Goal: Transaction & Acquisition: Purchase product/service

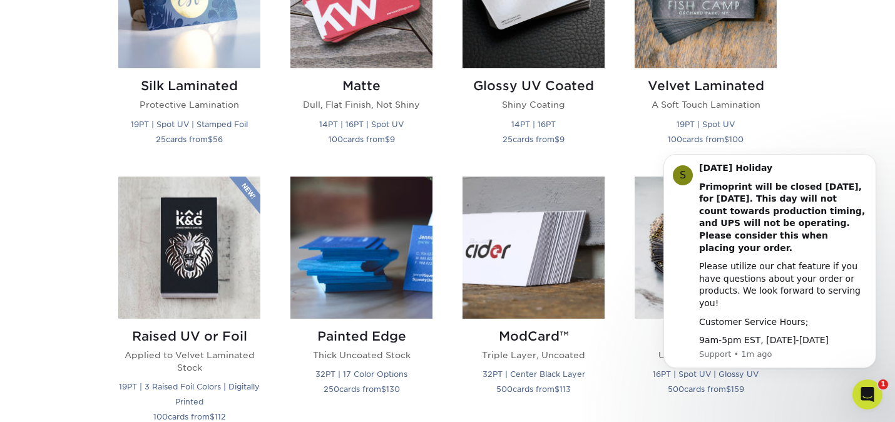
scroll to position [708, 0]
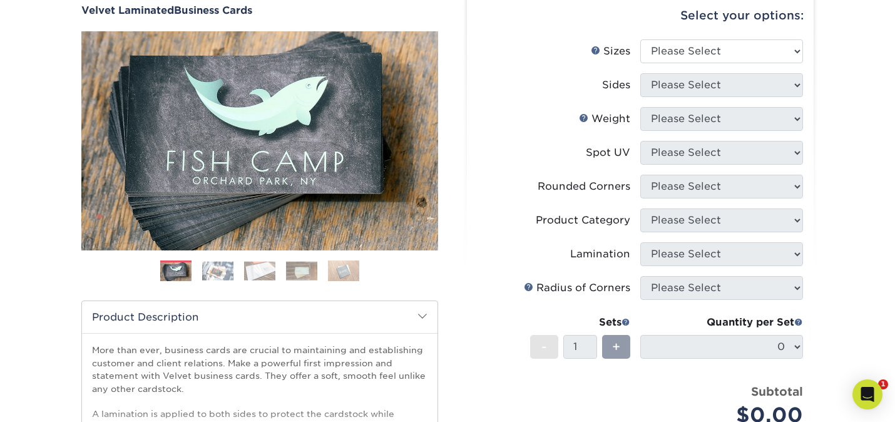
scroll to position [41, 0]
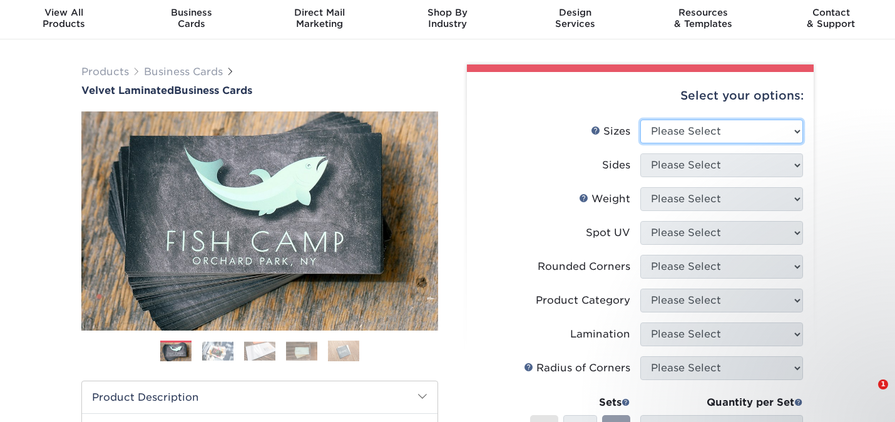
click at [721, 137] on select "Please Select 1.5" x 3.5" - Mini 1.75" x 3.5" - Mini 2" x 2" - Square 2" x 3" -…" at bounding box center [722, 132] width 163 height 24
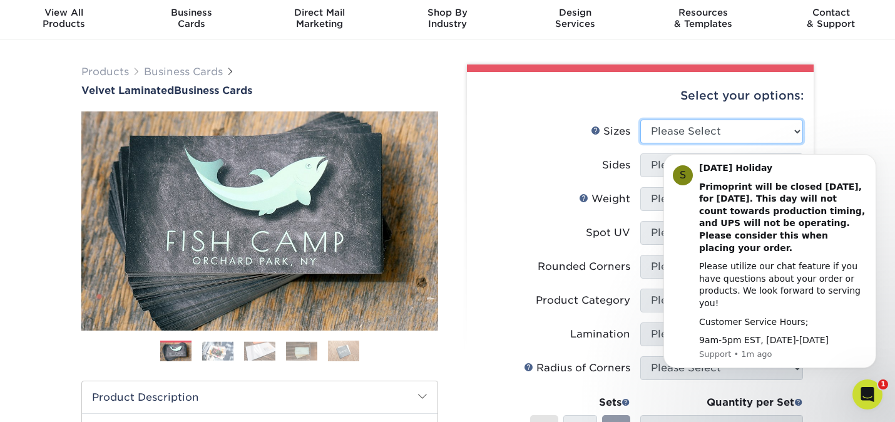
scroll to position [0, 0]
select select "2.00x3.50"
click at [641, 120] on select "Please Select 1.5" x 3.5" - Mini 1.75" x 3.5" - Mini 2" x 2" - Square 2" x 3" -…" at bounding box center [722, 132] width 163 height 24
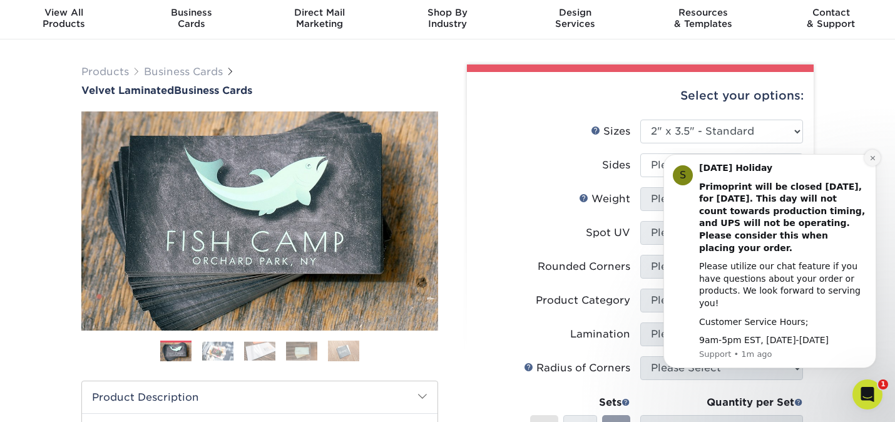
click at [874, 160] on icon "Dismiss notification" at bounding box center [872, 157] width 4 height 4
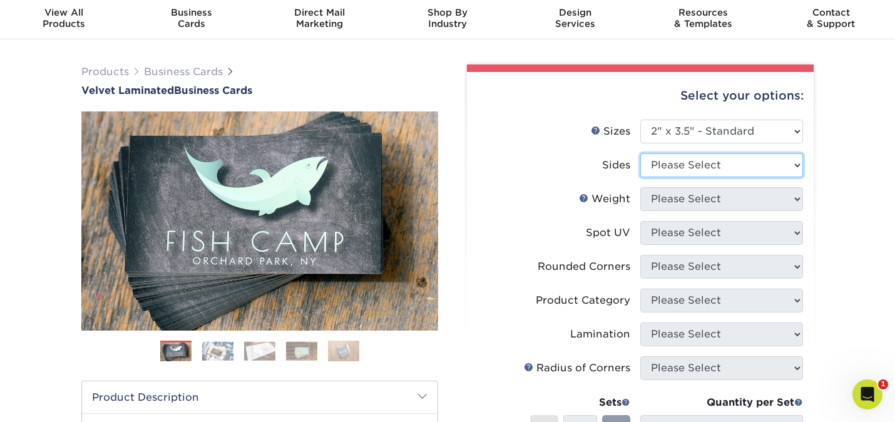
click at [733, 156] on select "Please Select Print Both Sides Print Front Only" at bounding box center [722, 165] width 163 height 24
select select "13abbda7-1d64-4f25-8bb2-c179b224825d"
click at [641, 153] on select "Please Select Print Both Sides Print Front Only" at bounding box center [722, 165] width 163 height 24
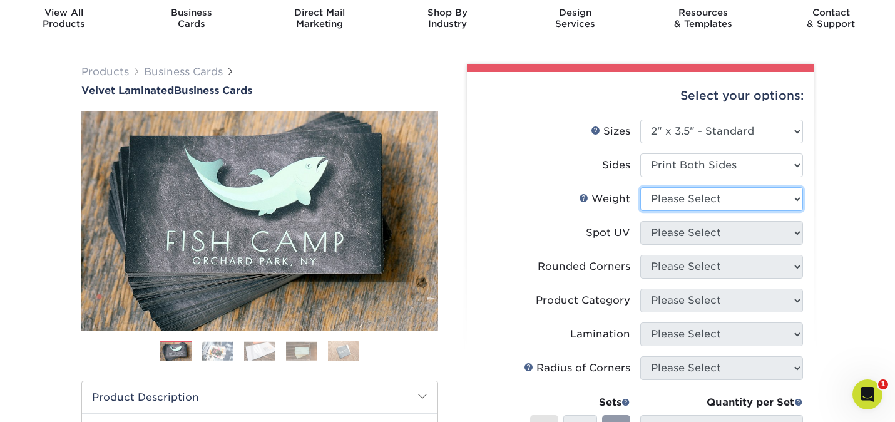
click at [728, 195] on select "Please Select 16PT" at bounding box center [722, 199] width 163 height 24
select select "16PT"
click at [641, 187] on select "Please Select 16PT" at bounding box center [722, 199] width 163 height 24
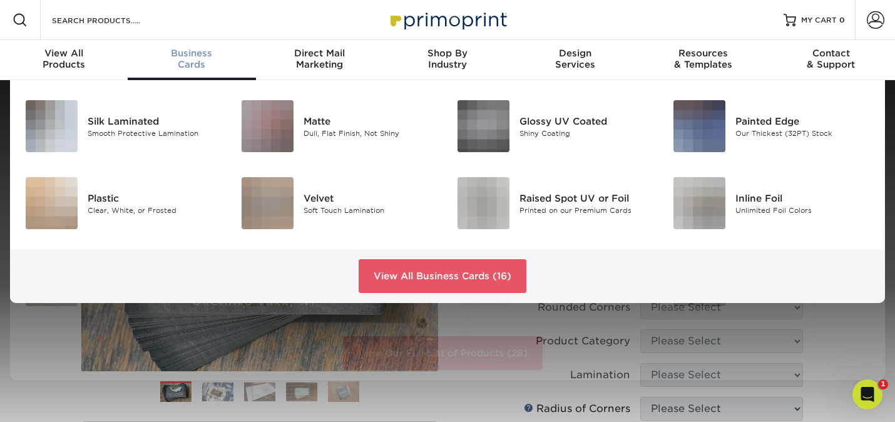
click at [200, 56] on span "Business" at bounding box center [192, 53] width 128 height 11
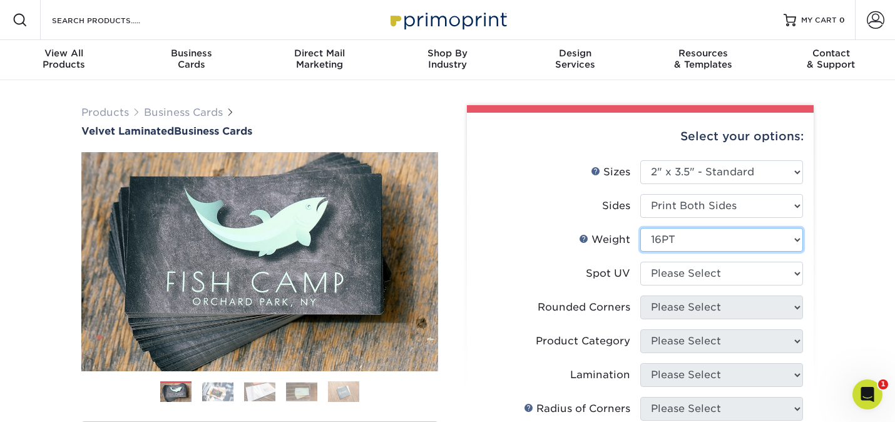
click at [654, 242] on select "Please Select 16PT" at bounding box center [722, 240] width 163 height 24
click at [676, 275] on select "Please Select No Spot UV Front and Back (Both Sides) Front Only Back Only" at bounding box center [722, 274] width 163 height 24
click at [173, 63] on div "Business Cards" at bounding box center [192, 59] width 128 height 23
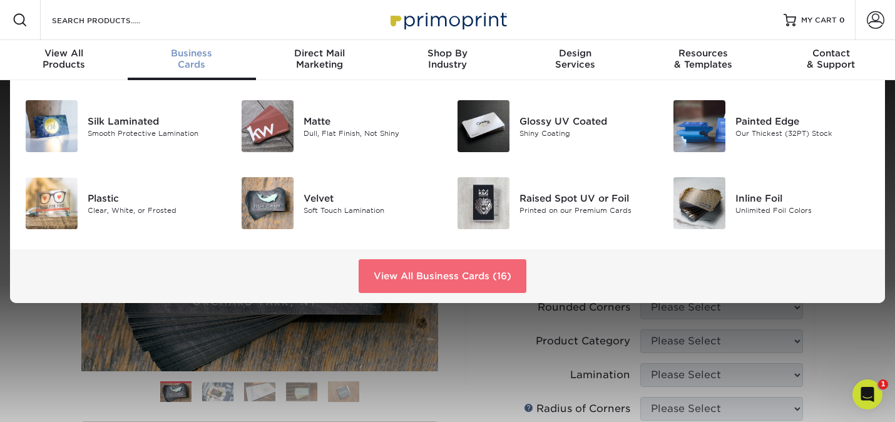
click at [399, 271] on link "View All Business Cards (16)" at bounding box center [443, 276] width 168 height 34
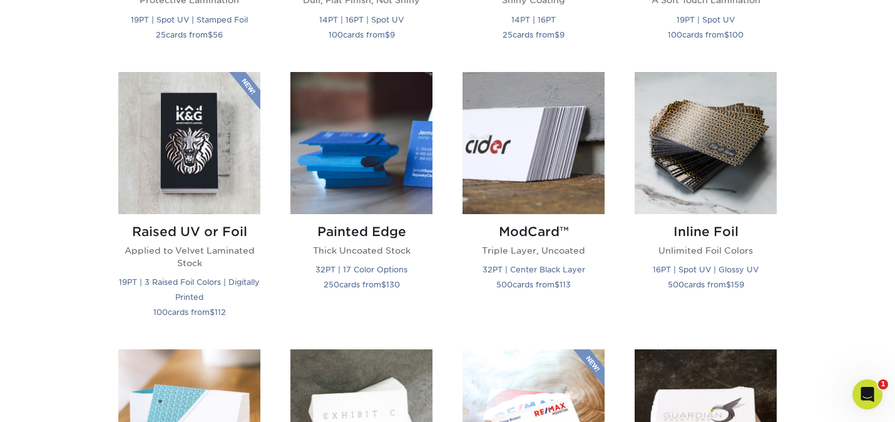
scroll to position [807, 0]
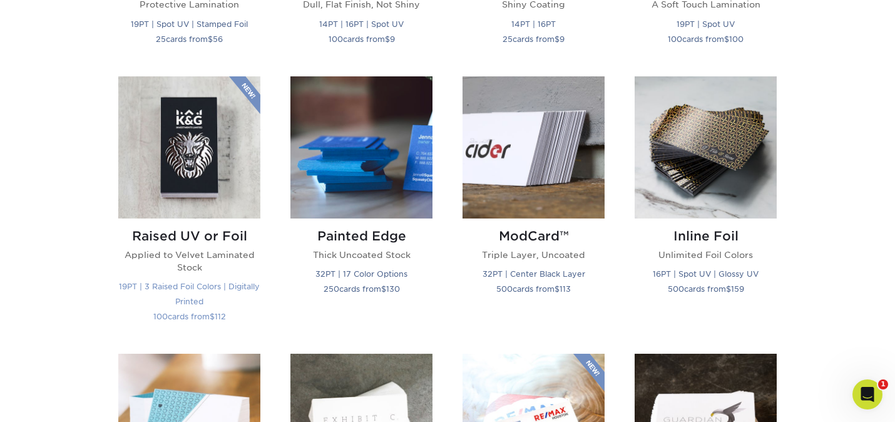
click at [197, 182] on img at bounding box center [189, 147] width 142 height 142
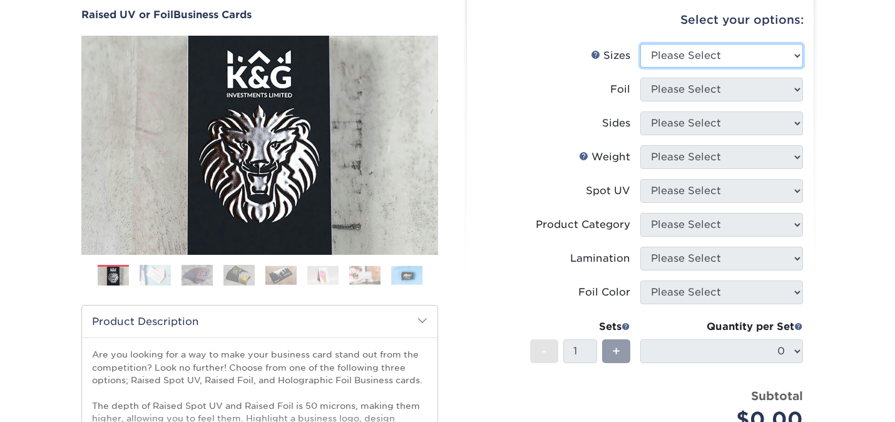
click at [672, 60] on select "Please Select 2" x 3.5" - Standard" at bounding box center [722, 56] width 163 height 24
select select "2.00x3.50"
click at [641, 44] on select "Please Select 2" x 3.5" - Standard" at bounding box center [722, 56] width 163 height 24
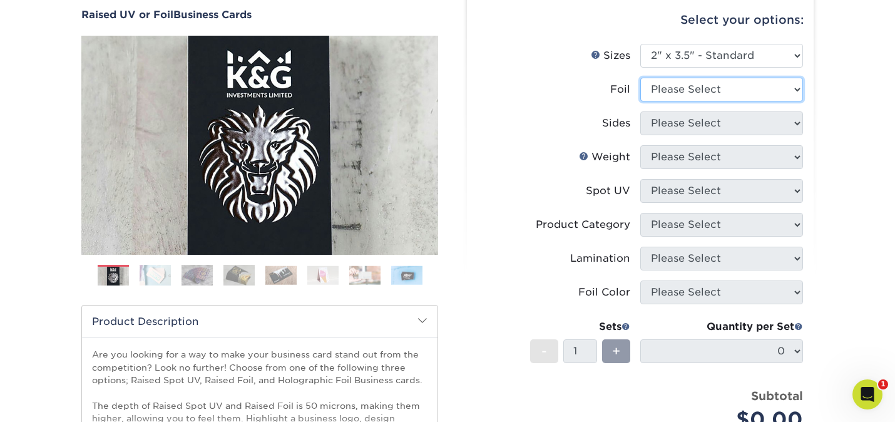
click at [675, 87] on select "Please Select No Yes" at bounding box center [722, 90] width 163 height 24
select select "0"
click at [641, 78] on select "Please Select No Yes" at bounding box center [722, 90] width 163 height 24
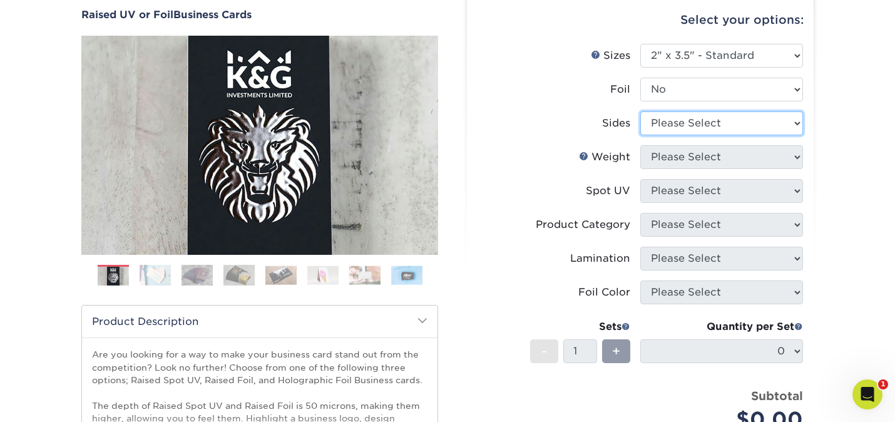
click at [681, 116] on select "Please Select Print Both Sides Print Front Only" at bounding box center [722, 123] width 163 height 24
select select "13abbda7-1d64-4f25-8bb2-c179b224825d"
click at [641, 111] on select "Please Select Print Both Sides Print Front Only" at bounding box center [722, 123] width 163 height 24
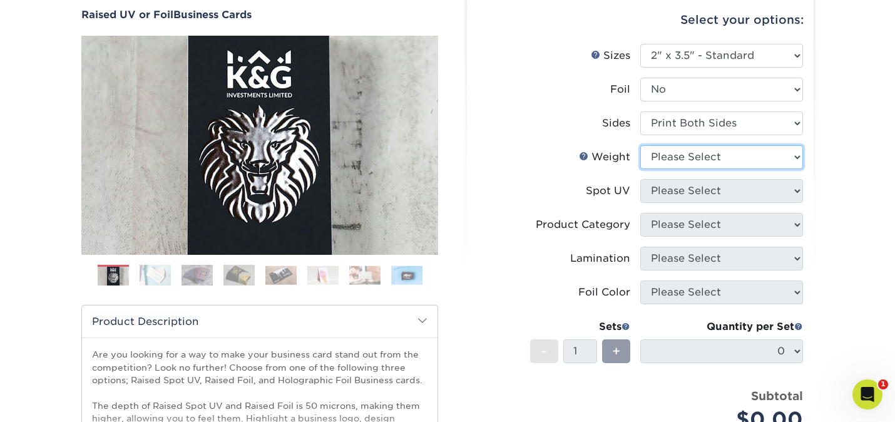
click at [684, 155] on select "Please Select 16PT" at bounding box center [722, 157] width 163 height 24
select select "16PT"
click at [641, 145] on select "Please Select 16PT" at bounding box center [722, 157] width 163 height 24
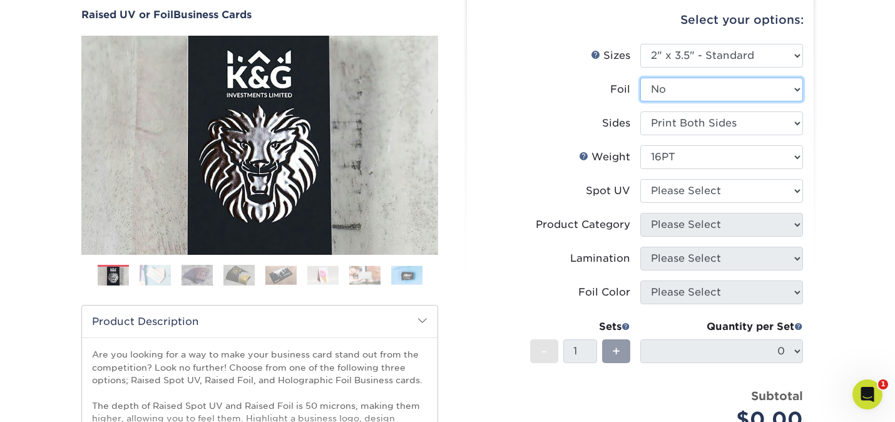
click at [676, 88] on select "Please Select No Yes" at bounding box center [722, 90] width 163 height 24
select select "1"
click at [641, 78] on select "Please Select No Yes" at bounding box center [722, 90] width 163 height 24
select select "-1"
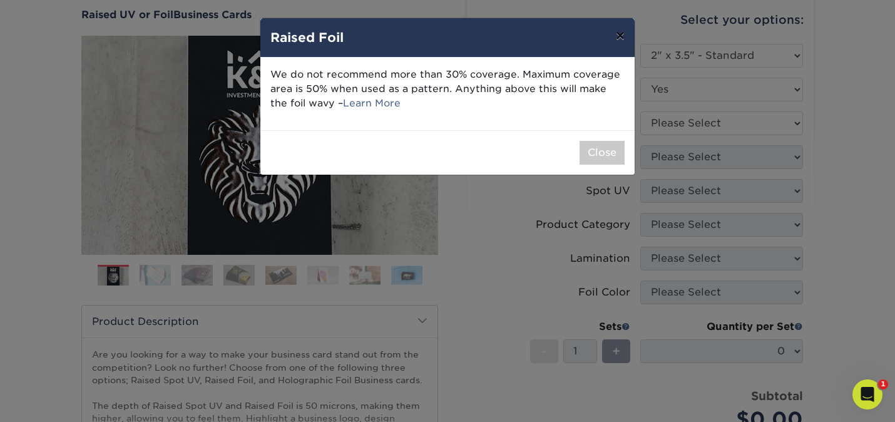
click at [618, 38] on button "×" at bounding box center [620, 35] width 29 height 35
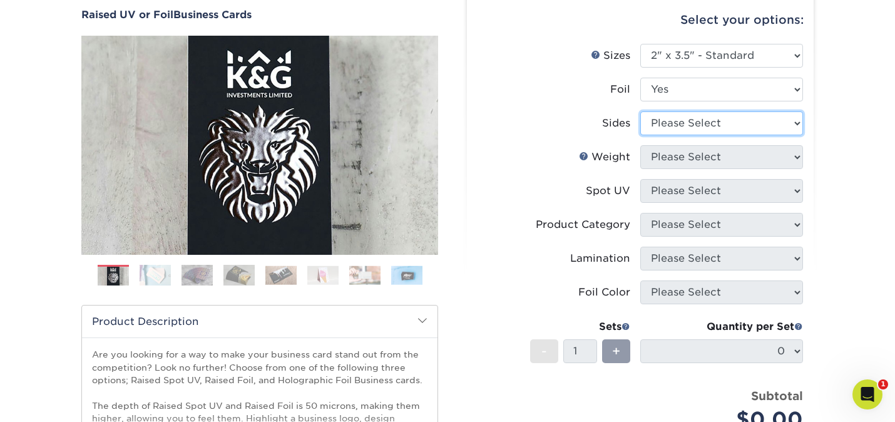
click at [671, 128] on select "Please Select Print Both Sides - Foil Both Sides Print Both Sides - Foil Front …" at bounding box center [722, 123] width 163 height 24
select select "e9e9dfb3-fba1-4d60-972c-fd9ca5904d33"
click at [641, 111] on select "Please Select Print Both Sides - Foil Both Sides Print Both Sides - Foil Front …" at bounding box center [722, 123] width 163 height 24
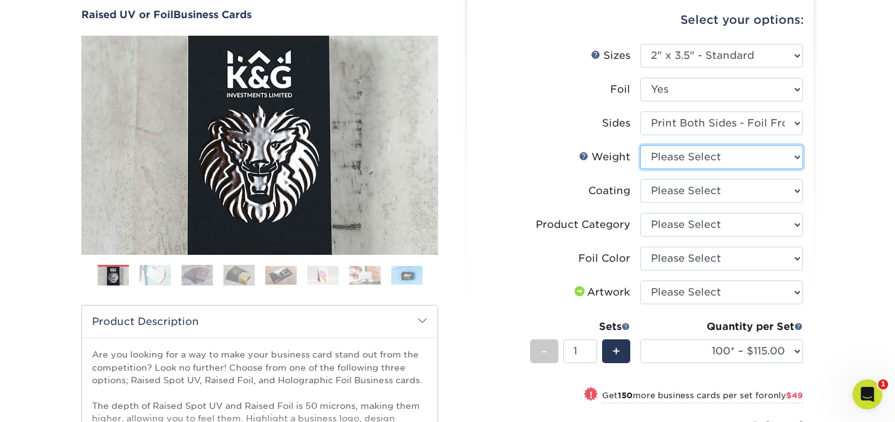
click at [673, 155] on select "Please Select 16PT" at bounding box center [722, 157] width 163 height 24
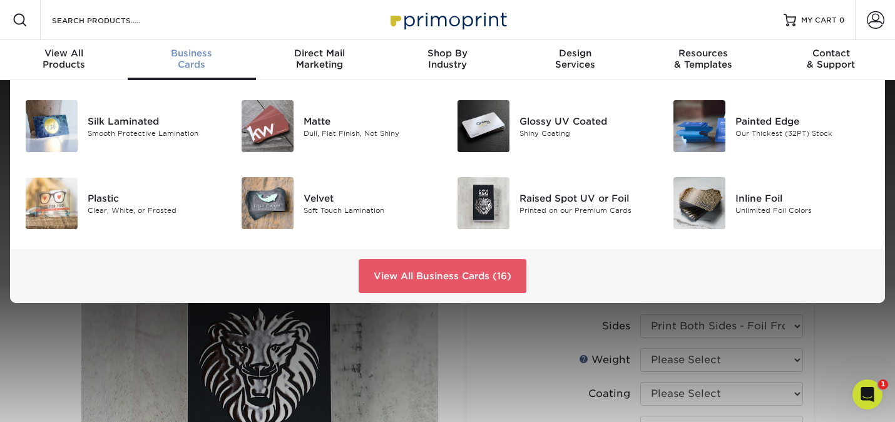
click at [192, 53] on span "Business" at bounding box center [192, 53] width 128 height 11
click at [754, 118] on div "Painted Edge" at bounding box center [803, 121] width 135 height 14
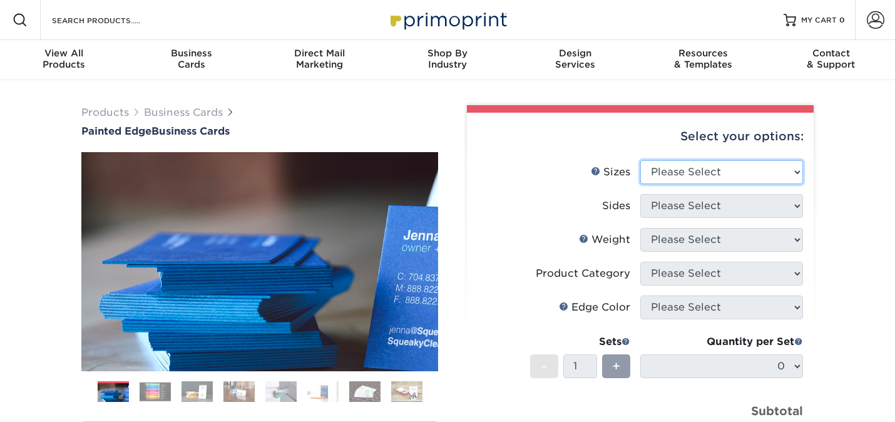
click at [688, 173] on select "Please Select 2" x 3.5" - Standard 2.125" x 3.375" - European 2.5" x 2.5" - Squ…" at bounding box center [722, 172] width 163 height 24
select select "2.00x3.50"
click at [641, 160] on select "Please Select 2" x 3.5" - Standard 2.125" x 3.375" - European 2.5" x 2.5" - Squ…" at bounding box center [722, 172] width 163 height 24
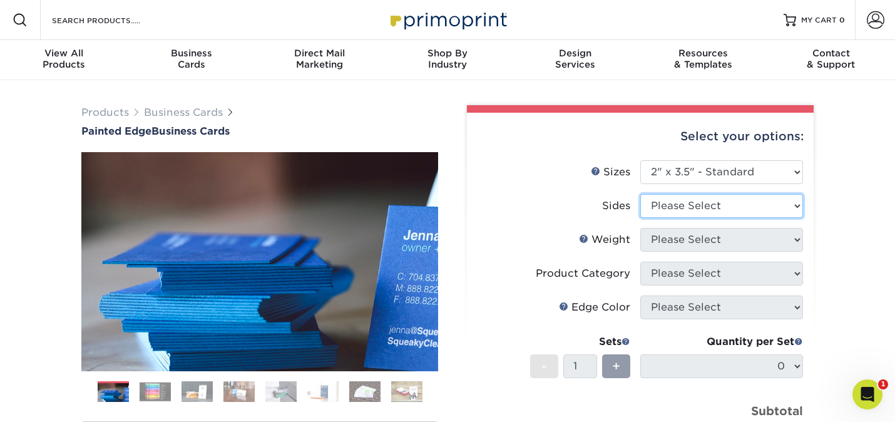
click at [666, 207] on select "Please Select Print Both Sides Print Front Only" at bounding box center [722, 206] width 163 height 24
select select "13abbda7-1d64-4f25-8bb2-c179b224825d"
click at [641, 194] on select "Please Select Print Both Sides Print Front Only" at bounding box center [722, 206] width 163 height 24
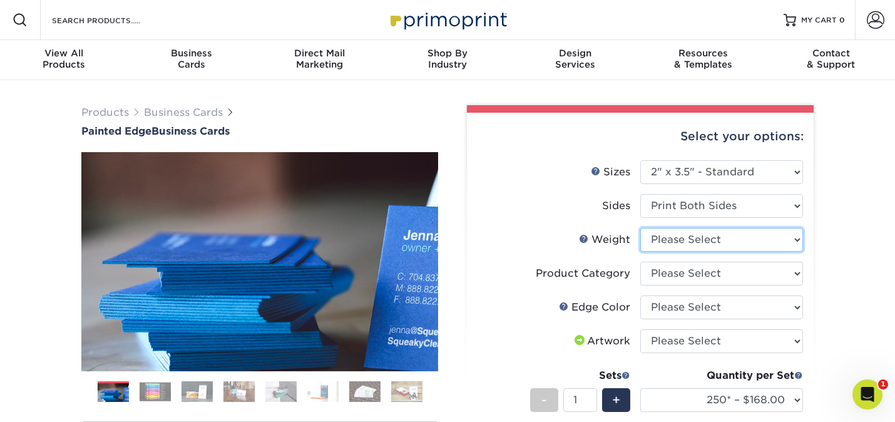
click at [662, 239] on select "Please Select 32PTUC" at bounding box center [722, 240] width 163 height 24
select select "32PTUC"
click at [641, 228] on select "Please Select 32PTUC" at bounding box center [722, 240] width 163 height 24
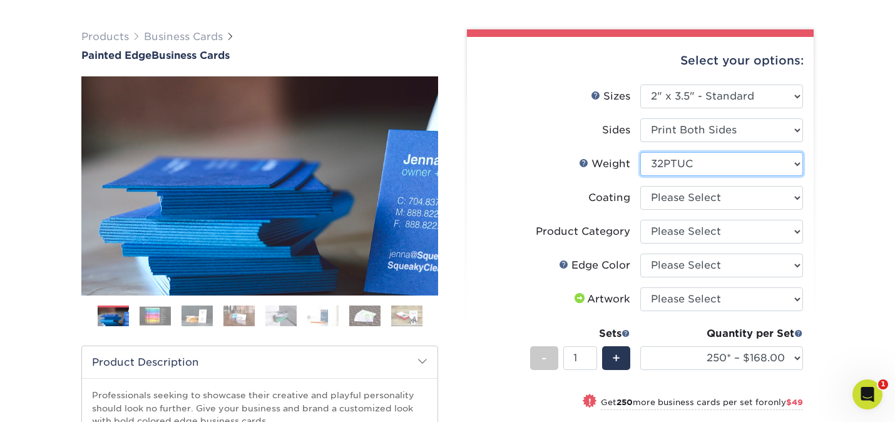
scroll to position [77, 0]
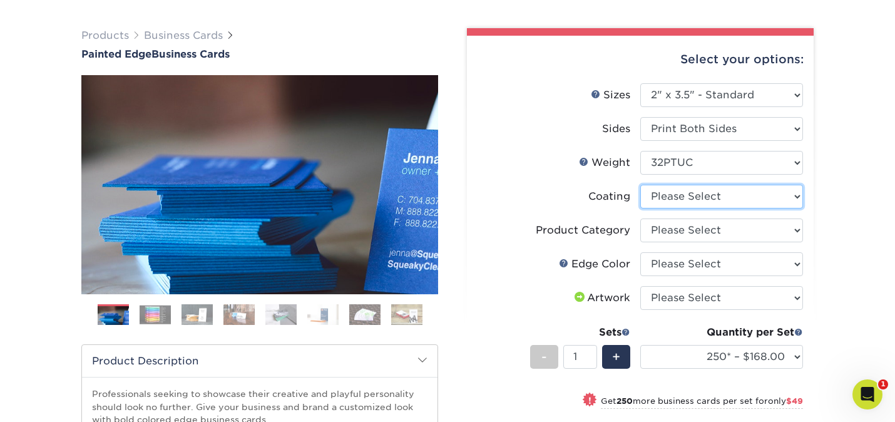
click at [697, 202] on select at bounding box center [722, 197] width 163 height 24
select select "3e7618de-abca-4bda-9f97-8b9129e913d8"
click at [641, 185] on select at bounding box center [722, 197] width 163 height 24
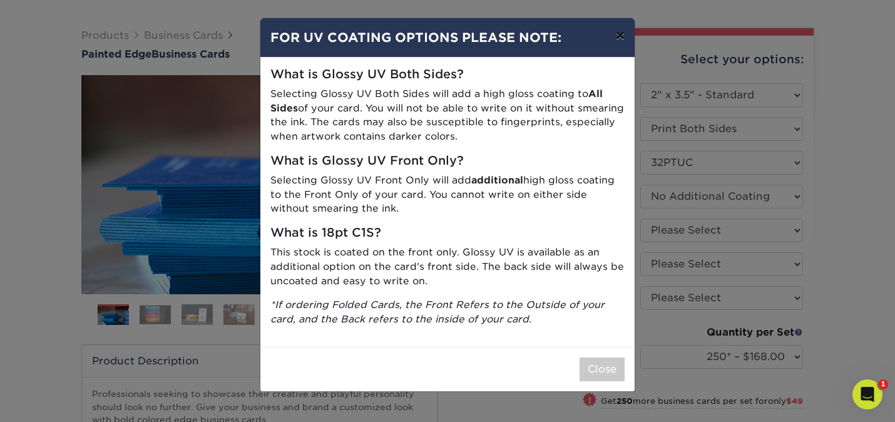
click at [618, 35] on button "×" at bounding box center [620, 35] width 29 height 35
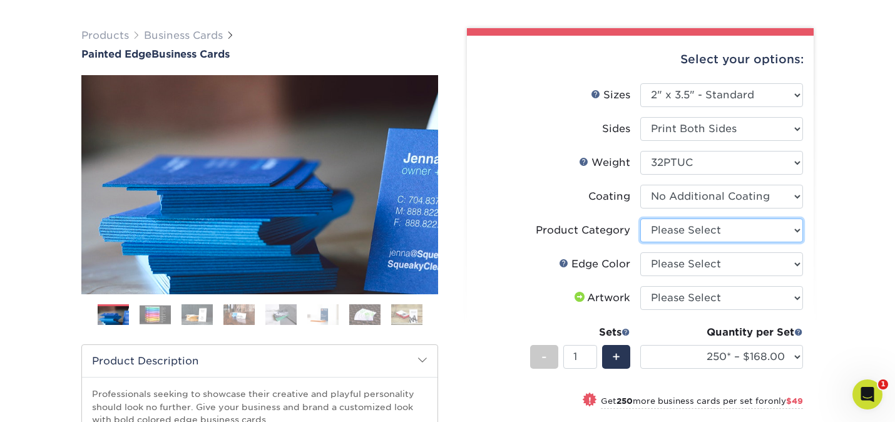
click at [666, 229] on select "Please Select Business Cards" at bounding box center [722, 231] width 163 height 24
select select "3b5148f1-0588-4f88-a218-97bcfdce65c1"
click at [641, 219] on select "Please Select Business Cards" at bounding box center [722, 231] width 163 height 24
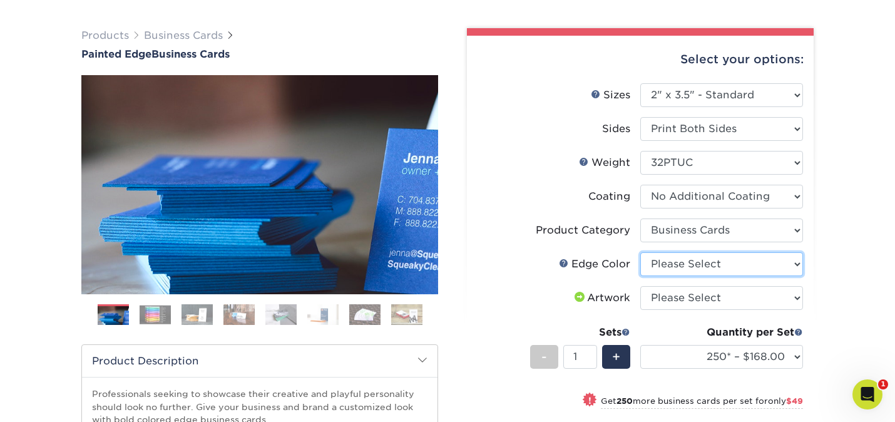
click at [674, 265] on select "Please Select Charcoal Black Brown Blue Pearlescent Blue Pearlescent Gold Pearl…" at bounding box center [722, 264] width 163 height 24
select select "1d2dc4a6-caa7-4e97-9ffb-823980241cde"
click at [641, 252] on select "Please Select Charcoal Black Brown Blue Pearlescent Blue Pearlescent Gold Pearl…" at bounding box center [722, 264] width 163 height 24
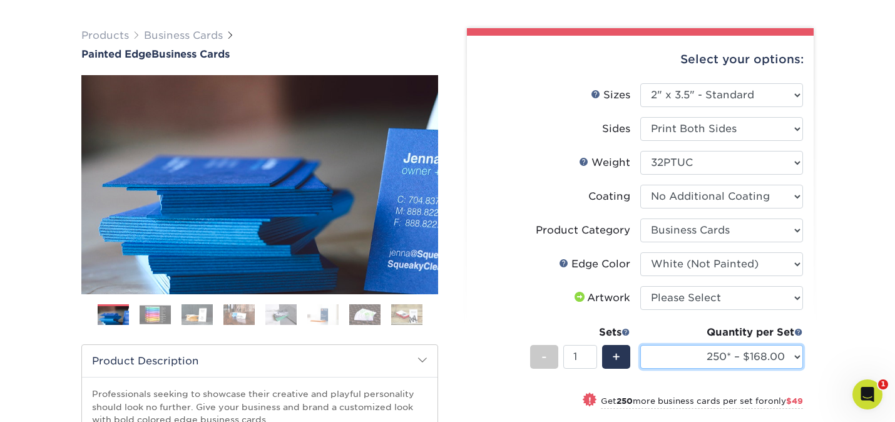
click at [774, 354] on select "250* – $168.00 500* – $217.00 1000* – $339.00" at bounding box center [722, 357] width 163 height 24
click at [785, 348] on select "250* – $168.00 500* – $217.00 1000* – $339.00" at bounding box center [722, 357] width 163 height 24
click at [641, 345] on select "250* – $168.00 500* – $217.00 1000* – $339.00" at bounding box center [722, 357] width 163 height 24
click at [774, 361] on select "250* – $168.00 500* – $217.00 1000* – $339.00" at bounding box center [722, 357] width 163 height 24
select select "250* – $168.00"
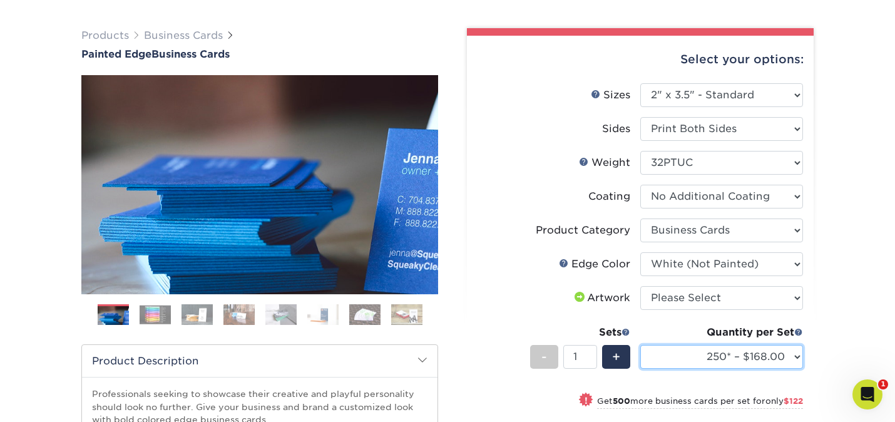
click at [641, 345] on select "250* – $168.00 500* – $217.00 1000* – $339.00" at bounding box center [722, 357] width 163 height 24
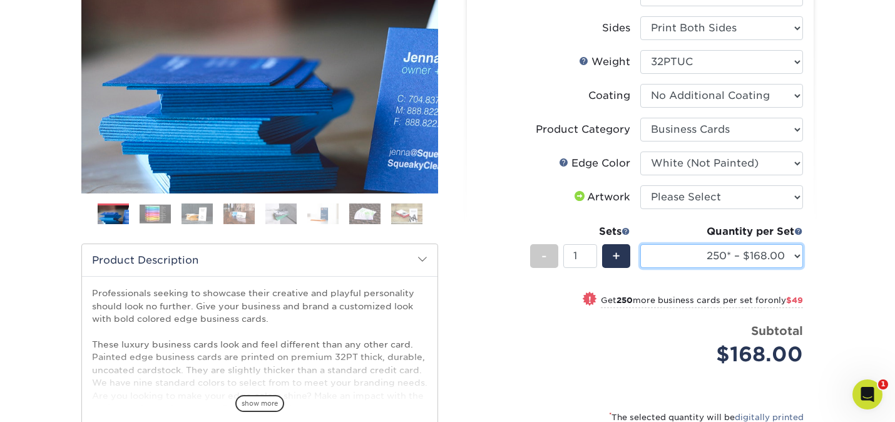
scroll to position [183, 0]
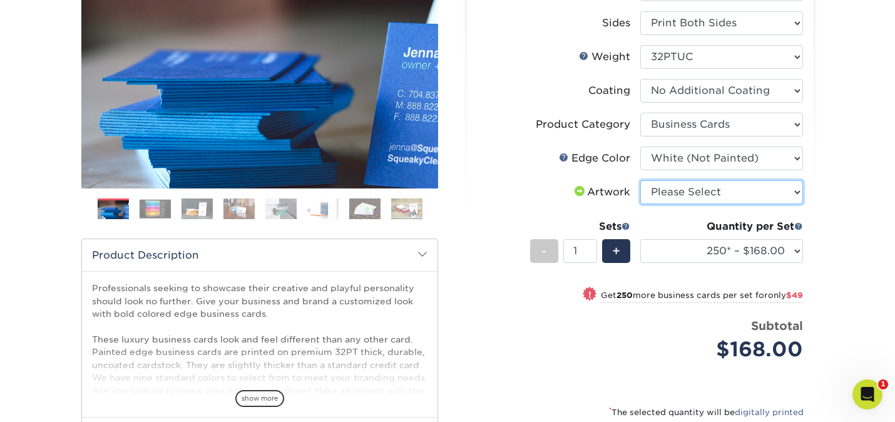
click at [710, 190] on select "Please Select I will upload files I need a design - $100" at bounding box center [722, 192] width 163 height 24
select select "upload"
click at [641, 180] on select "Please Select I will upload files I need a design - $100" at bounding box center [722, 192] width 163 height 24
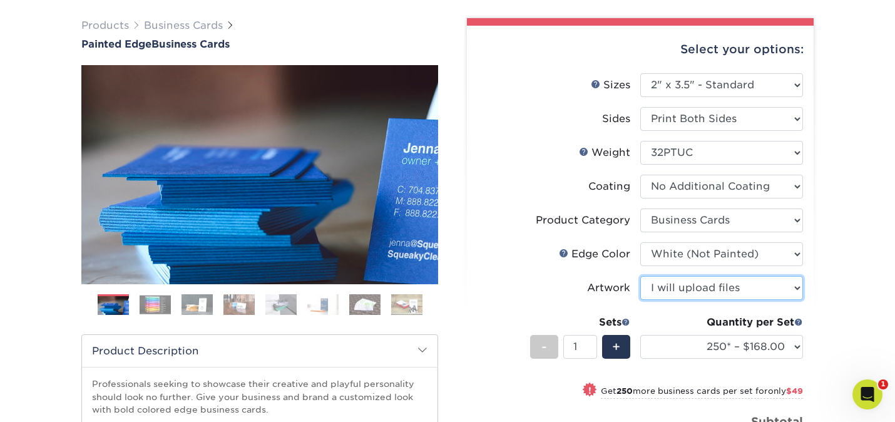
scroll to position [83, 0]
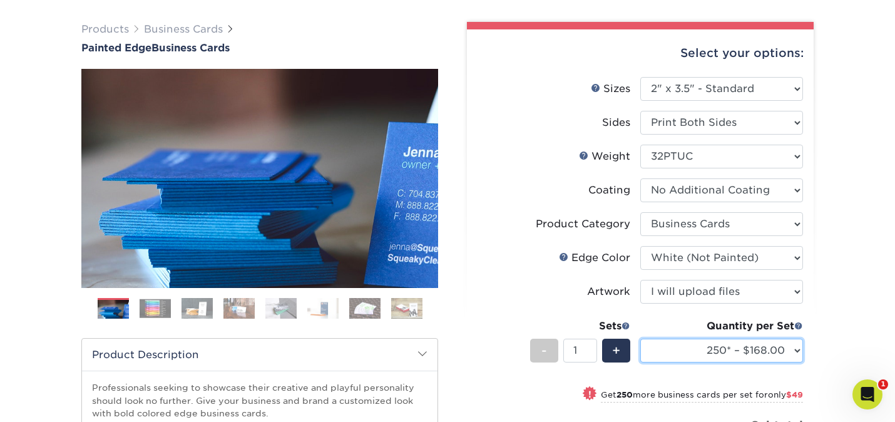
click at [797, 346] on select "250* – $168.00 500* – $217.00 1000* – $339.00" at bounding box center [722, 351] width 163 height 24
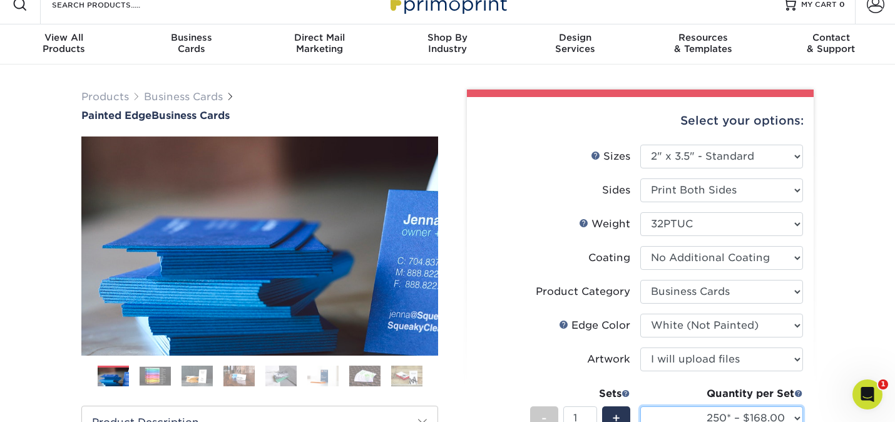
scroll to position [0, 0]
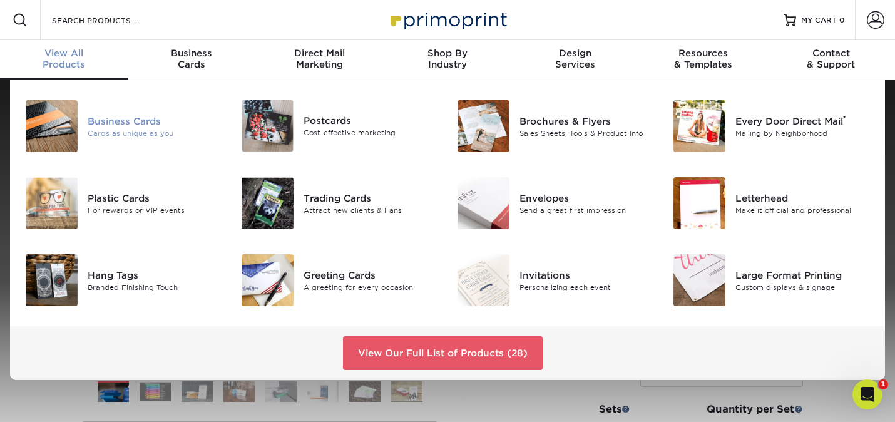
click at [79, 106] on div at bounding box center [52, 126] width 72 height 52
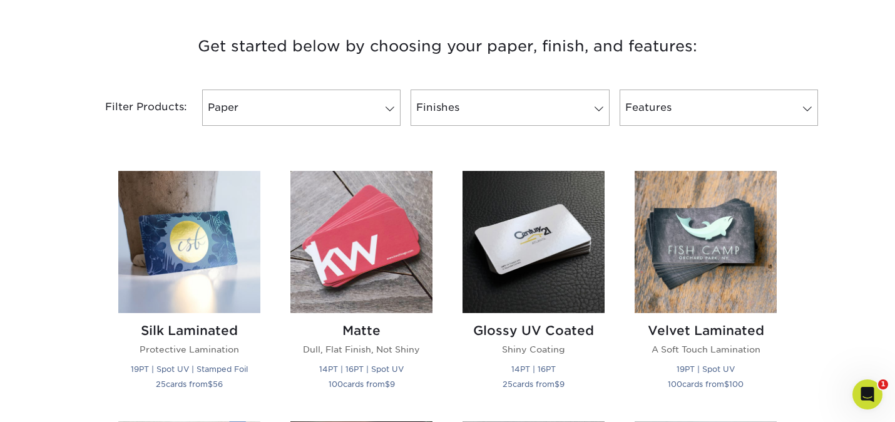
scroll to position [495, 0]
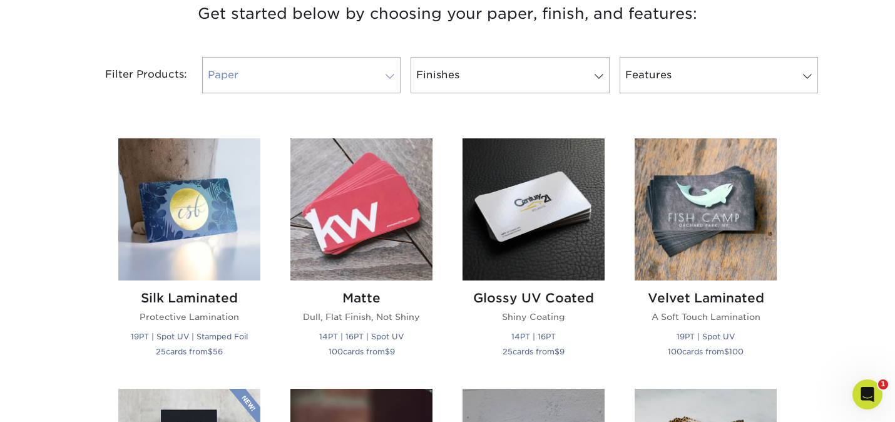
click at [263, 86] on link "Paper" at bounding box center [301, 75] width 198 height 36
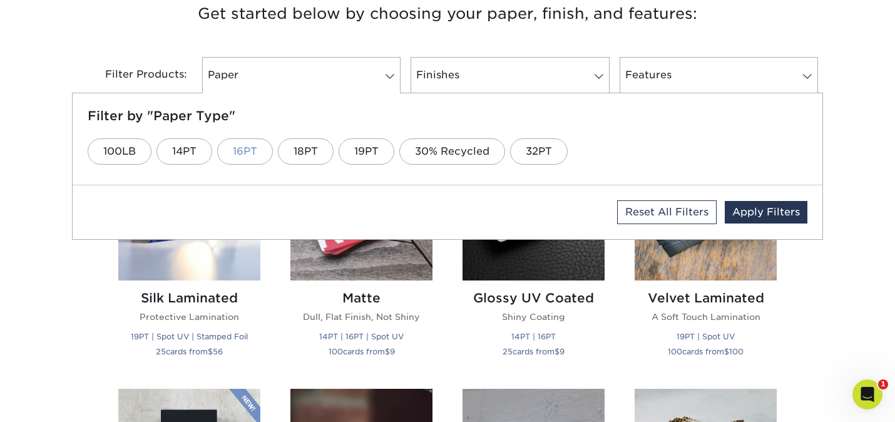
click at [240, 150] on link "16PT" at bounding box center [245, 151] width 56 height 26
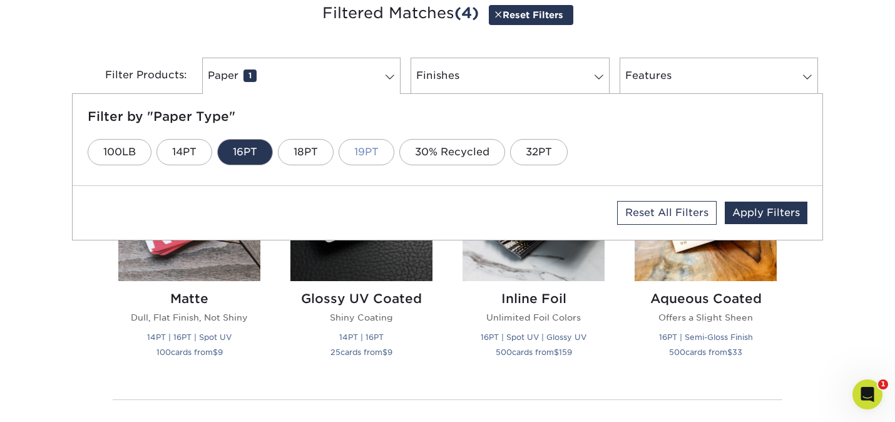
click at [356, 149] on link "19PT" at bounding box center [367, 152] width 56 height 26
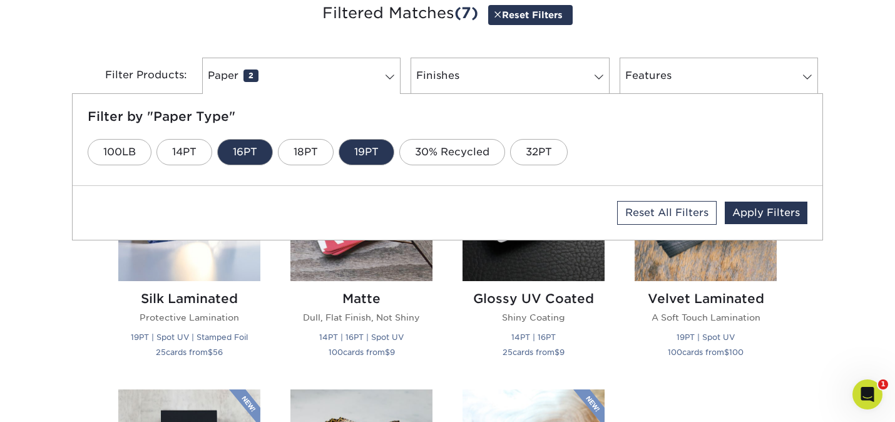
click at [853, 164] on div "Get started below by choosing your paper, finish, and features: Filtered Matche…" at bounding box center [447, 391] width 895 height 842
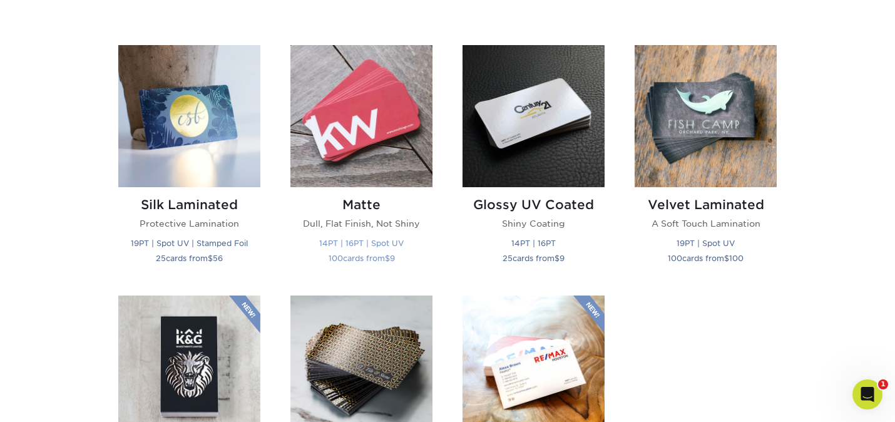
scroll to position [589, 0]
click at [683, 78] on img at bounding box center [706, 117] width 142 height 142
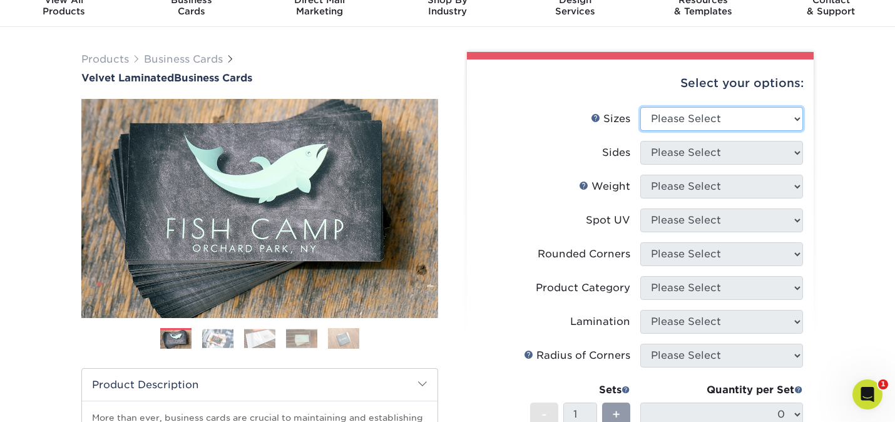
click at [683, 125] on select "Please Select 1.5" x 3.5" - Mini 1.75" x 3.5" - Mini 2" x 2" - Square 2" x 3" -…" at bounding box center [722, 119] width 163 height 24
select select "2.00x3.50"
click at [641, 107] on select "Please Select 1.5" x 3.5" - Mini 1.75" x 3.5" - Mini 2" x 2" - Square 2" x 3" -…" at bounding box center [722, 119] width 163 height 24
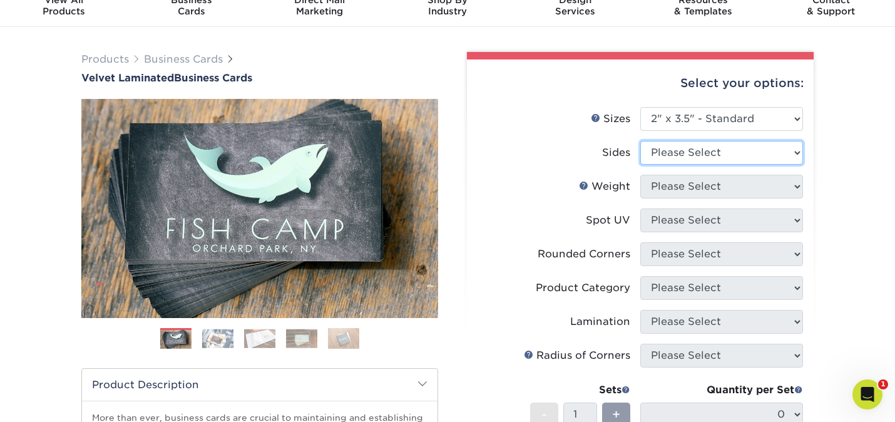
click at [686, 163] on select "Please Select Print Both Sides Print Front Only" at bounding box center [722, 153] width 163 height 24
select select "13abbda7-1d64-4f25-8bb2-c179b224825d"
click at [641, 141] on select "Please Select Print Both Sides Print Front Only" at bounding box center [722, 153] width 163 height 24
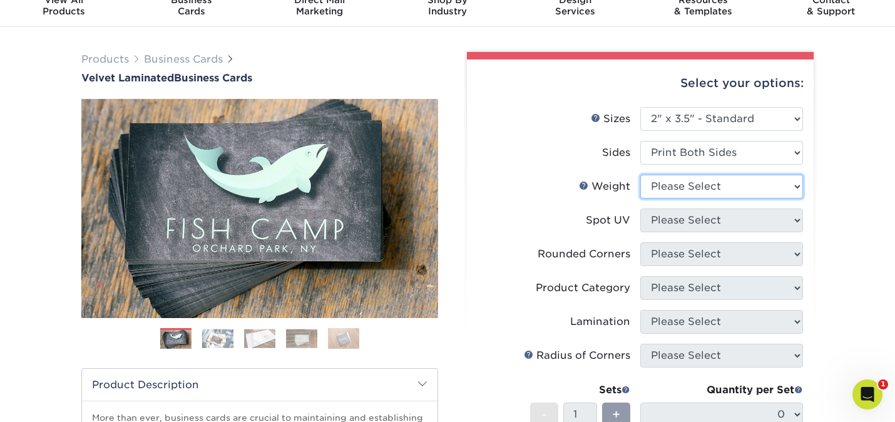
click at [691, 187] on select "Please Select 16PT" at bounding box center [722, 187] width 163 height 24
select select "16PT"
click at [641, 175] on select "Please Select 16PT" at bounding box center [722, 187] width 163 height 24
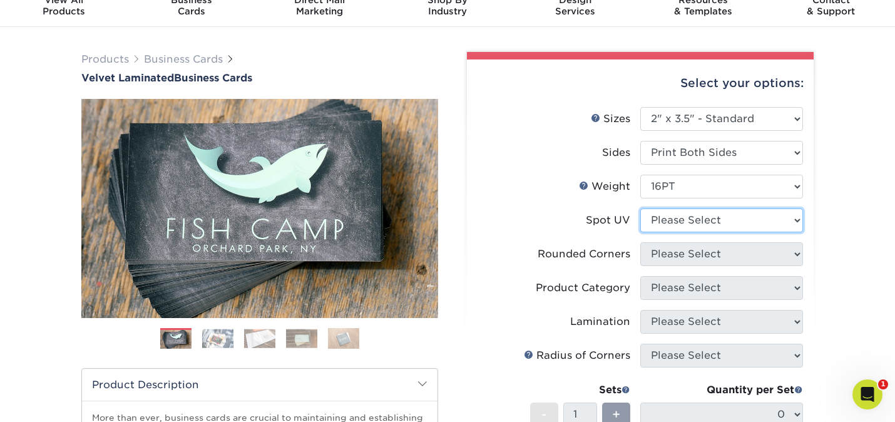
click at [691, 215] on select "Please Select No Spot UV Front and Back (Both Sides) Front Only Back Only" at bounding box center [722, 221] width 163 height 24
select select "3"
click at [641, 209] on select "Please Select No Spot UV Front and Back (Both Sides) Front Only Back Only" at bounding box center [722, 221] width 163 height 24
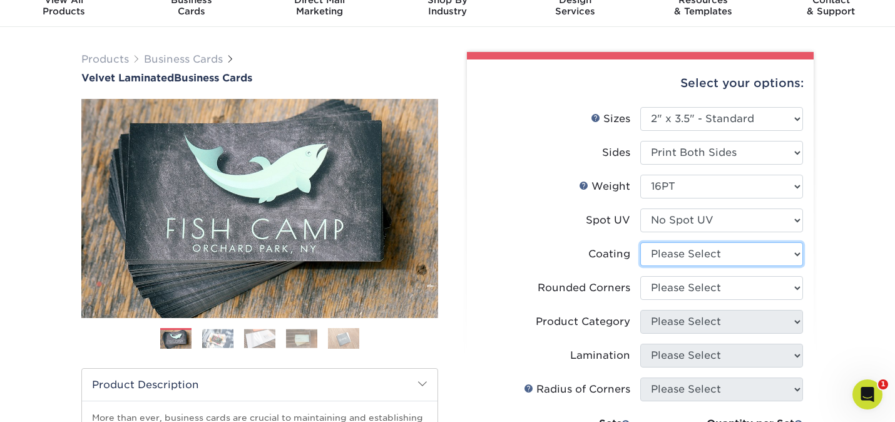
click at [691, 248] on select at bounding box center [722, 254] width 163 height 24
select select "3e7618de-abca-4bda-9f97-8b9129e913d8"
click at [641, 242] on select at bounding box center [722, 254] width 163 height 24
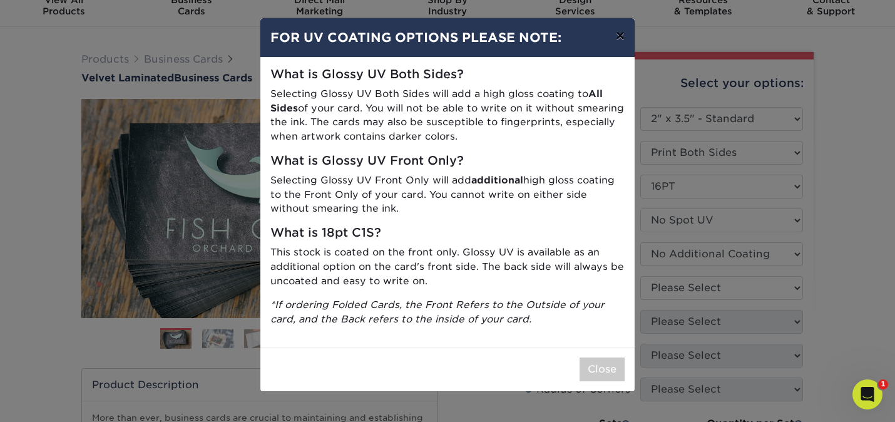
click at [617, 39] on button "×" at bounding box center [620, 35] width 29 height 35
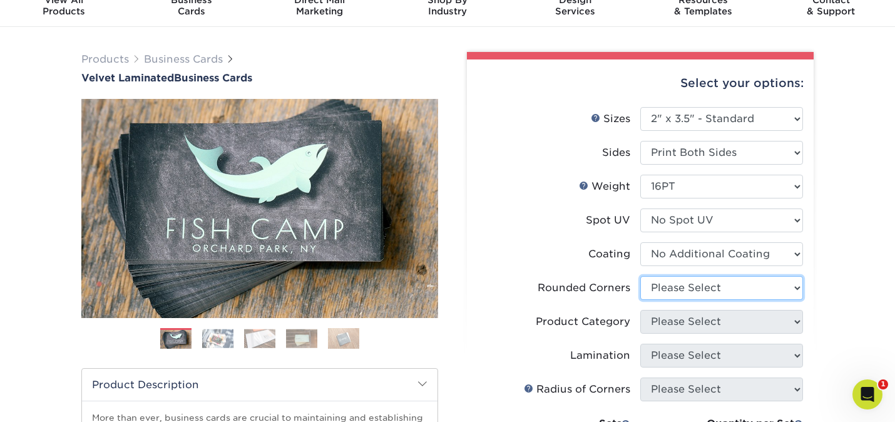
click at [669, 286] on select "Please Select Yes - Round 2 Corners Yes - Round 4 Corners No" at bounding box center [722, 288] width 163 height 24
select select "0"
click at [641, 276] on select "Please Select Yes - Round 2 Corners Yes - Round 4 Corners No" at bounding box center [722, 288] width 163 height 24
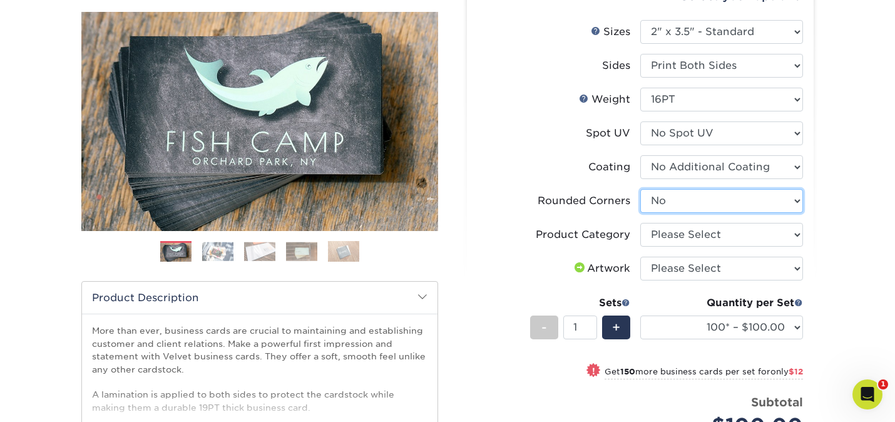
scroll to position [142, 0]
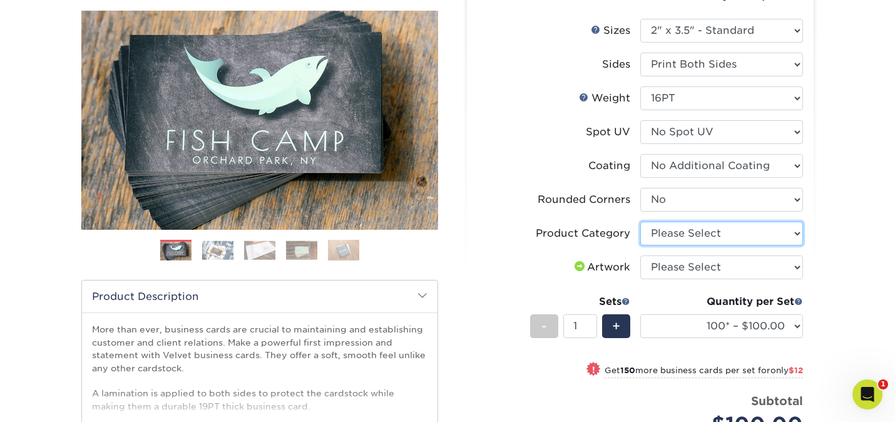
click at [661, 232] on select "Please Select Business Cards" at bounding box center [722, 234] width 163 height 24
select select "3b5148f1-0588-4f88-a218-97bcfdce65c1"
click at [641, 222] on select "Please Select Business Cards" at bounding box center [722, 234] width 163 height 24
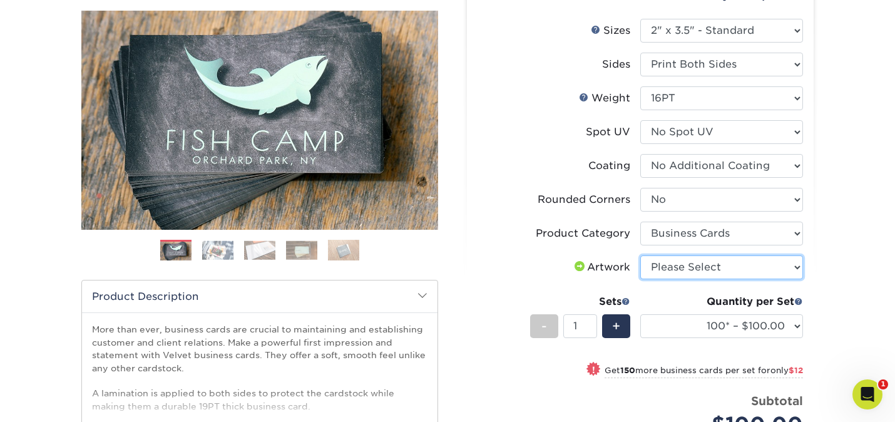
click at [665, 262] on select "Please Select I will upload files I need a design - $100" at bounding box center [722, 267] width 163 height 24
select select "upload"
click at [641, 255] on select "Please Select I will upload files I need a design - $100" at bounding box center [722, 267] width 163 height 24
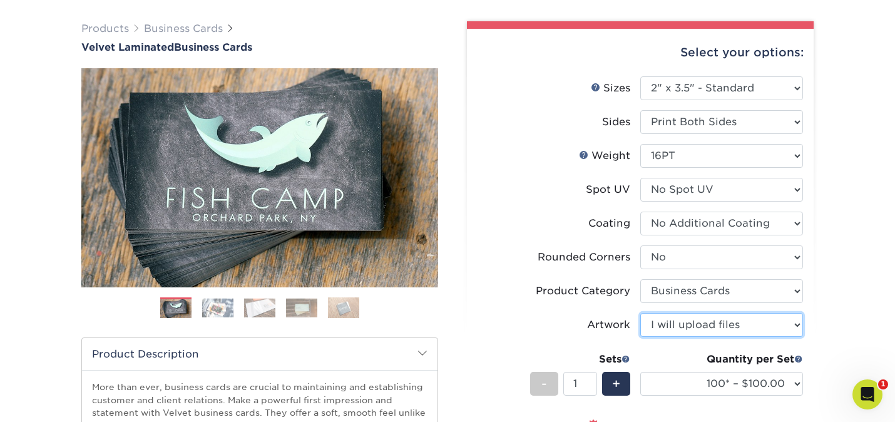
scroll to position [83, 0]
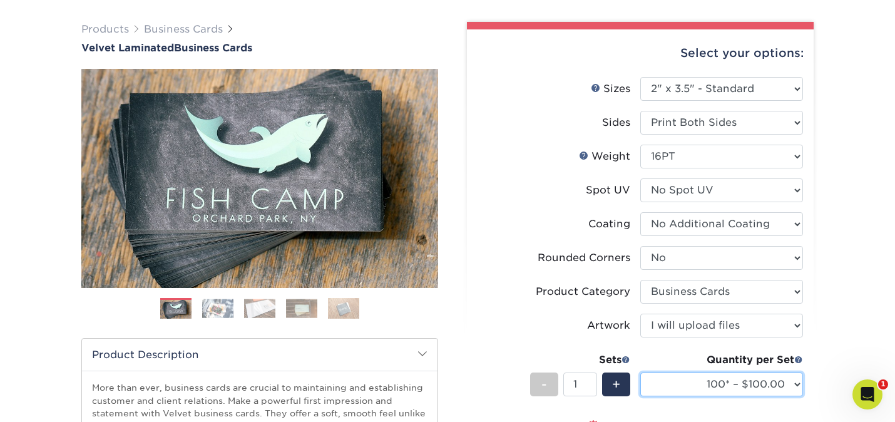
click at [790, 378] on select "100* – $100.00 250* – $112.00 500 – $120.00 1000 – $156.00 2500 – $307.00 5000 …" at bounding box center [722, 385] width 163 height 24
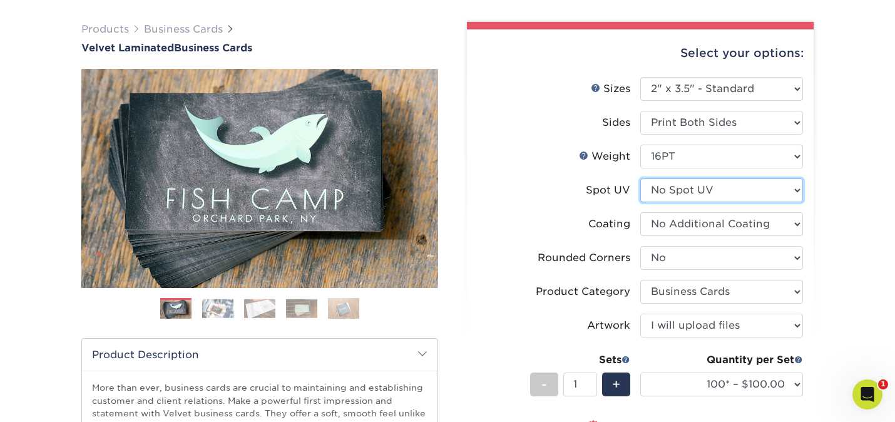
click at [736, 194] on select "Please Select No Spot UV Front and Back (Both Sides) Front Only Back Only" at bounding box center [722, 190] width 163 height 24
select select "1"
click at [641, 178] on select "Please Select No Spot UV Front and Back (Both Sides) Front Only Back Only" at bounding box center [722, 190] width 163 height 24
select select "-1"
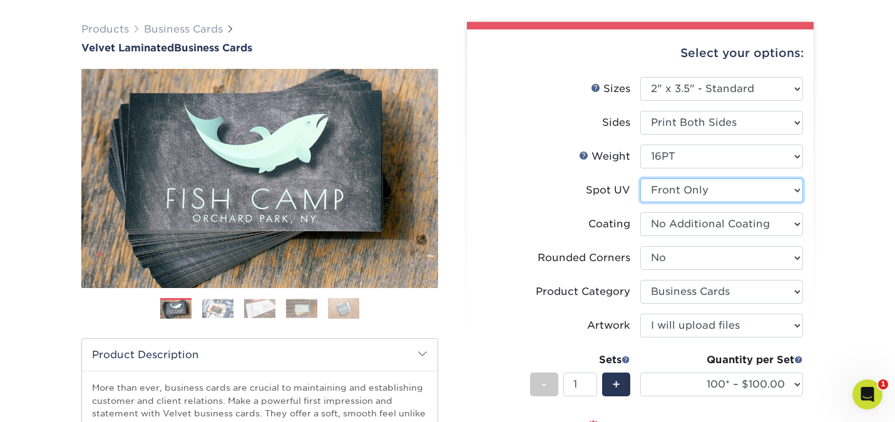
select select
select select "-1"
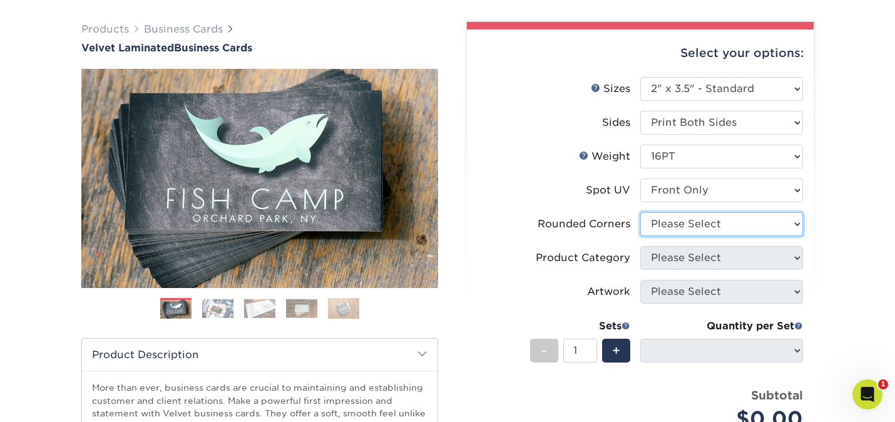
click at [746, 222] on select "Please Select Yes - Round 2 Corners Yes - Round 4 Corners No" at bounding box center [722, 224] width 163 height 24
select select "0"
click at [641, 212] on select "Please Select Yes - Round 2 Corners Yes - Round 4 Corners No" at bounding box center [722, 224] width 163 height 24
select select "-1"
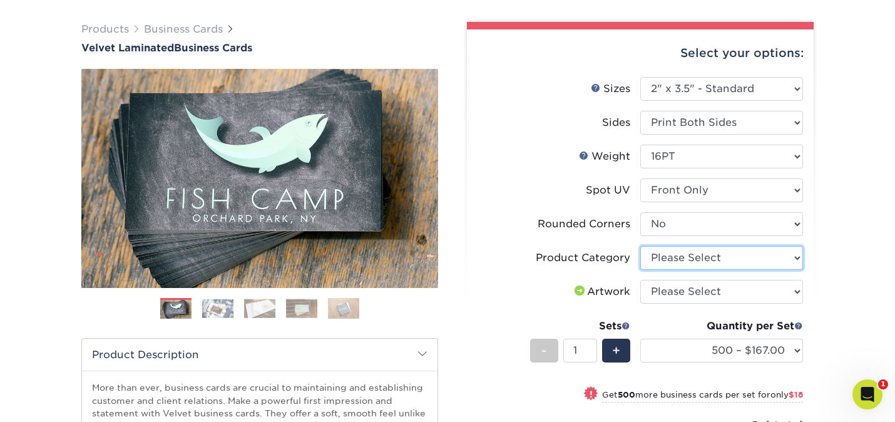
click at [753, 258] on select "Please Select Business Cards" at bounding box center [722, 258] width 163 height 24
select select "3b5148f1-0588-4f88-a218-97bcfdce65c1"
click at [641, 246] on select "Please Select Business Cards" at bounding box center [722, 258] width 163 height 24
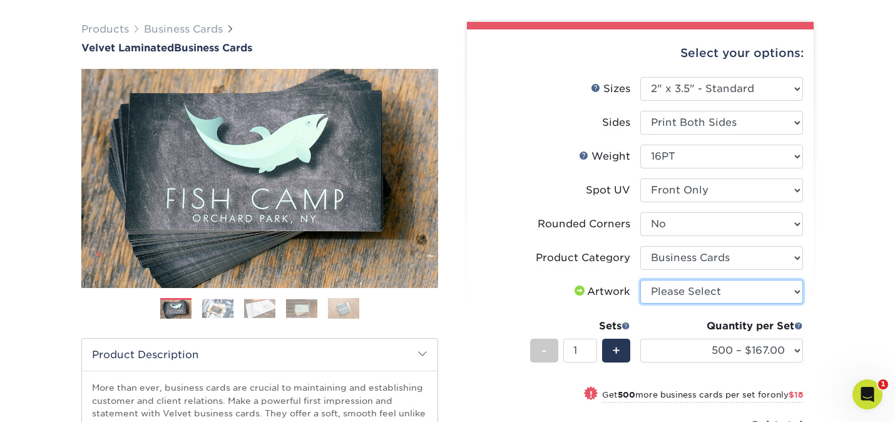
click at [755, 280] on select "Please Select I will upload files I need a design - $100" at bounding box center [722, 292] width 163 height 24
select select "upload"
click at [641, 280] on select "Please Select I will upload files I need a design - $100" at bounding box center [722, 292] width 163 height 24
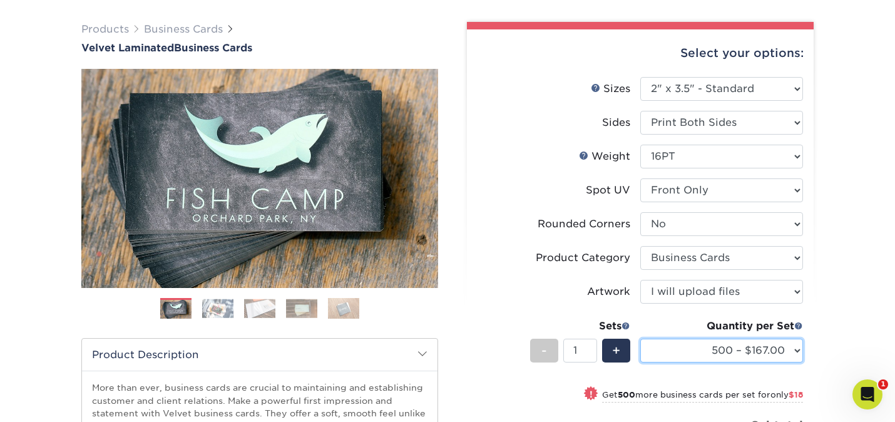
click at [802, 351] on select "500 – $167.00 1000 – $185.00 2500 – $439.00 5000 – $733.00 10000 – $1307.00" at bounding box center [722, 351] width 163 height 24
click at [182, 27] on link "Business Cards" at bounding box center [183, 29] width 79 height 12
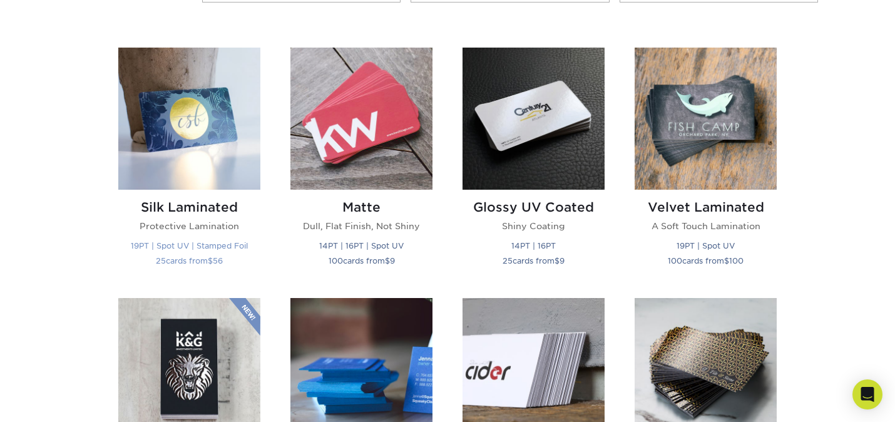
scroll to position [676, 0]
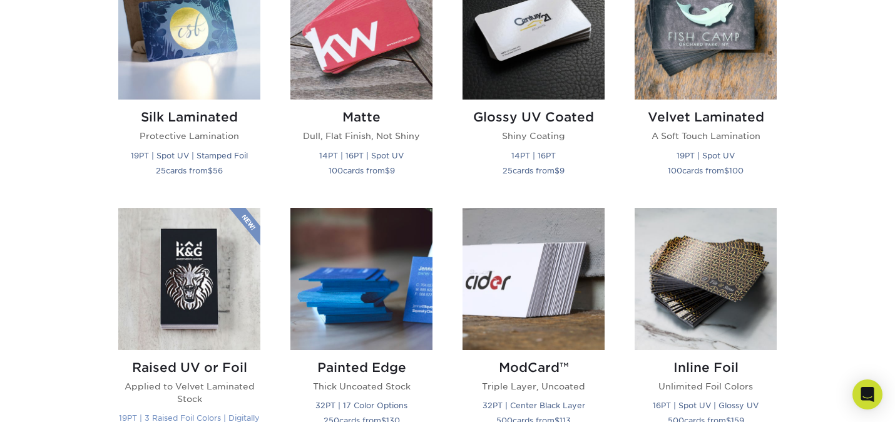
click at [189, 267] on img at bounding box center [189, 279] width 142 height 142
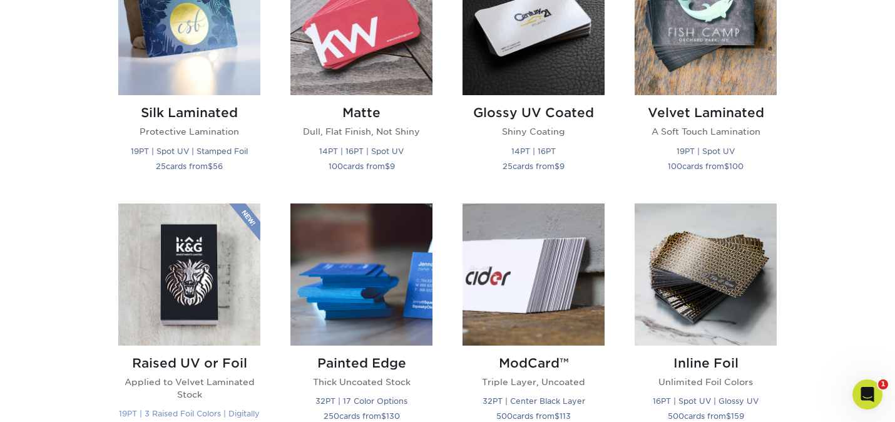
scroll to position [0, 0]
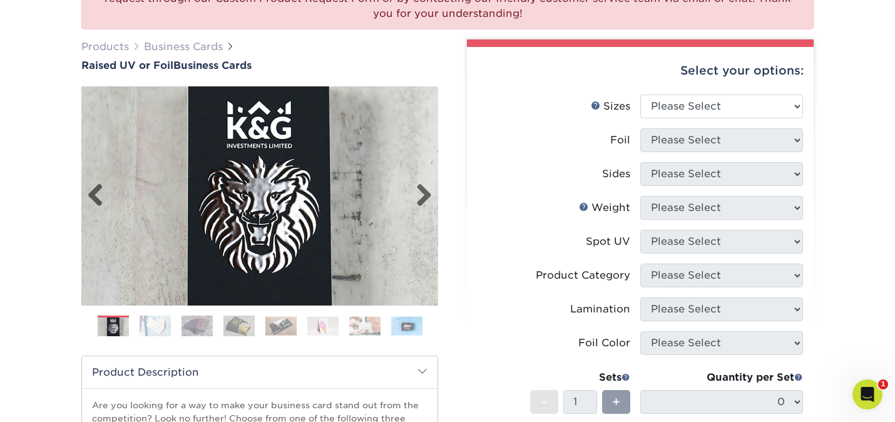
scroll to position [162, 0]
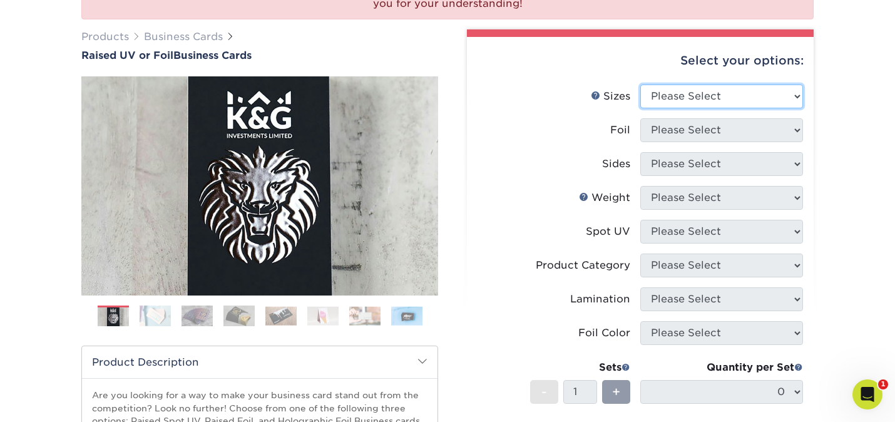
click at [648, 99] on select "Please Select 2" x 3.5" - Standard" at bounding box center [722, 97] width 163 height 24
select select "2.00x3.50"
click at [641, 85] on select "Please Select 2" x 3.5" - Standard" at bounding box center [722, 97] width 163 height 24
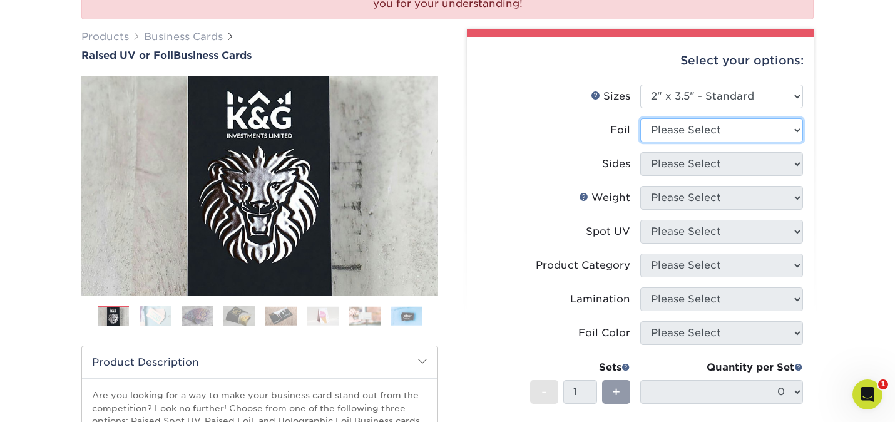
click at [655, 133] on select "Please Select No Yes" at bounding box center [722, 130] width 163 height 24
select select "1"
click at [641, 118] on select "Please Select No Yes" at bounding box center [722, 130] width 163 height 24
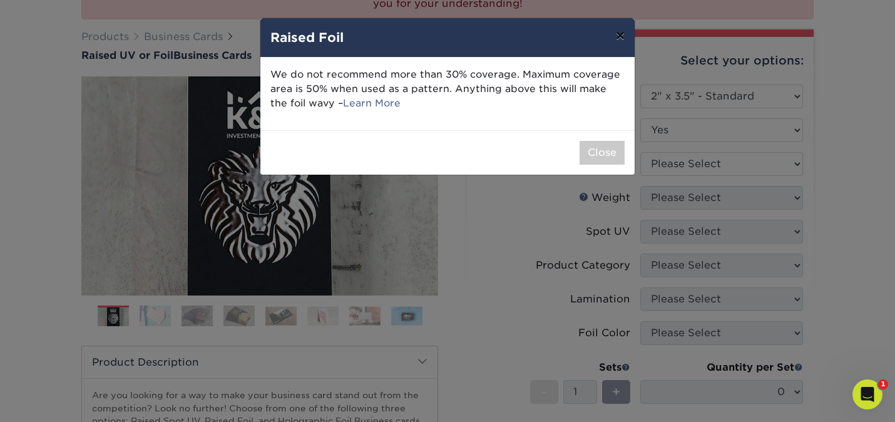
click at [624, 36] on button "×" at bounding box center [620, 35] width 29 height 35
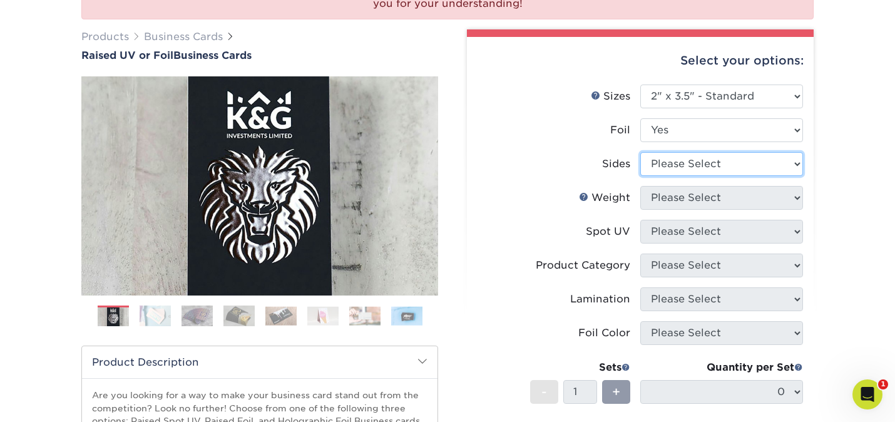
click at [678, 167] on select "Please Select Print Both Sides - Foil Both Sides Print Both Sides - Foil Front …" at bounding box center [722, 164] width 163 height 24
select select "e9e9dfb3-fba1-4d60-972c-fd9ca5904d33"
click at [641, 152] on select "Please Select Print Both Sides - Foil Both Sides Print Both Sides - Foil Front …" at bounding box center [722, 164] width 163 height 24
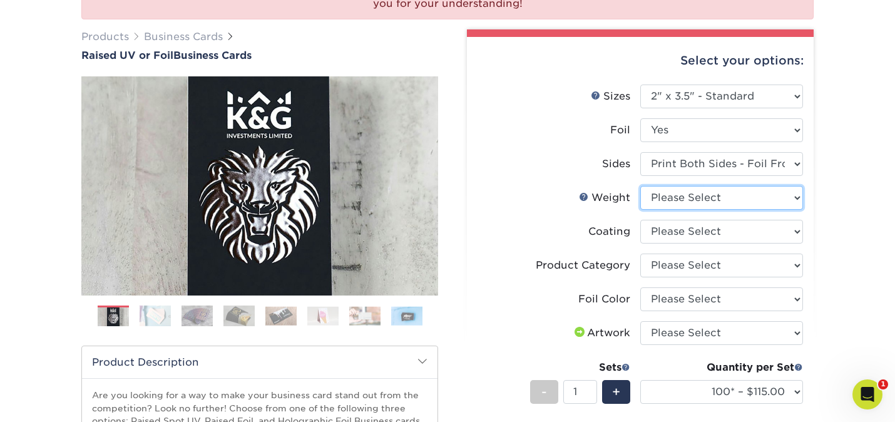
click at [699, 197] on select "Please Select 16PT" at bounding box center [722, 198] width 163 height 24
select select "16PT"
click at [641, 186] on select "Please Select 16PT" at bounding box center [722, 198] width 163 height 24
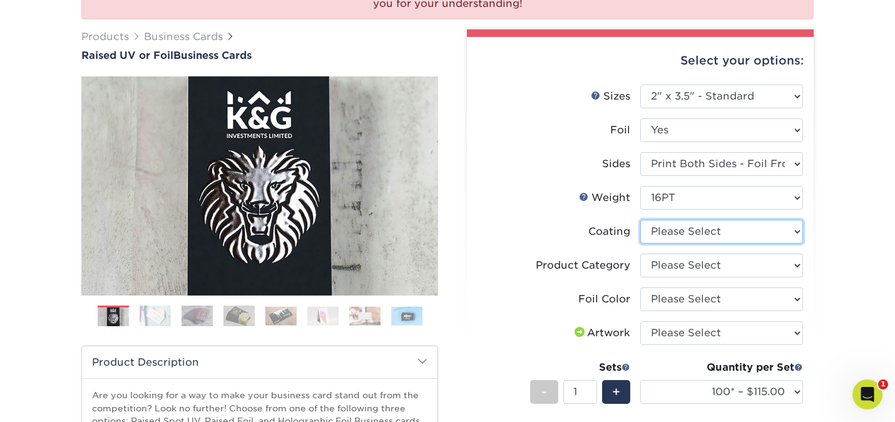
click at [658, 235] on select at bounding box center [722, 232] width 163 height 24
select select "3e7618de-abca-4bda-9f97-8b9129e913d8"
click at [641, 220] on select at bounding box center [722, 232] width 163 height 24
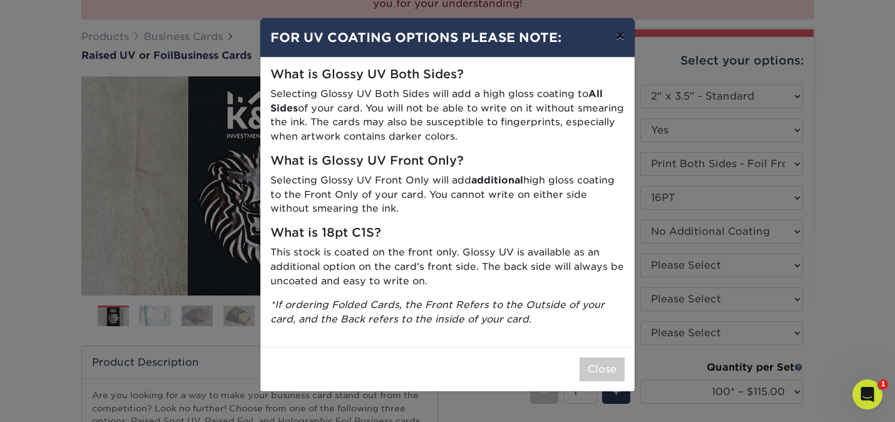
click at [622, 36] on button "×" at bounding box center [620, 35] width 29 height 35
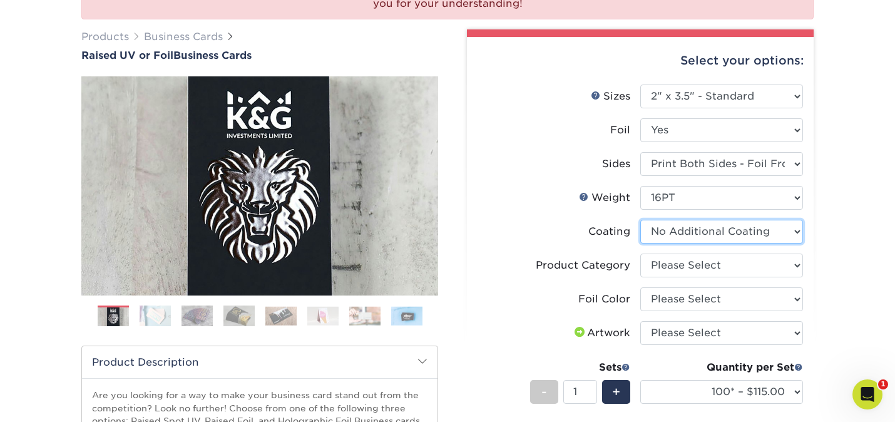
click at [727, 232] on select at bounding box center [722, 232] width 163 height 24
click at [641, 220] on select at bounding box center [722, 232] width 163 height 24
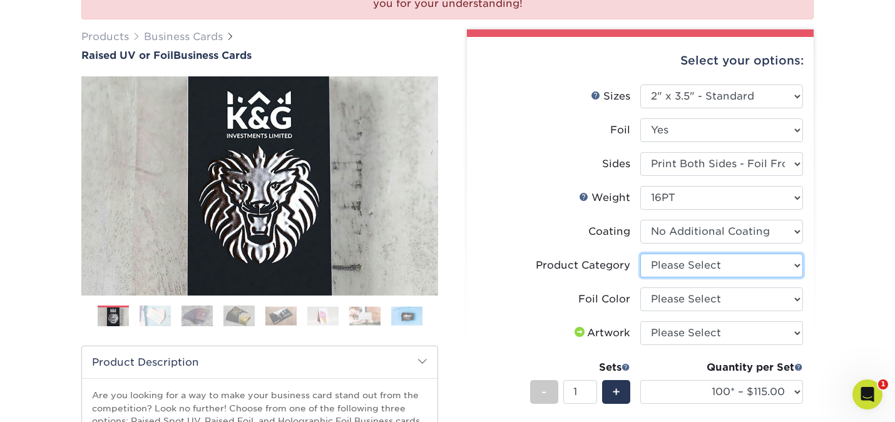
click at [723, 264] on select "Please Select Business Cards" at bounding box center [722, 266] width 163 height 24
select select "3b5148f1-0588-4f88-a218-97bcfdce65c1"
click at [641, 254] on select "Please Select Business Cards" at bounding box center [722, 266] width 163 height 24
click at [709, 315] on li "Foil Color Please Select Silver Foil Gold Foil Holographic Foil" at bounding box center [641, 304] width 326 height 34
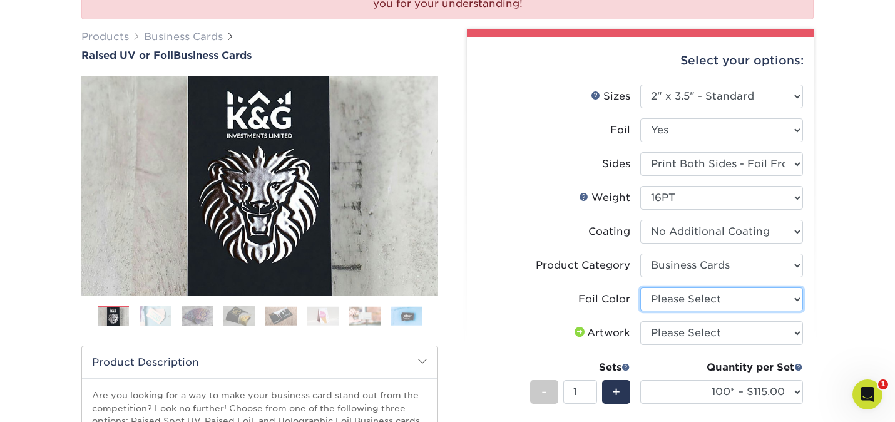
click at [705, 298] on select "Please Select Silver Foil Gold Foil Holographic Foil" at bounding box center [722, 299] width 163 height 24
select select "a834dd52-fe06-4ed6-9a86-5bd3c2d02515"
click at [641, 287] on select "Please Select Silver Foil Gold Foil Holographic Foil" at bounding box center [722, 299] width 163 height 24
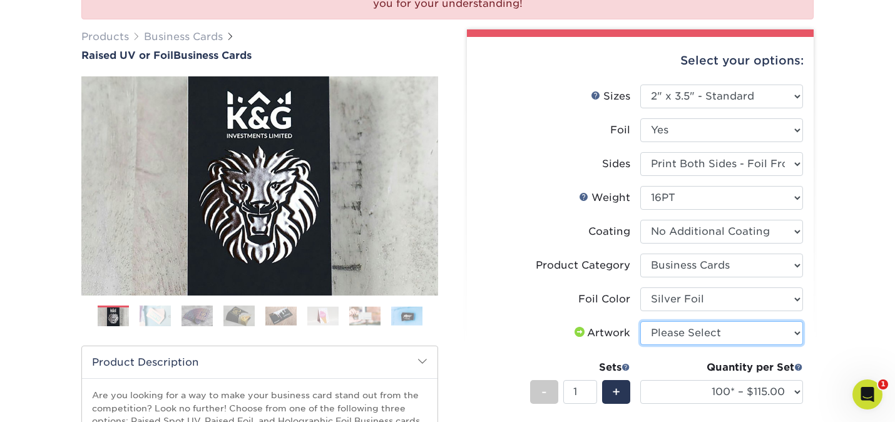
click at [768, 335] on select "Please Select I will upload files I need a design - $100" at bounding box center [722, 333] width 163 height 24
select select "upload"
click at [641, 321] on select "Please Select I will upload files I need a design - $100" at bounding box center [722, 333] width 163 height 24
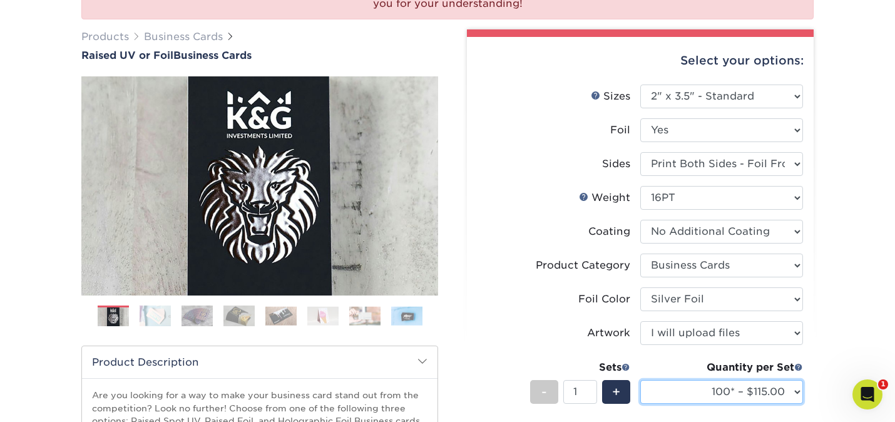
click at [786, 389] on select "100* – $115.00 250* – $164.00 500* – $221.00" at bounding box center [722, 392] width 163 height 24
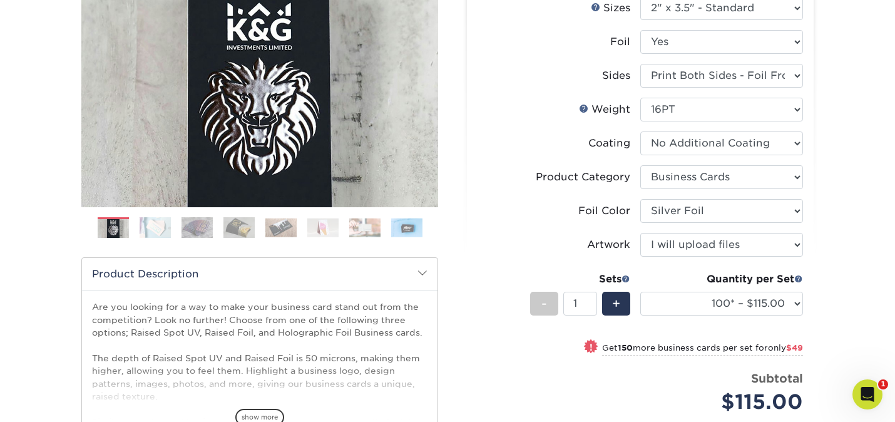
scroll to position [250, 0]
click at [614, 298] on span "+" at bounding box center [616, 304] width 8 height 19
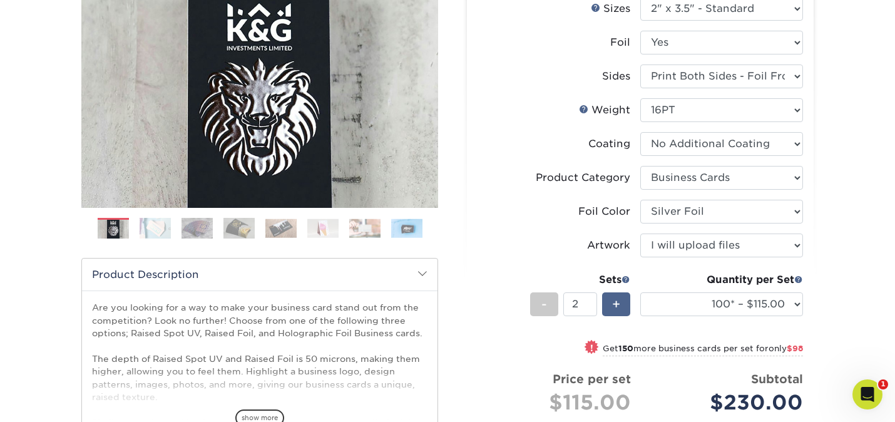
click at [614, 297] on span "+" at bounding box center [616, 304] width 8 height 19
click at [615, 304] on span "+" at bounding box center [616, 304] width 8 height 19
click at [548, 299] on div "-" at bounding box center [544, 304] width 28 height 24
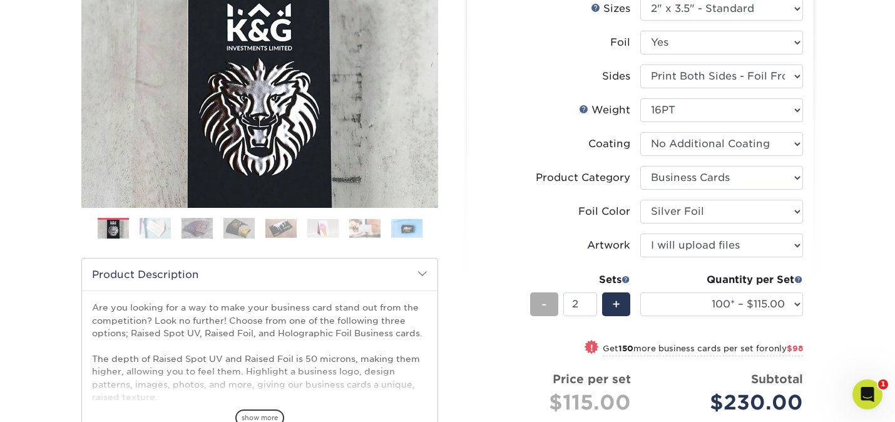
type input "1"
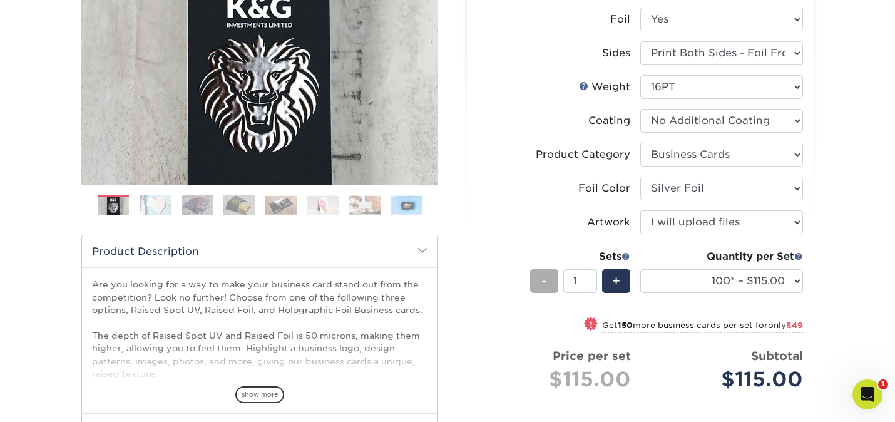
scroll to position [277, 0]
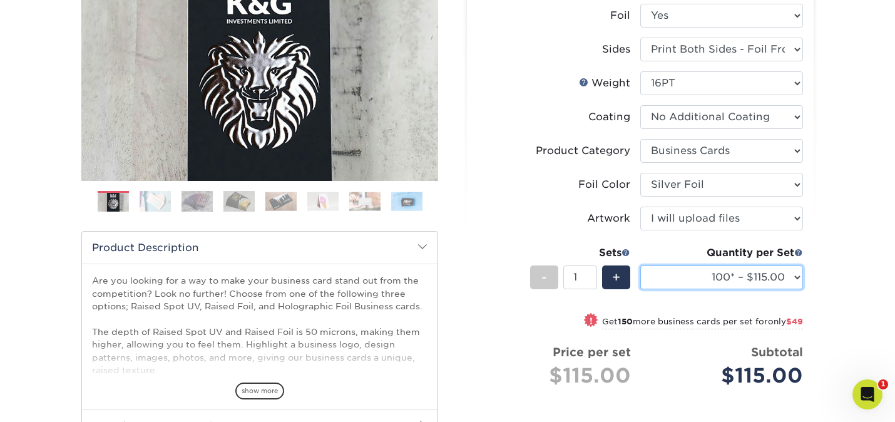
click at [706, 273] on select "100* – $115.00 250* – $164.00 500* – $221.00" at bounding box center [722, 277] width 163 height 24
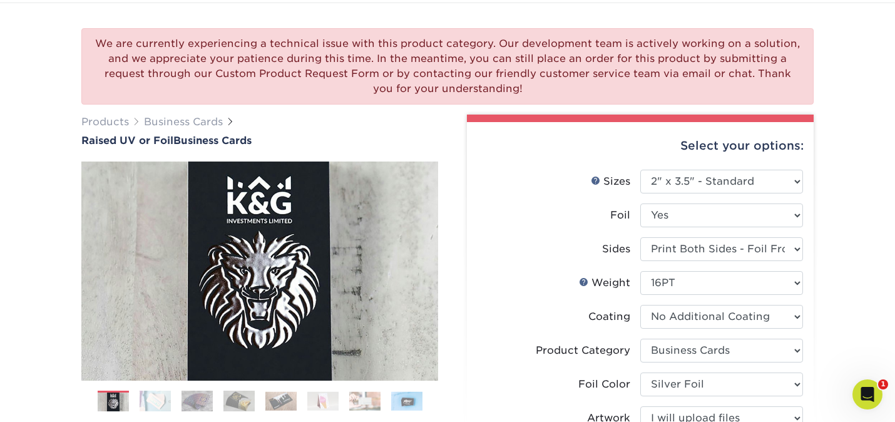
scroll to position [0, 0]
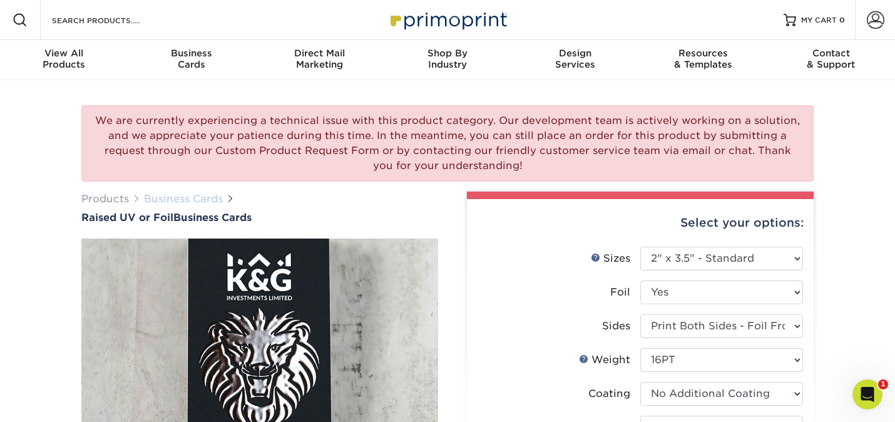
click at [192, 201] on link "Business Cards" at bounding box center [183, 199] width 79 height 12
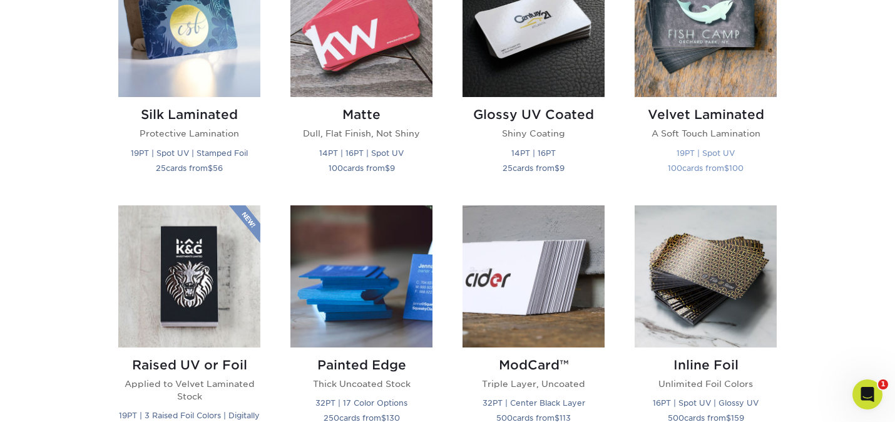
scroll to position [677, 0]
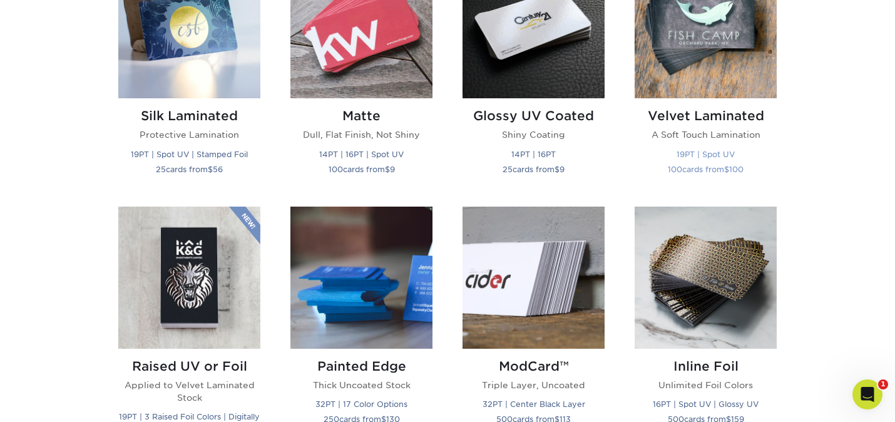
click at [695, 71] on img at bounding box center [706, 27] width 142 height 142
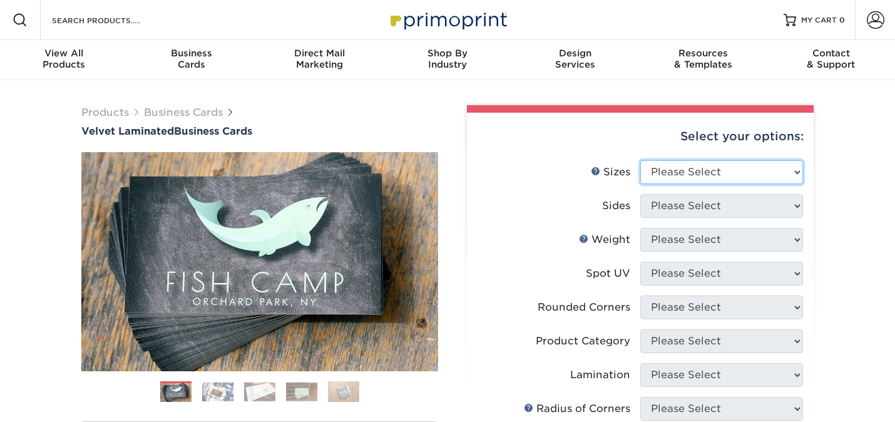
click at [675, 178] on select "Please Select 1.5" x 3.5" - Mini 1.75" x 3.5" - Mini 2" x 2" - Square 2" x 3" -…" at bounding box center [722, 172] width 163 height 24
select select "2.00x3.50"
click at [641, 160] on select "Please Select 1.5" x 3.5" - Mini 1.75" x 3.5" - Mini 2" x 2" - Square 2" x 3" -…" at bounding box center [722, 172] width 163 height 24
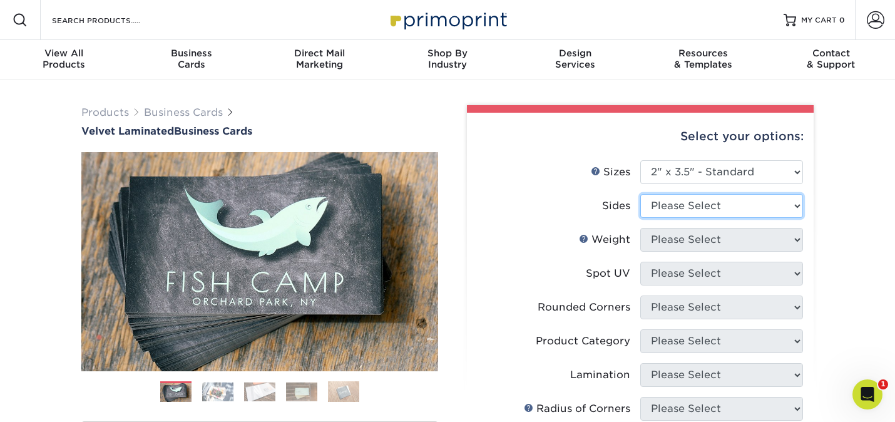
click at [672, 207] on select "Please Select Print Both Sides Print Front Only" at bounding box center [722, 206] width 163 height 24
select select "13abbda7-1d64-4f25-8bb2-c179b224825d"
click at [641, 194] on select "Please Select Print Both Sides Print Front Only" at bounding box center [722, 206] width 163 height 24
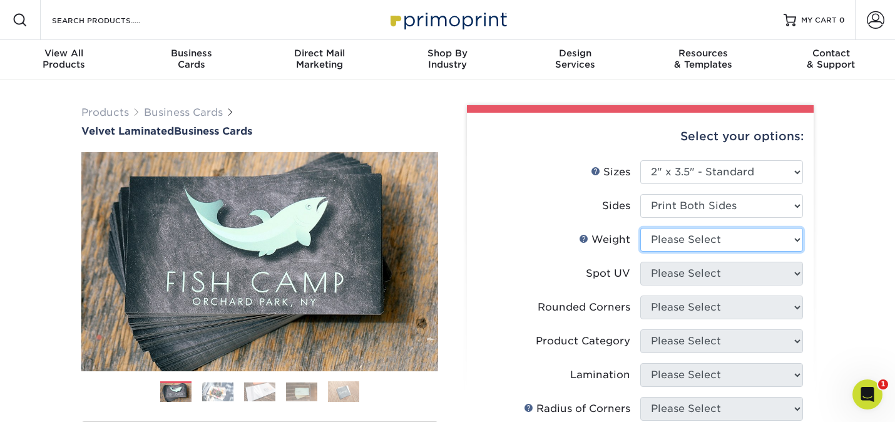
click at [673, 235] on select "Please Select 16PT" at bounding box center [722, 240] width 163 height 24
select select "16PT"
click at [641, 228] on select "Please Select 16PT" at bounding box center [722, 240] width 163 height 24
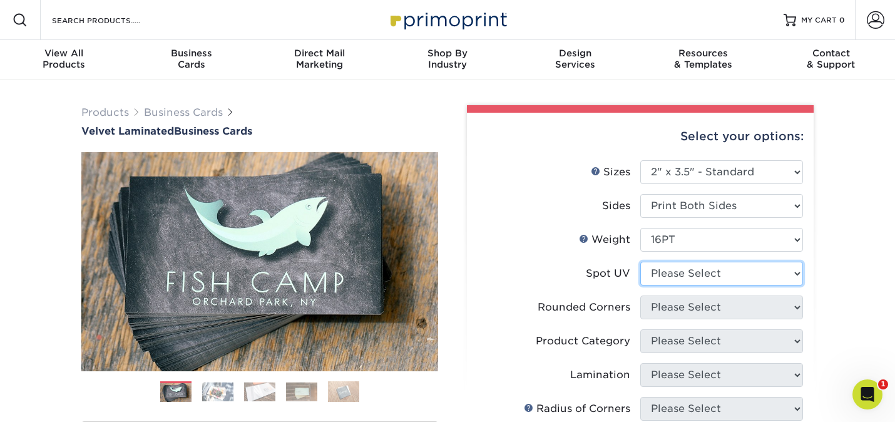
click at [666, 271] on select "Please Select No Spot UV Front and Back (Both Sides) Front Only Back Only" at bounding box center [722, 274] width 163 height 24
select select "3"
click at [641, 262] on select "Please Select No Spot UV Front and Back (Both Sides) Front Only Back Only" at bounding box center [722, 274] width 163 height 24
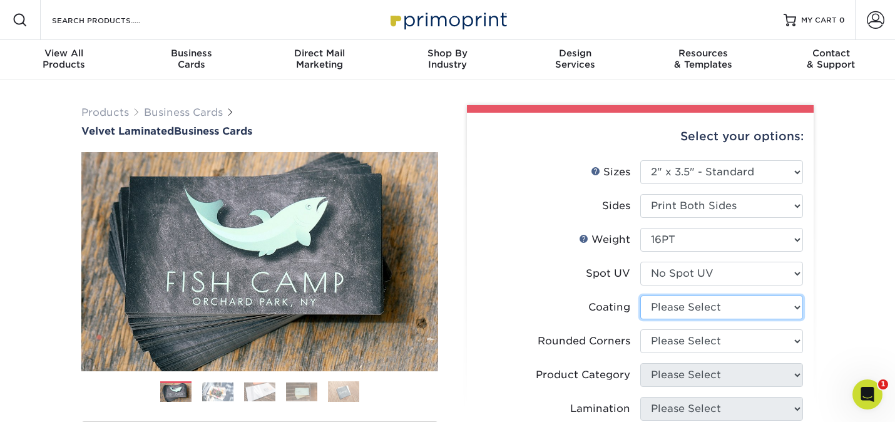
click at [674, 302] on select at bounding box center [722, 308] width 163 height 24
select select "3e7618de-abca-4bda-9f97-8b9129e913d8"
click at [641, 296] on select at bounding box center [722, 308] width 163 height 24
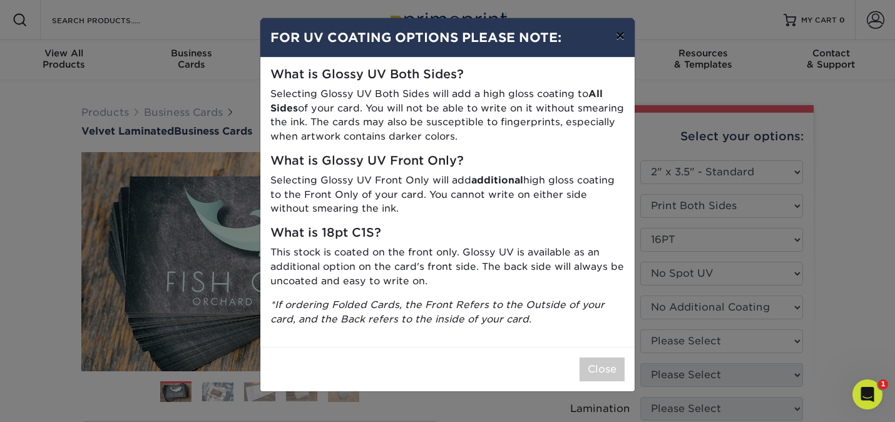
click at [625, 37] on button "×" at bounding box center [620, 35] width 29 height 35
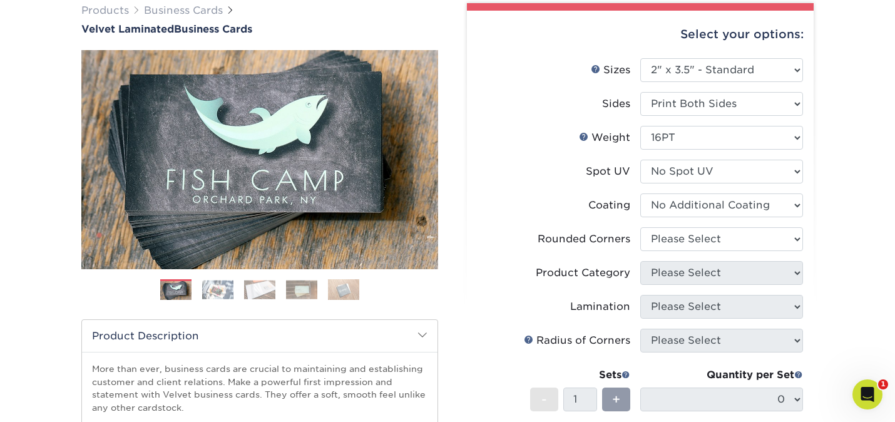
scroll to position [103, 0]
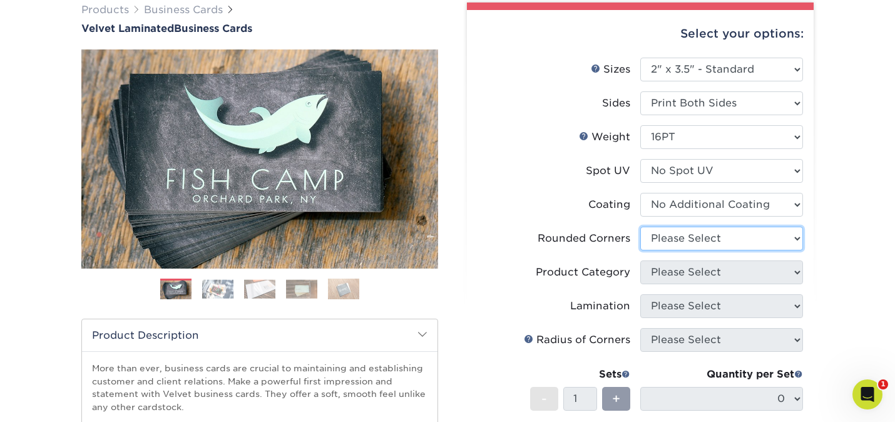
click at [745, 242] on select "Please Select Yes - Round 2 Corners Yes - Round 4 Corners No" at bounding box center [722, 239] width 163 height 24
select select "0"
click at [641, 227] on select "Please Select Yes - Round 2 Corners Yes - Round 4 Corners No" at bounding box center [722, 239] width 163 height 24
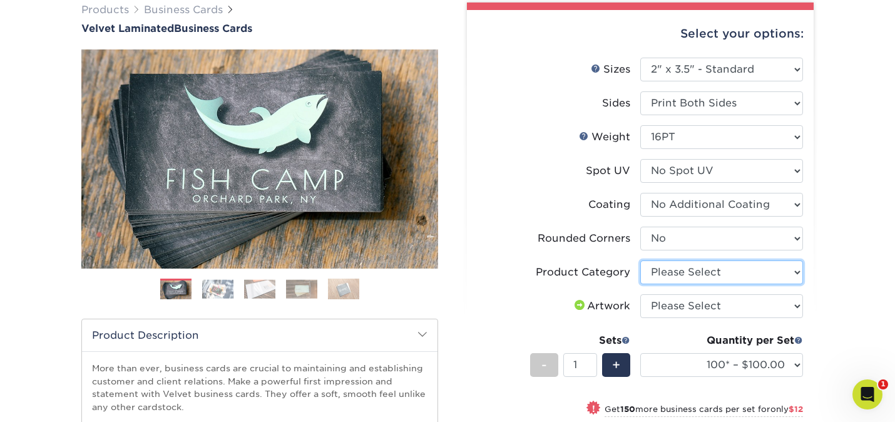
click at [725, 272] on select "Please Select Business Cards" at bounding box center [722, 272] width 163 height 24
select select "3b5148f1-0588-4f88-a218-97bcfdce65c1"
click at [641, 260] on select "Please Select Business Cards" at bounding box center [722, 272] width 163 height 24
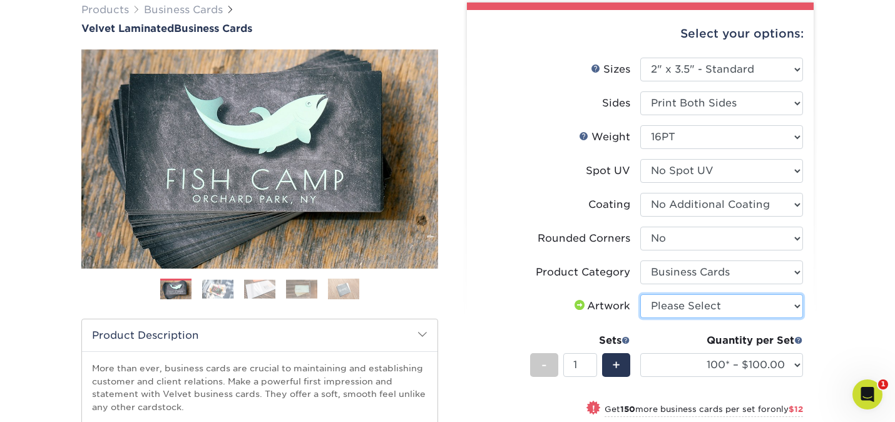
click at [679, 302] on select "Please Select I will upload files I need a design - $100" at bounding box center [722, 306] width 163 height 24
select select "upload"
click at [641, 294] on select "Please Select I will upload files I need a design - $100" at bounding box center [722, 306] width 163 height 24
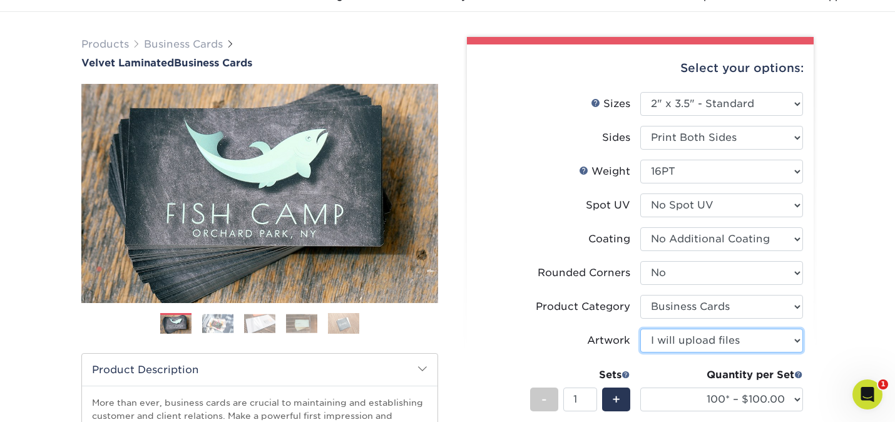
scroll to position [71, 0]
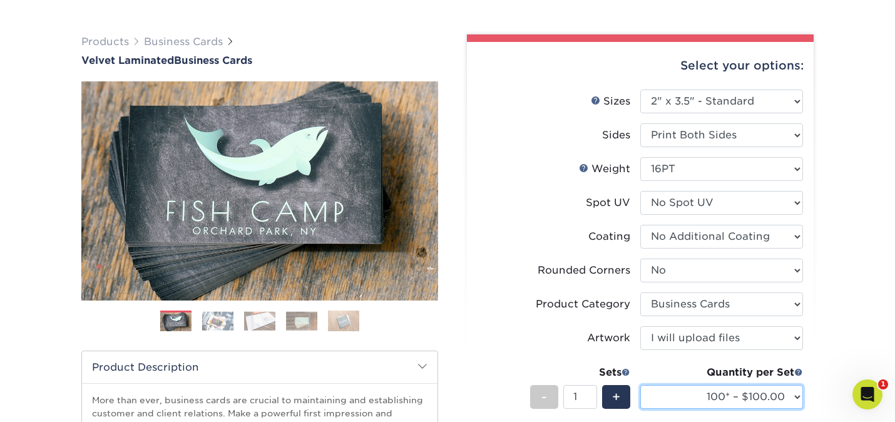
click at [791, 400] on select "100* – $100.00 250* – $112.00 500 – $120.00 1000 – $156.00 2500 – $307.00 5000 …" at bounding box center [722, 397] width 163 height 24
click at [641, 385] on select "100* – $100.00 250* – $112.00 500 – $120.00 1000 – $156.00 2500 – $307.00 5000 …" at bounding box center [722, 397] width 163 height 24
click at [762, 391] on select "100* – $100.00 250* – $112.00 500 – $120.00 1000 – $156.00 2500 – $307.00 5000 …" at bounding box center [722, 397] width 163 height 24
click at [641, 385] on select "100* – $100.00 250* – $112.00 500 – $120.00 1000 – $156.00 2500 – $307.00 5000 …" at bounding box center [722, 397] width 163 height 24
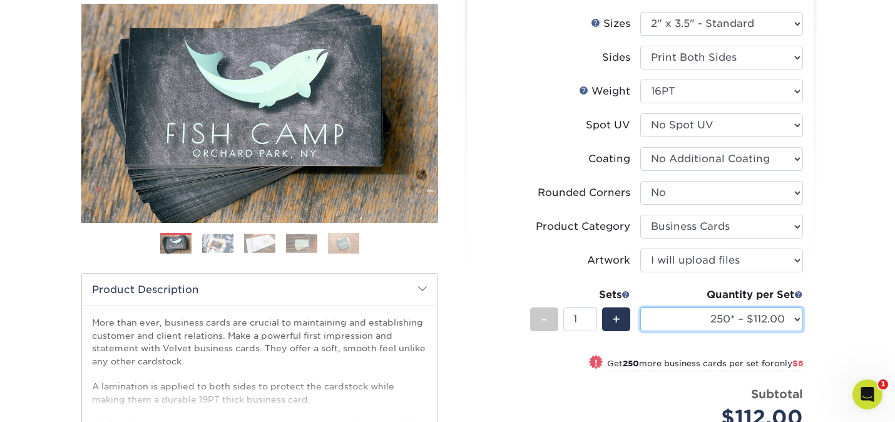
scroll to position [149, 0]
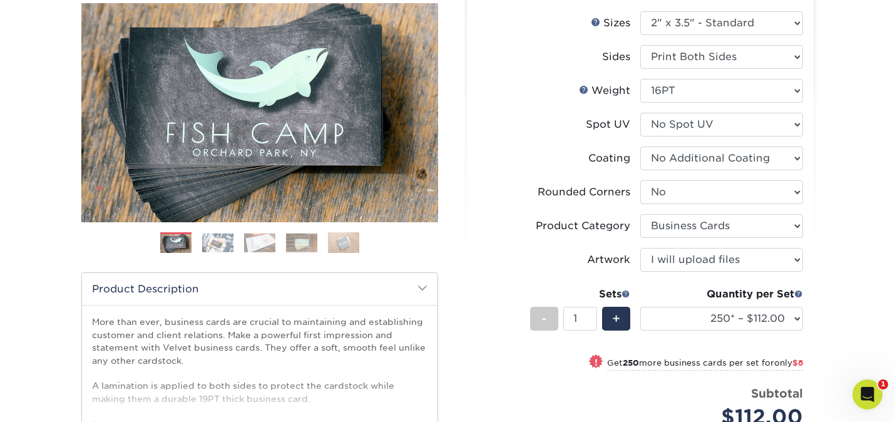
drag, startPoint x: 829, startPoint y: 320, endPoint x: 813, endPoint y: 320, distance: 15.7
click at [826, 320] on div "Products Business Cards Velvet Laminated Business Cards Previous Next" at bounding box center [447, 287] width 895 height 712
click at [783, 318] on select "100* – $100.00 250* – $112.00 500 – $120.00 1000 – $156.00 2500 – $307.00 5000 …" at bounding box center [722, 319] width 163 height 24
select select "500 – $120.00"
click at [641, 307] on select "100* – $100.00 250* – $112.00 500 – $120.00 1000 – $156.00 2500 – $307.00 5000 …" at bounding box center [722, 319] width 163 height 24
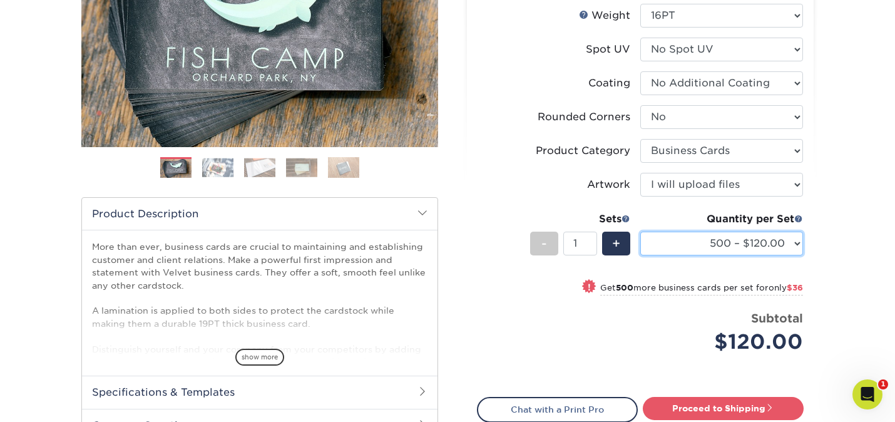
scroll to position [226, 0]
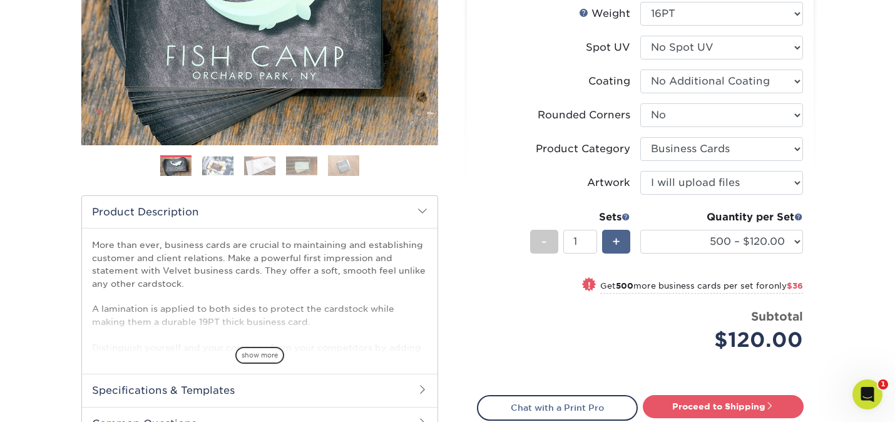
click at [617, 239] on span "+" at bounding box center [616, 241] width 8 height 19
type input "2"
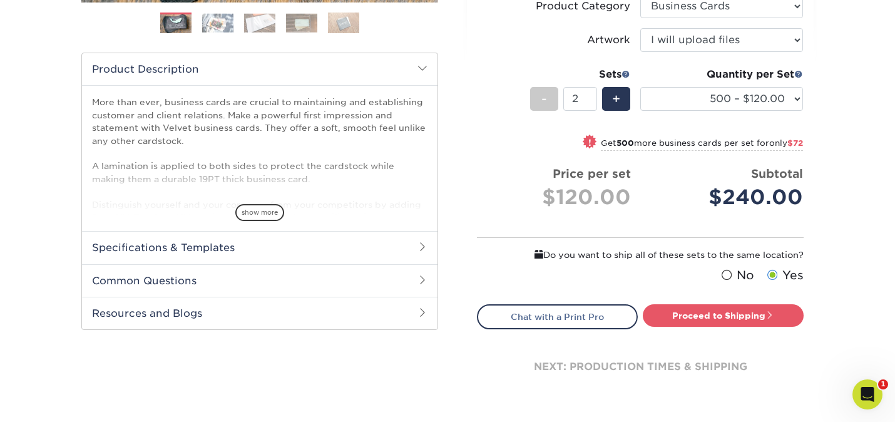
scroll to position [401, 0]
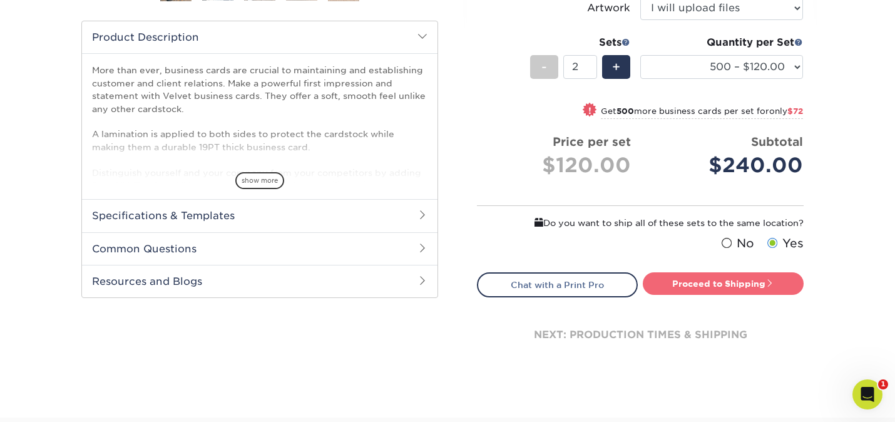
click at [751, 283] on link "Proceed to Shipping" at bounding box center [723, 283] width 161 height 23
type input "Set 1"
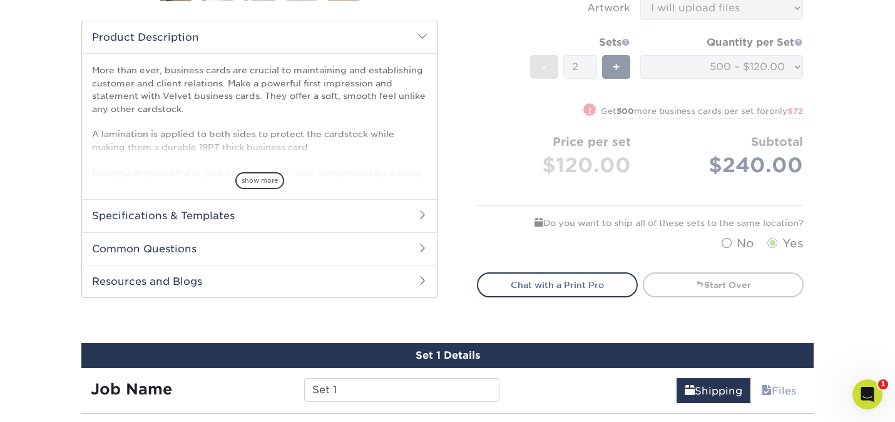
scroll to position [706, 0]
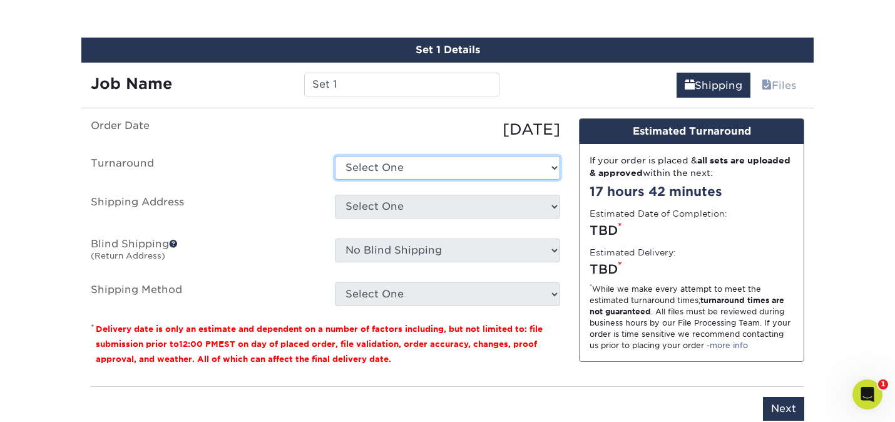
click at [366, 172] on select "Select One 2-4 Business Days 2 Day Next Business Day" at bounding box center [447, 168] width 225 height 24
select select "0269a54f-6afa-4918-998f-593919161a79"
click at [335, 156] on select "Select One 2-4 Business Days 2 Day Next Business Day" at bounding box center [447, 168] width 225 height 24
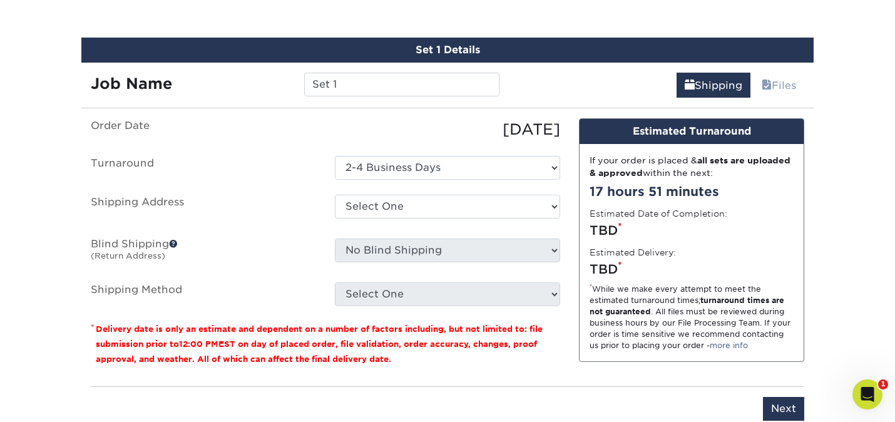
click at [349, 217] on div "Select One + Add New Address - Login" at bounding box center [448, 209] width 244 height 29
click at [349, 210] on select "Select One + Add New Address - Login" at bounding box center [447, 207] width 225 height 24
select select "newaddress"
click at [335, 195] on select "Select One + Add New Address - Login" at bounding box center [447, 207] width 225 height 24
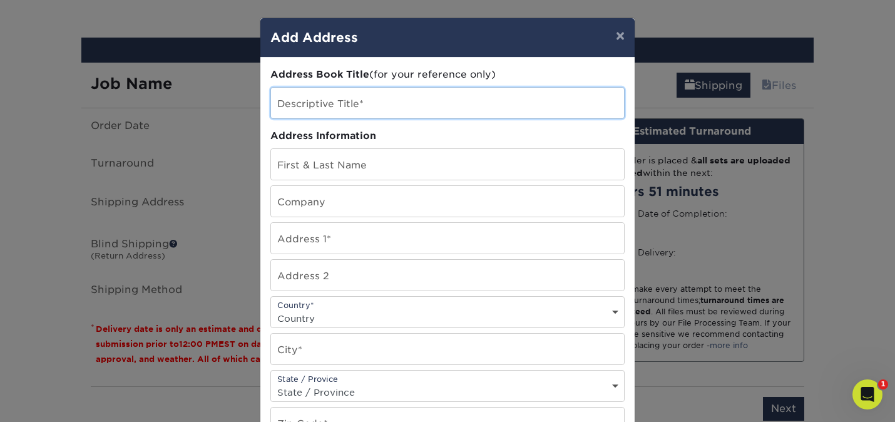
click at [296, 101] on input "text" at bounding box center [447, 103] width 353 height 31
type input "Streamhaven Estates"
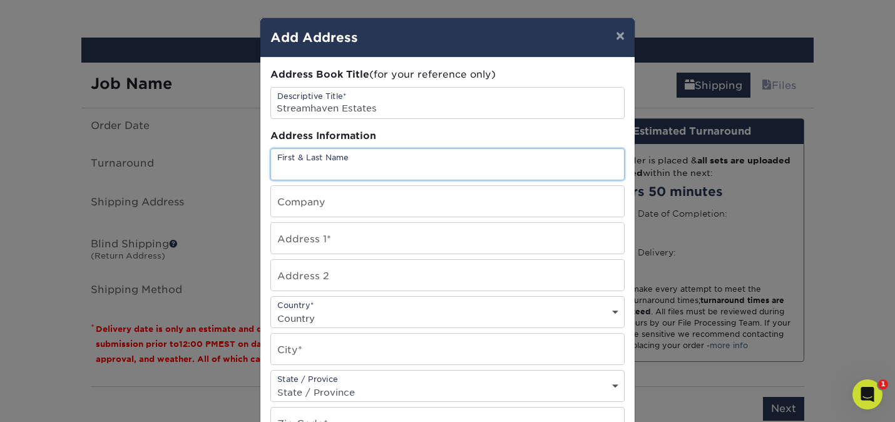
click at [304, 154] on input "text" at bounding box center [447, 164] width 353 height 31
type input "[PERSON_NAME] Stream"
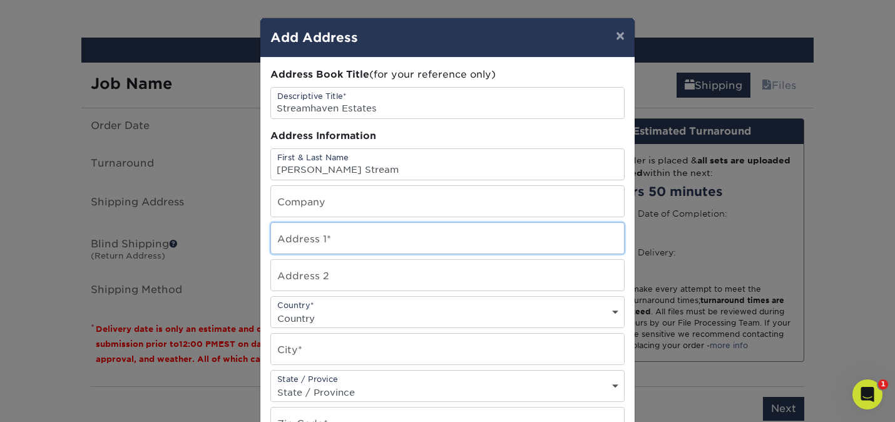
type input "179 Rolling Sage Cir"
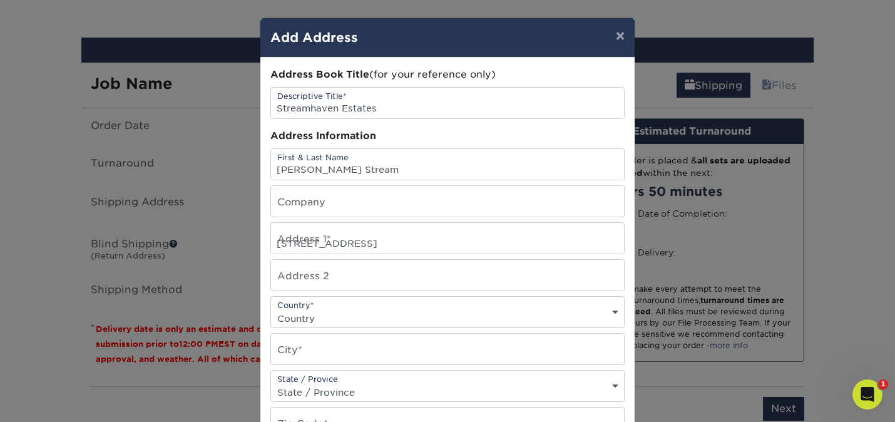
select select "US"
type input "Vacaville"
select select "CA"
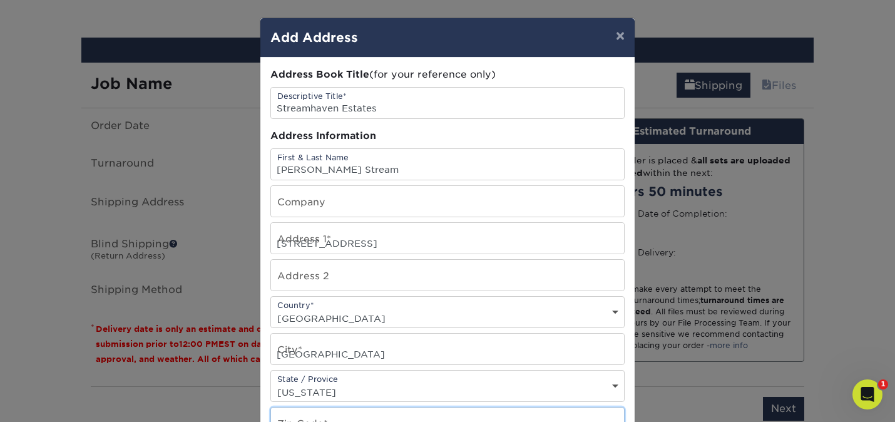
type input "95688"
type input "7073339924"
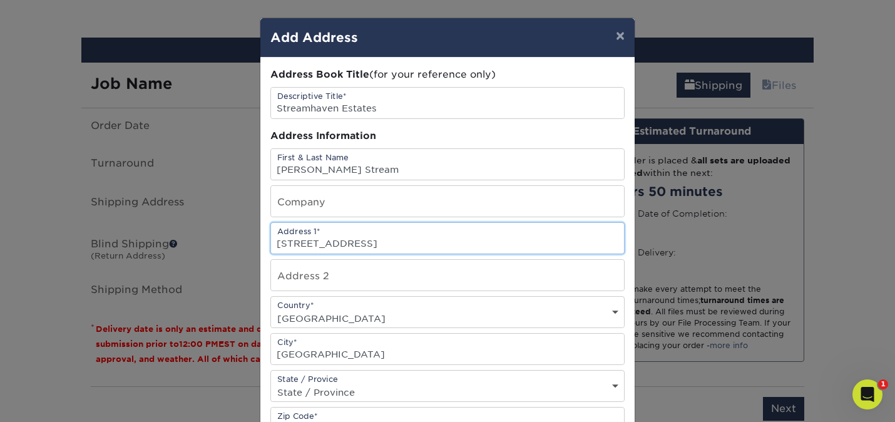
drag, startPoint x: 381, startPoint y: 239, endPoint x: 271, endPoint y: 235, distance: 110.3
click at [271, 235] on input "179 Rolling Sage Cir" at bounding box center [447, 238] width 353 height 31
type input "411 Davis Street, Suite 104"
click at [291, 274] on input "text" at bounding box center [447, 275] width 353 height 31
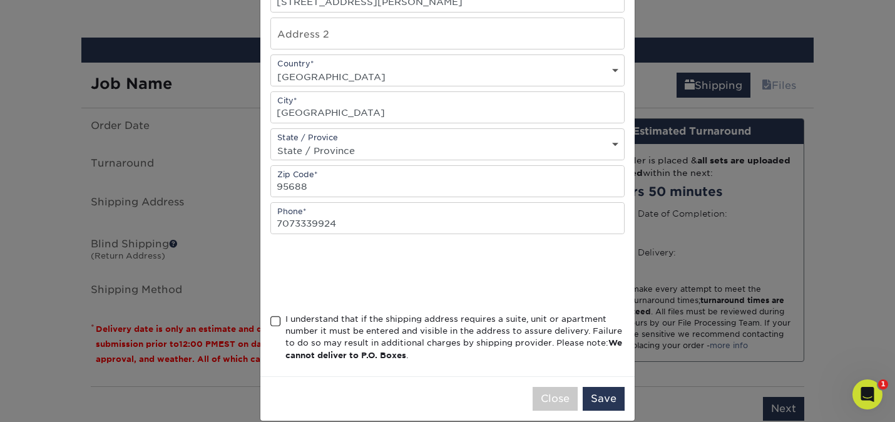
scroll to position [259, 0]
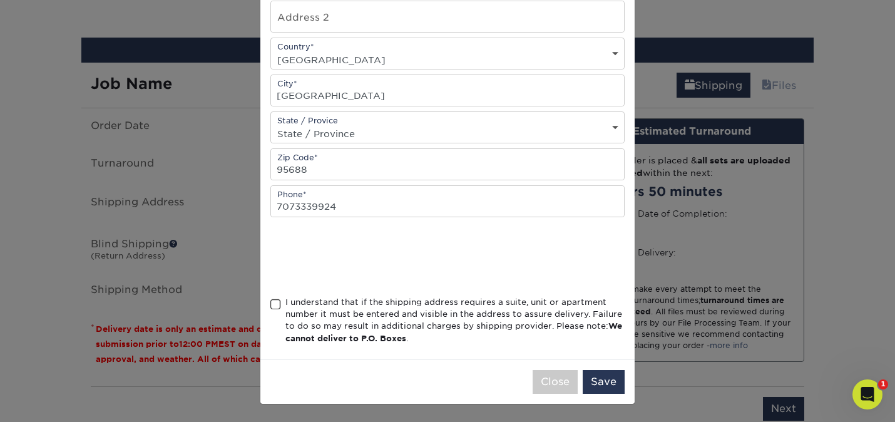
click at [277, 304] on span at bounding box center [276, 305] width 11 height 12
click at [0, 0] on input "I understand that if the shipping address requires a suite, unit or apartment n…" at bounding box center [0, 0] width 0 height 0
click at [610, 383] on button "Save" at bounding box center [604, 382] width 42 height 24
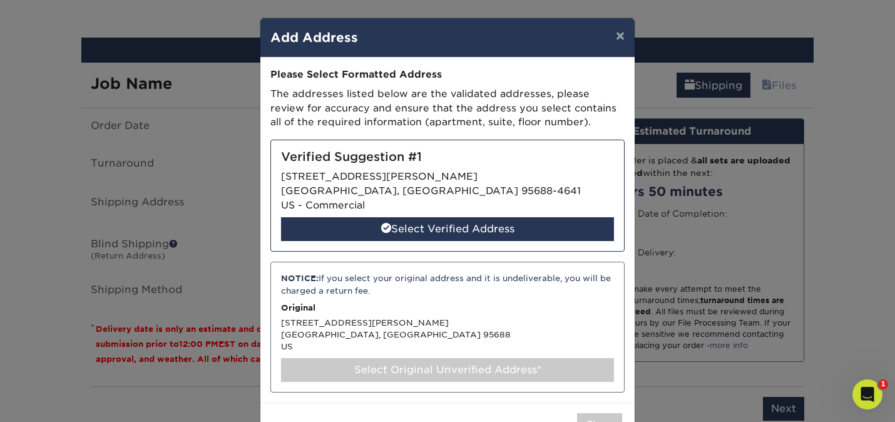
scroll to position [8, 0]
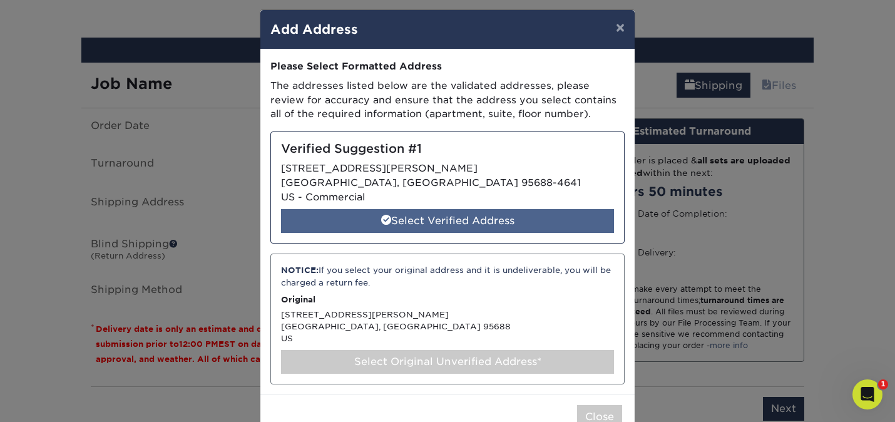
click at [452, 219] on div "Select Verified Address" at bounding box center [447, 221] width 333 height 24
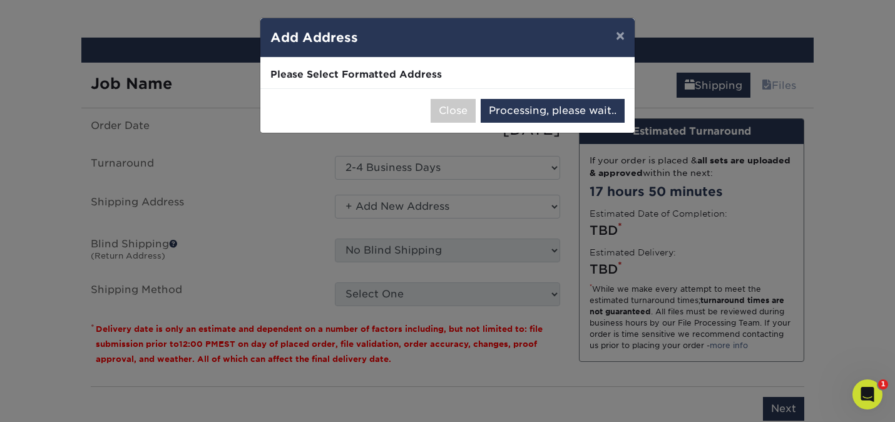
scroll to position [0, 0]
select select "285536"
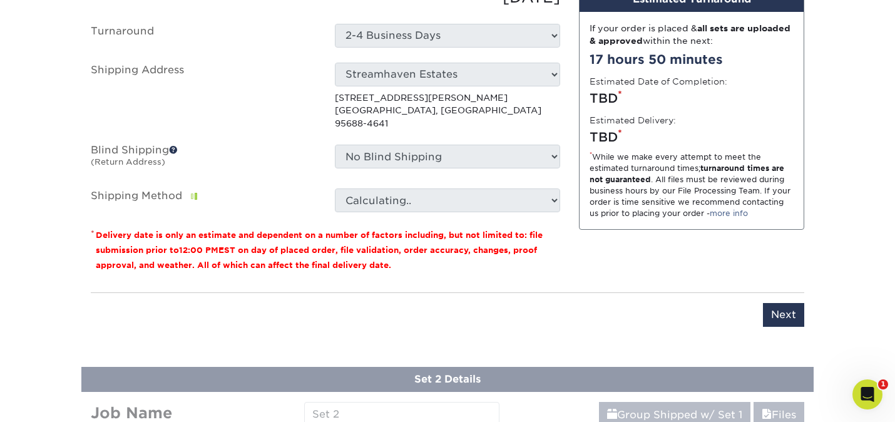
scroll to position [840, 0]
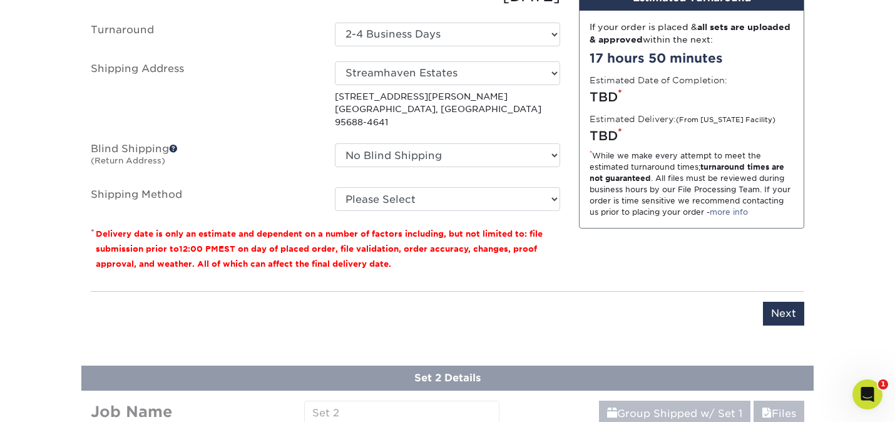
click at [303, 157] on label "Blind Shipping (Return Address)" at bounding box center [203, 157] width 244 height 29
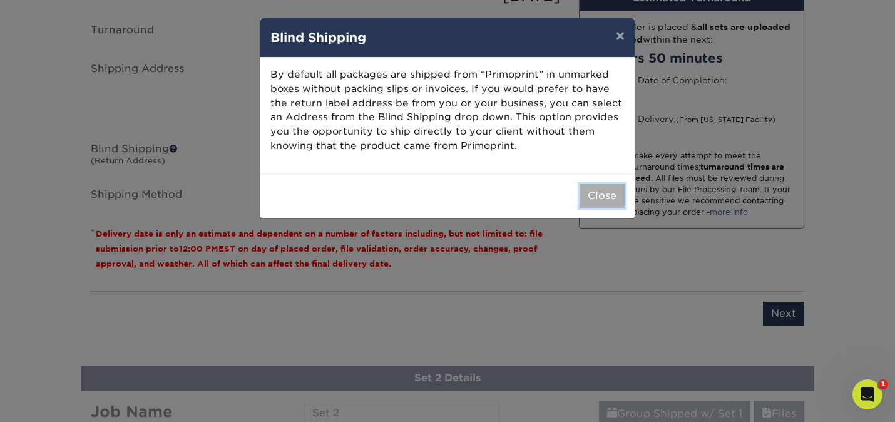
click at [608, 200] on button "Close" at bounding box center [602, 196] width 45 height 24
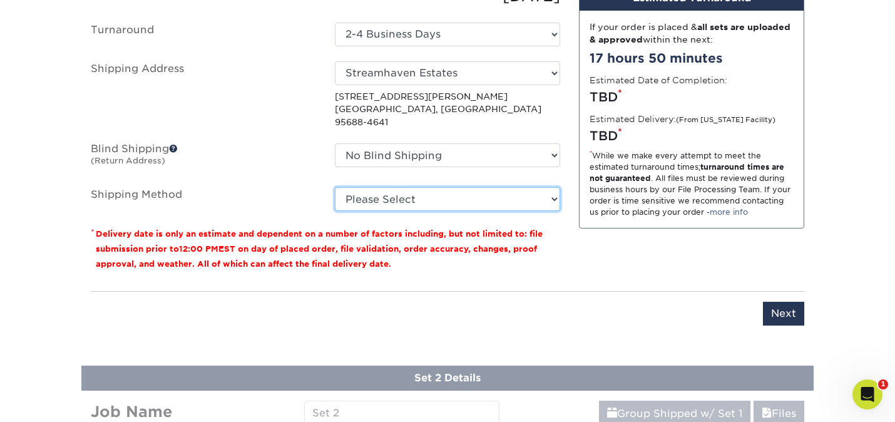
click at [549, 188] on select "Please Select Ground Shipping (+$14.95) 3 Day Shipping Service (+$15.34) 2 Day …" at bounding box center [447, 199] width 225 height 24
select select "03"
click at [335, 187] on select "Please Select Ground Shipping (+$14.95) 3 Day Shipping Service (+$15.34) 2 Day …" at bounding box center [447, 199] width 225 height 24
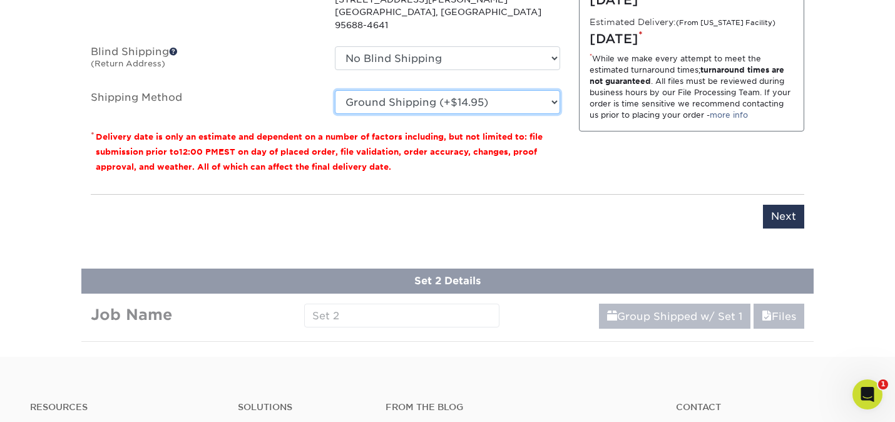
scroll to position [953, 0]
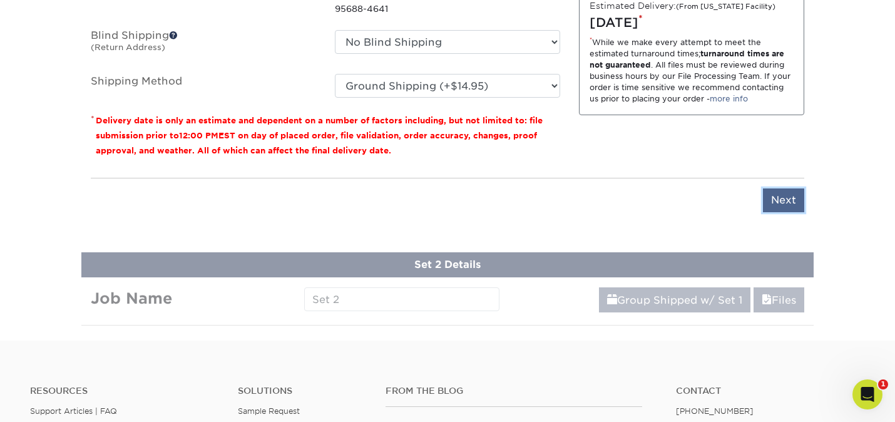
click at [791, 197] on input "Next" at bounding box center [783, 200] width 41 height 24
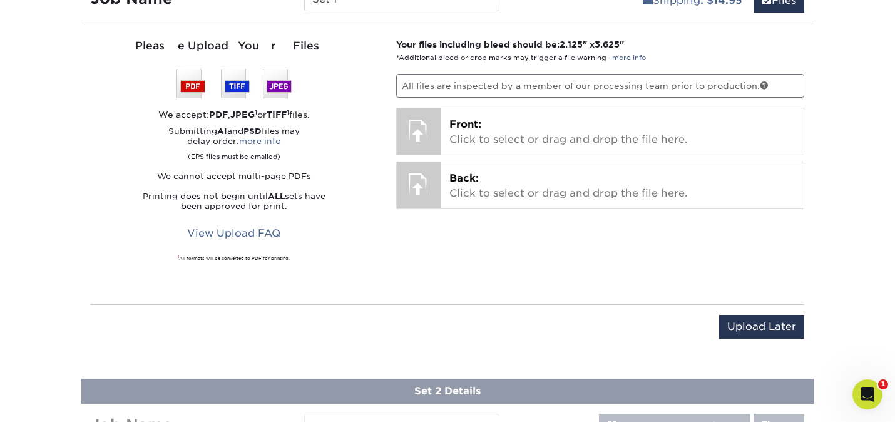
scroll to position [738, 0]
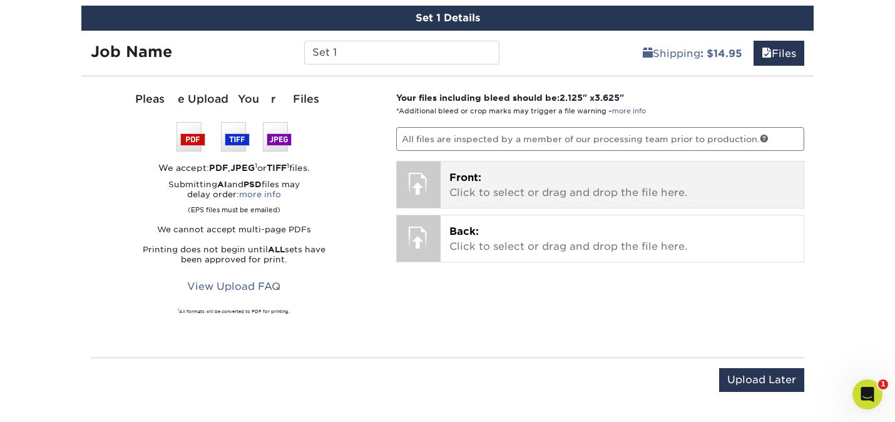
click at [427, 180] on div at bounding box center [419, 184] width 44 height 44
click at [465, 175] on span "Front:" at bounding box center [466, 178] width 32 height 12
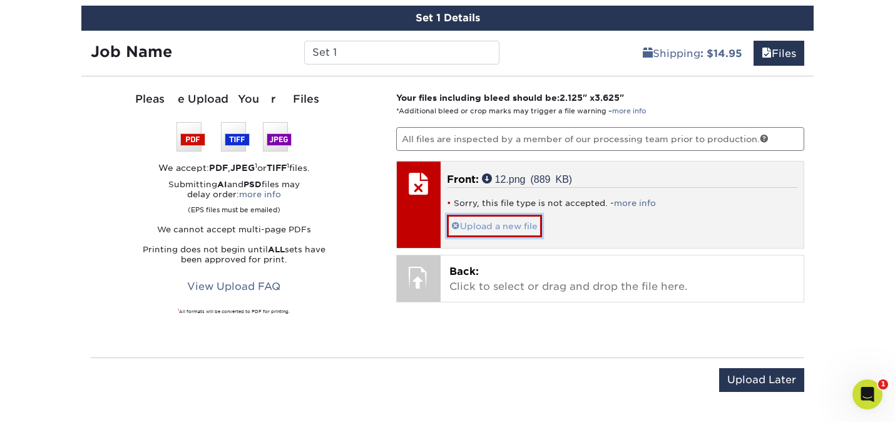
click at [456, 222] on span at bounding box center [455, 226] width 9 height 10
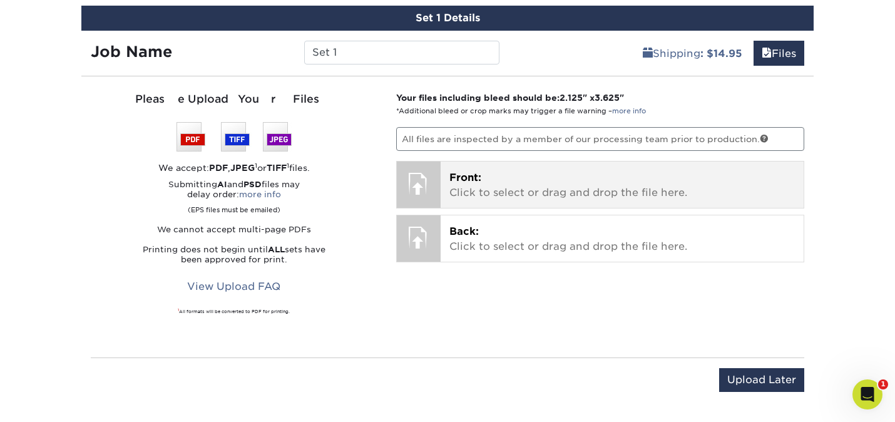
click at [477, 172] on span "Front:" at bounding box center [466, 178] width 32 height 12
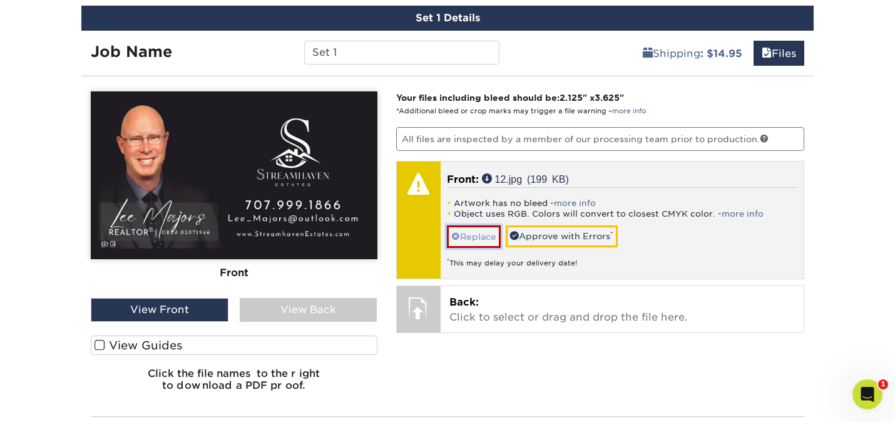
click at [470, 234] on link "Replace" at bounding box center [474, 236] width 54 height 22
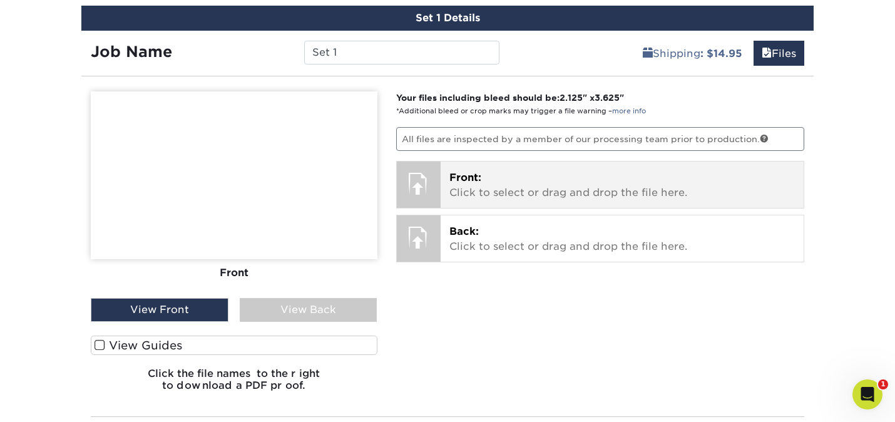
click at [500, 184] on p "Front: Click to select or drag and drop the file here." at bounding box center [623, 185] width 346 height 30
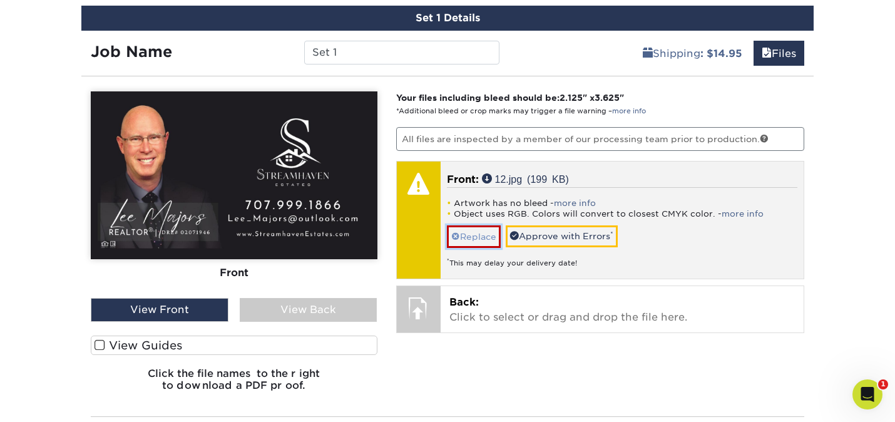
click at [477, 238] on link "Replace" at bounding box center [474, 236] width 54 height 22
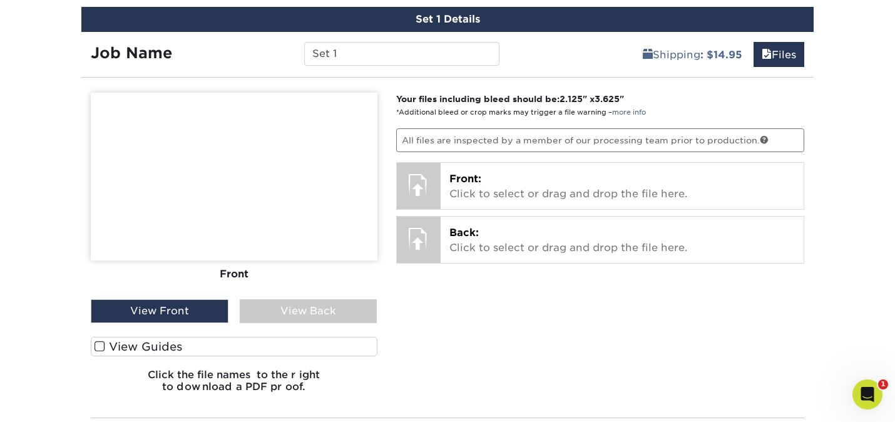
scroll to position [735, 0]
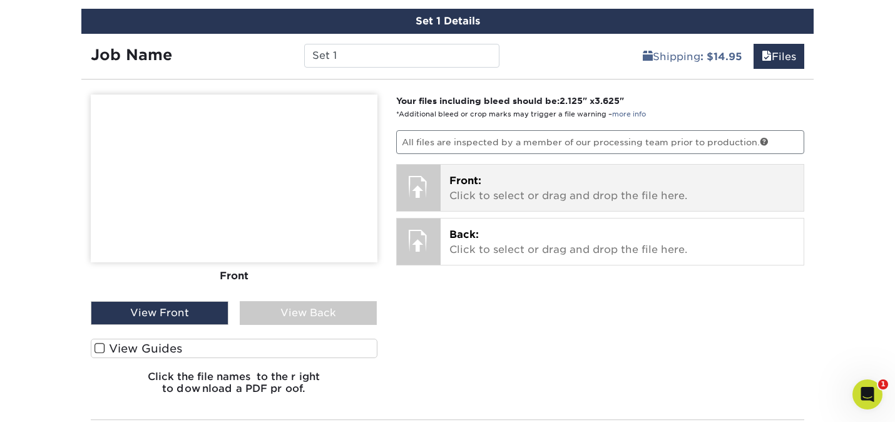
click at [443, 177] on div "Front: Click to select or drag and drop the file here. Choose file 12.png 0.9 M…" at bounding box center [623, 188] width 364 height 46
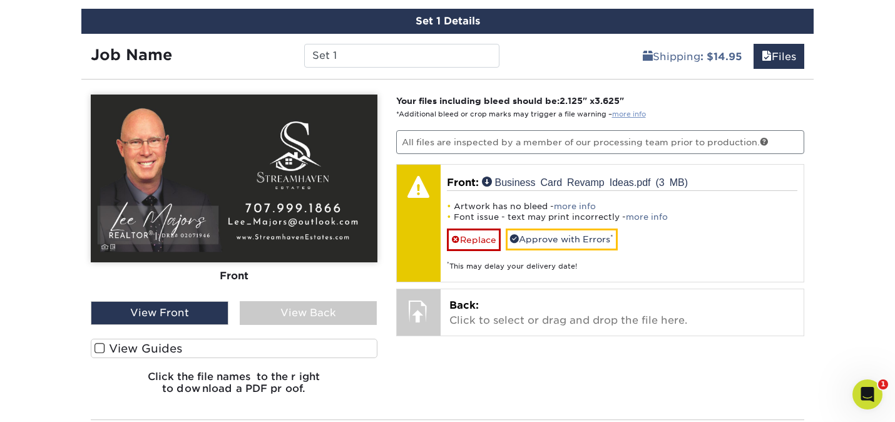
click at [636, 114] on link "more info" at bounding box center [629, 114] width 34 height 8
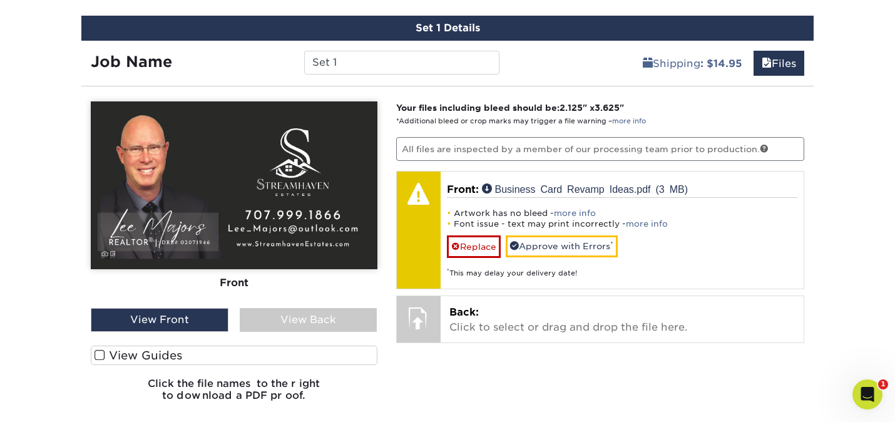
scroll to position [805, 0]
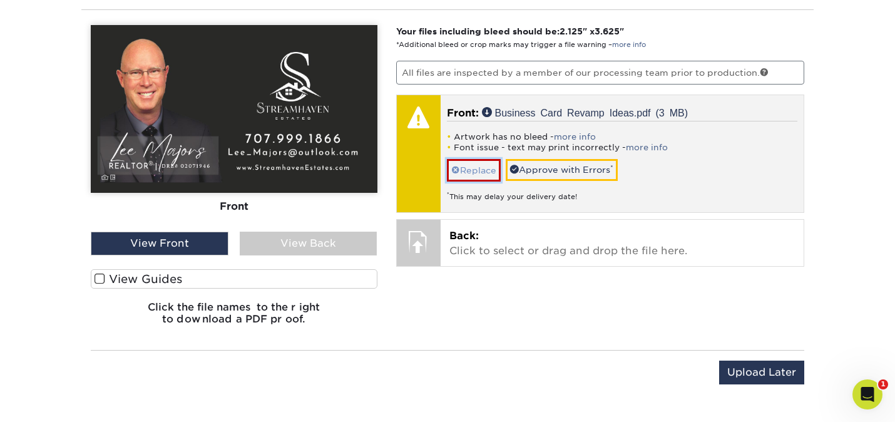
click at [471, 168] on link "Replace" at bounding box center [474, 170] width 54 height 22
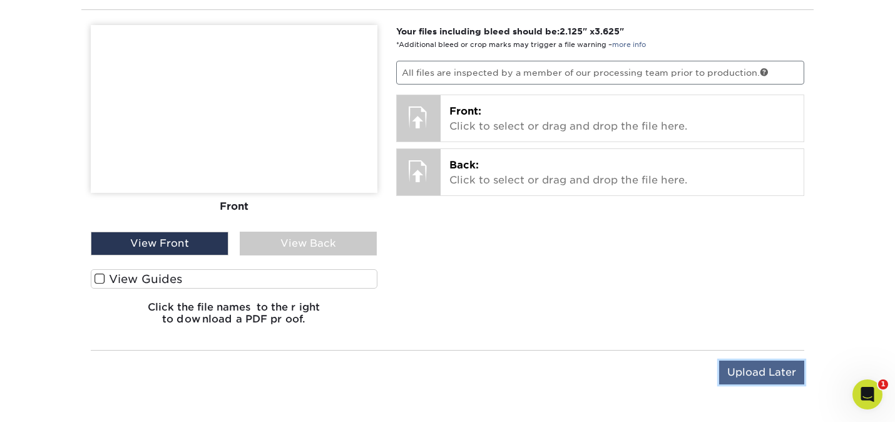
click at [755, 378] on input "Upload Later" at bounding box center [761, 373] width 85 height 24
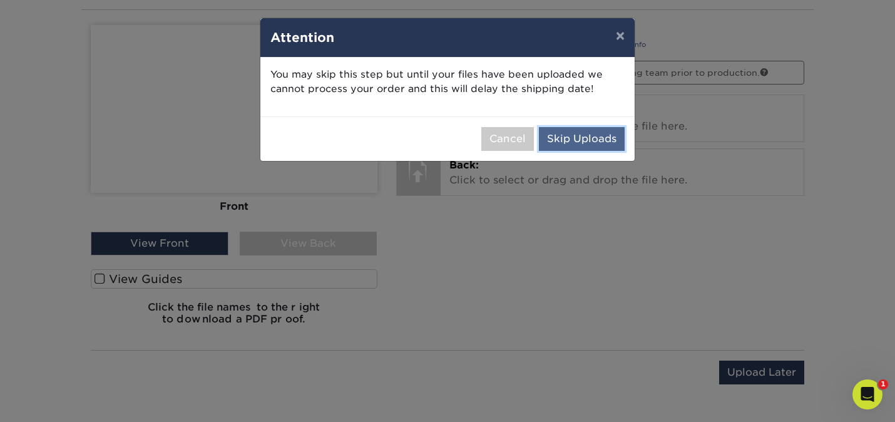
click at [579, 133] on button "Skip Uploads" at bounding box center [582, 139] width 86 height 24
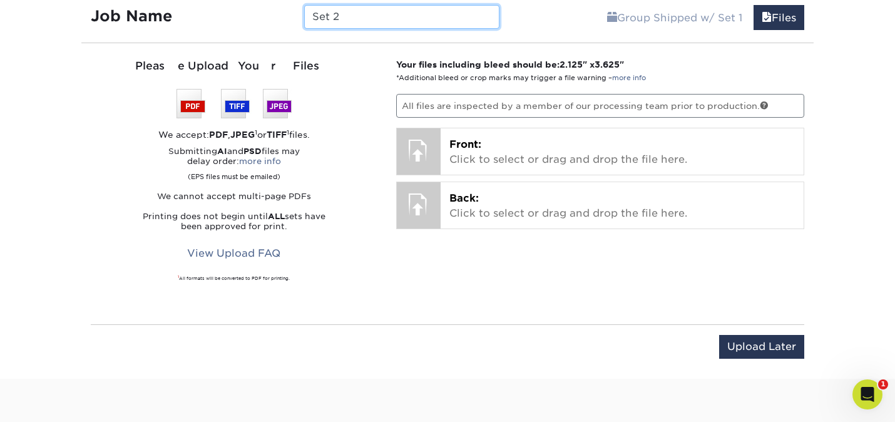
scroll to position [878, 0]
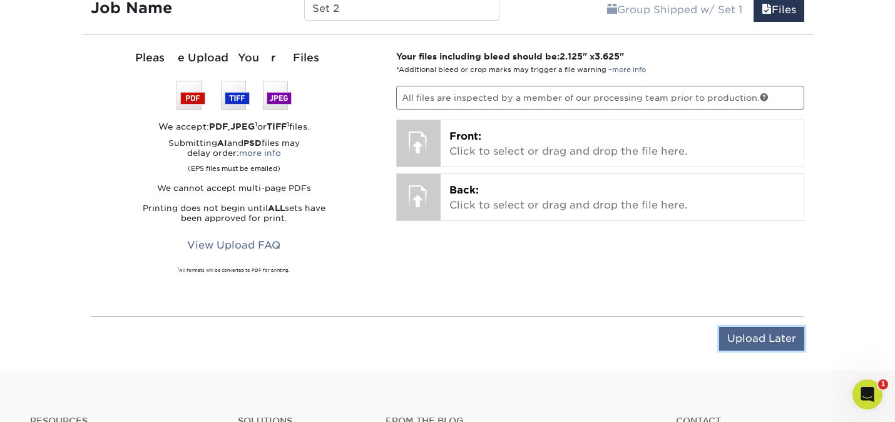
click at [766, 334] on input "Upload Later" at bounding box center [761, 339] width 85 height 24
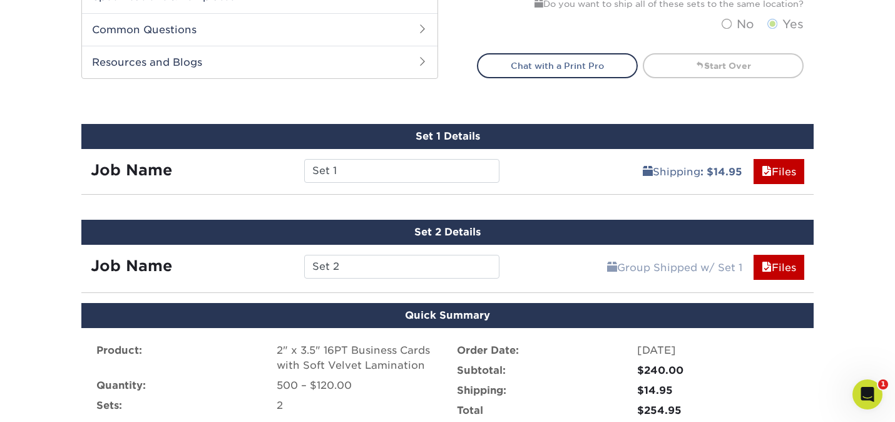
scroll to position [616, 0]
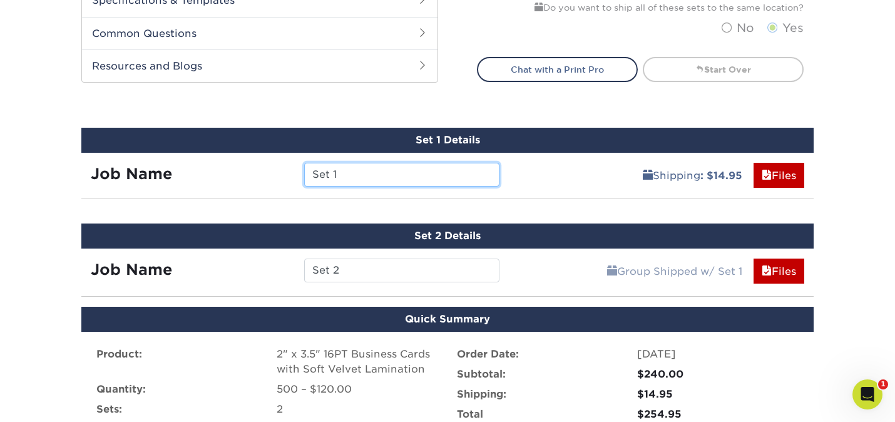
drag, startPoint x: 350, startPoint y: 175, endPoint x: 269, endPoint y: 173, distance: 81.4
click at [269, 173] on div "Job Name Set 1" at bounding box center [295, 175] width 428 height 24
type input "[PERSON_NAME]"
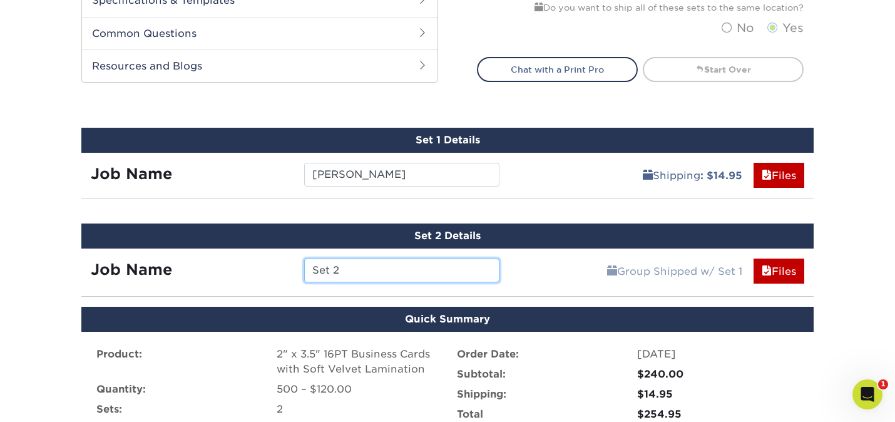
click at [343, 261] on input "Set 2" at bounding box center [401, 271] width 195 height 24
drag, startPoint x: 363, startPoint y: 272, endPoint x: 273, endPoint y: 269, distance: 90.2
click at [273, 269] on div "Job Name Set 2" at bounding box center [295, 271] width 428 height 24
type input "M"
type input "i"
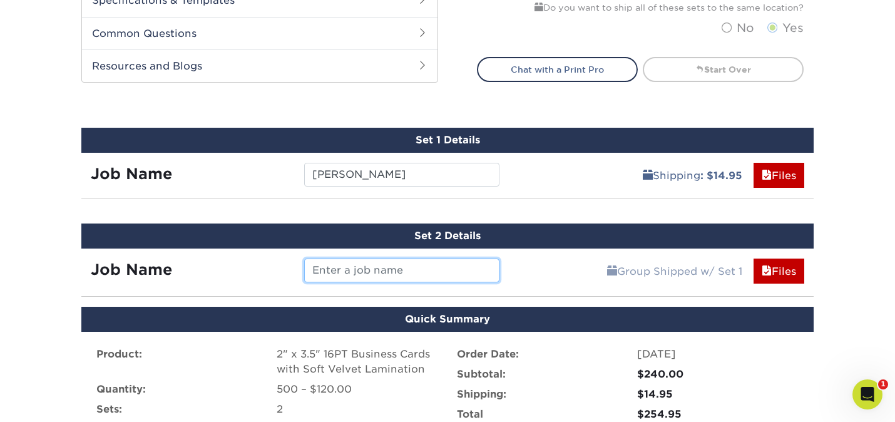
type input "L"
type input "Kimberly Moses"
click at [530, 284] on div "Group Shipped w/ Set 1 Files Continue" at bounding box center [662, 268] width 306 height 38
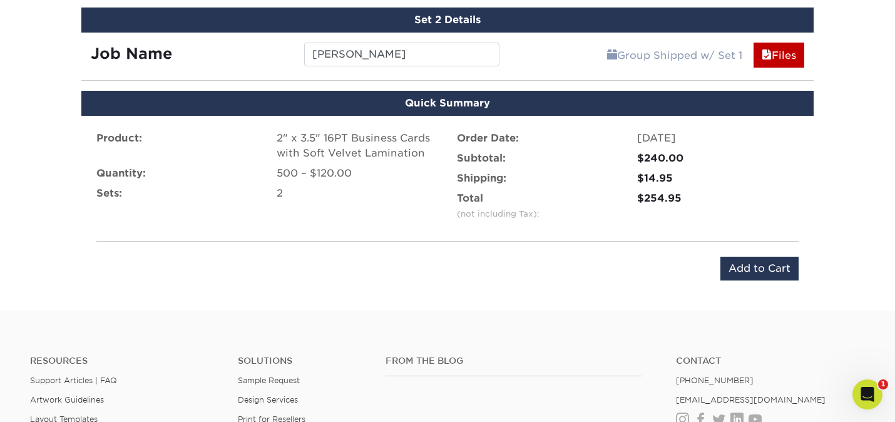
scroll to position [850, 0]
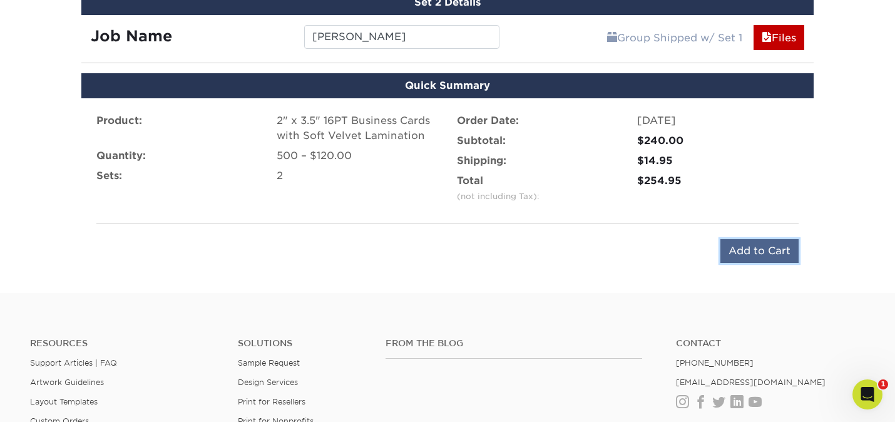
click at [764, 245] on input "Add to Cart" at bounding box center [760, 251] width 78 height 24
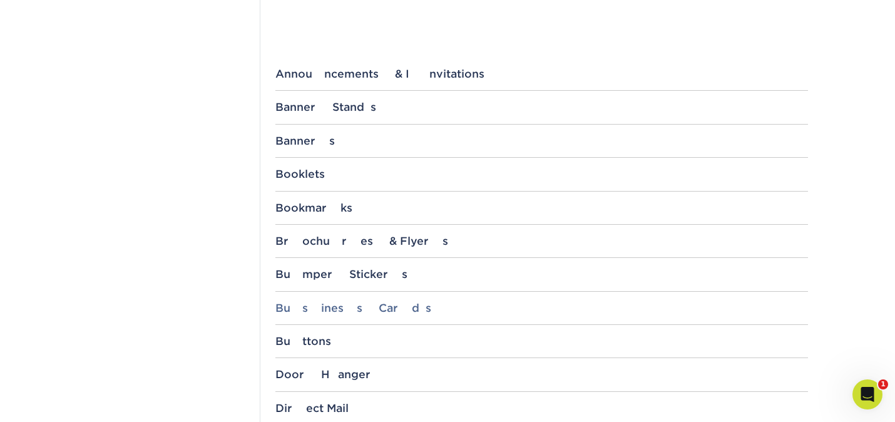
click at [314, 302] on div "Business Cards" at bounding box center [542, 308] width 533 height 13
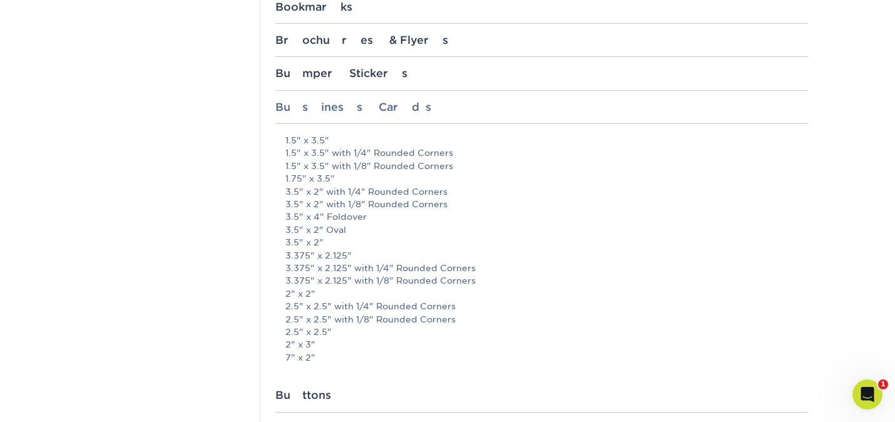
scroll to position [676, 0]
click at [310, 241] on link "3.5" x 2"" at bounding box center [305, 240] width 38 height 10
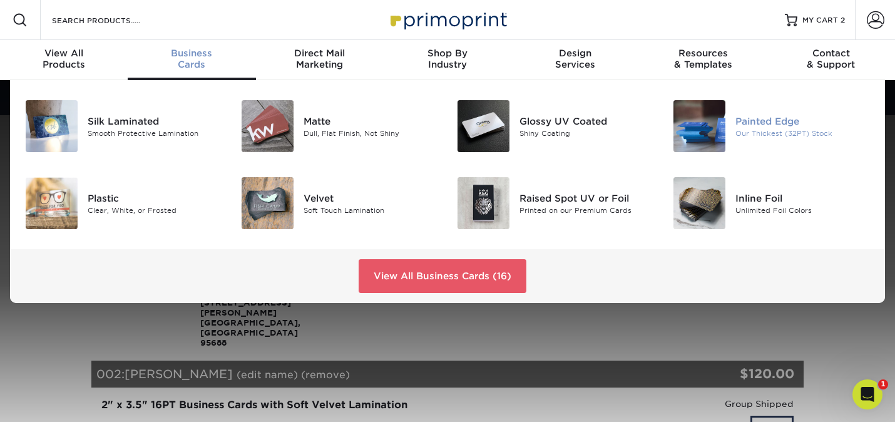
click at [723, 121] on img at bounding box center [700, 126] width 52 height 52
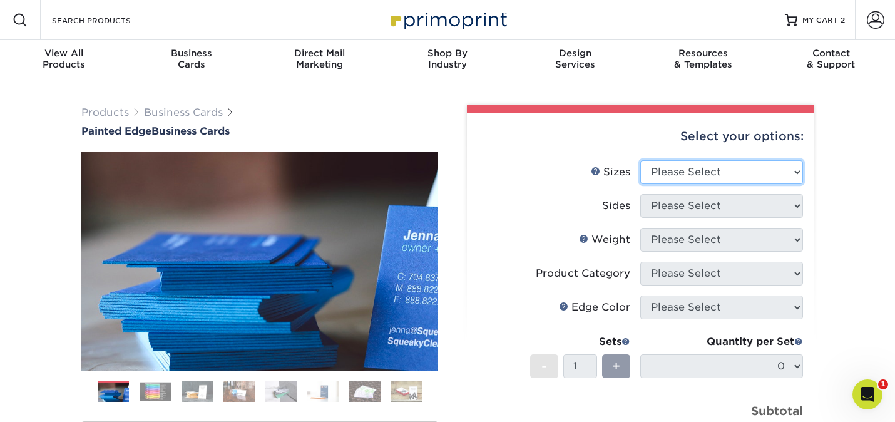
click at [700, 167] on select "Please Select 2" x 3.5" - Standard 2.125" x 3.375" - European 2.5" x 2.5" - Squ…" at bounding box center [722, 172] width 163 height 24
select select "2.00x3.50"
click at [641, 160] on select "Please Select 2" x 3.5" - Standard 2.125" x 3.375" - European 2.5" x 2.5" - Squ…" at bounding box center [722, 172] width 163 height 24
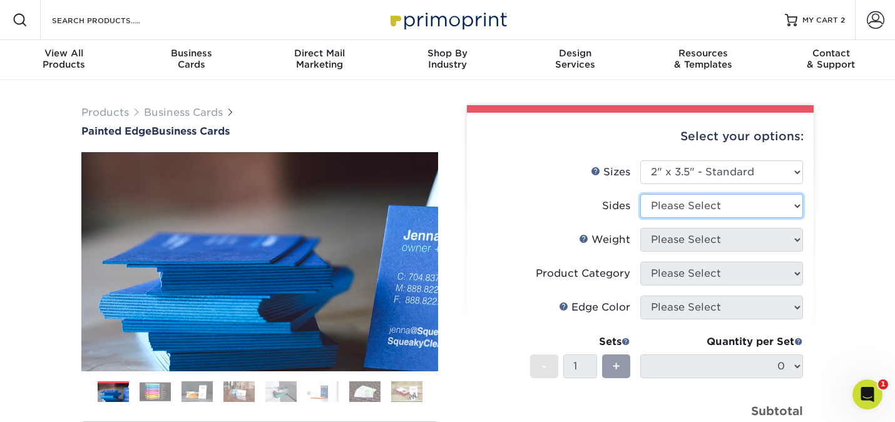
click at [689, 204] on select "Please Select Print Both Sides Print Front Only" at bounding box center [722, 206] width 163 height 24
select select "13abbda7-1d64-4f25-8bb2-c179b224825d"
click at [641, 194] on select "Please Select Print Both Sides Print Front Only" at bounding box center [722, 206] width 163 height 24
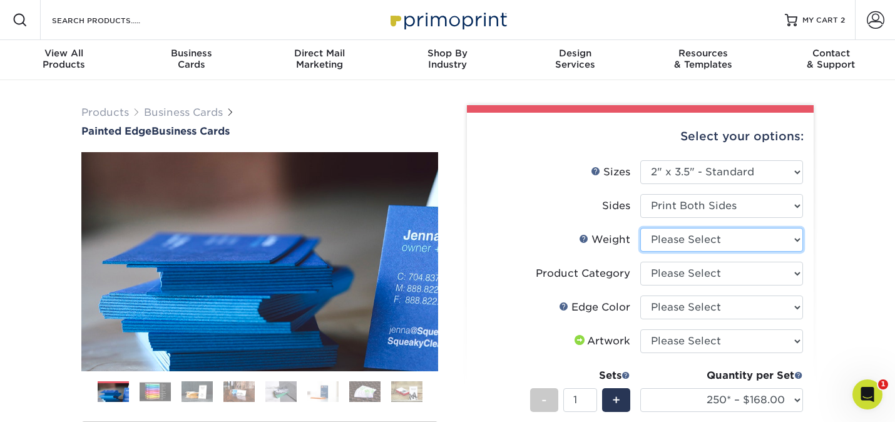
click at [656, 243] on select "Please Select 32PTUC" at bounding box center [722, 240] width 163 height 24
select select "32PTUC"
click at [641, 228] on select "Please Select 32PTUC" at bounding box center [722, 240] width 163 height 24
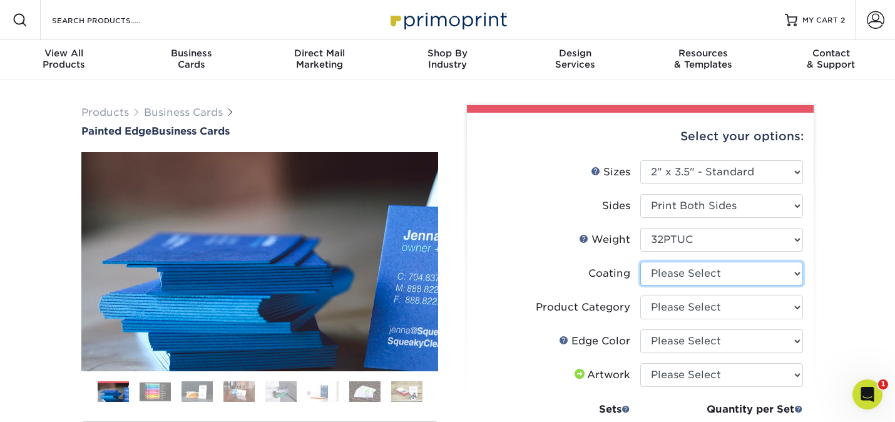
click at [719, 262] on select at bounding box center [722, 274] width 163 height 24
select select "3e7618de-abca-4bda-9f97-8b9129e913d8"
click at [641, 262] on select at bounding box center [722, 274] width 163 height 24
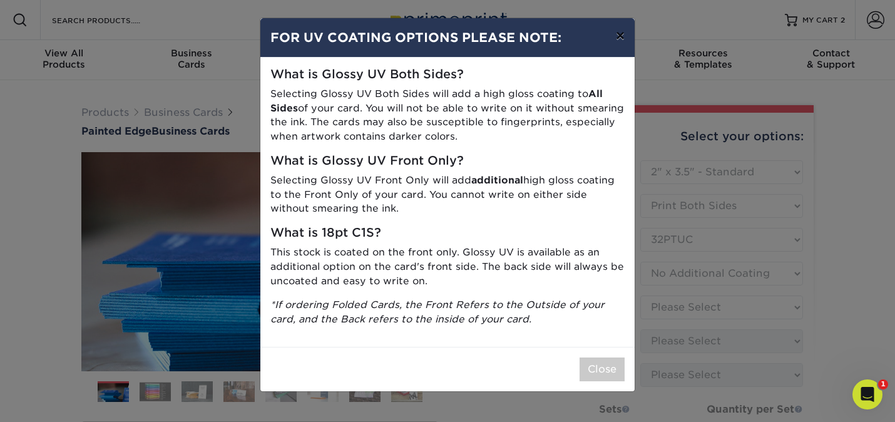
click at [619, 38] on button "×" at bounding box center [620, 35] width 29 height 35
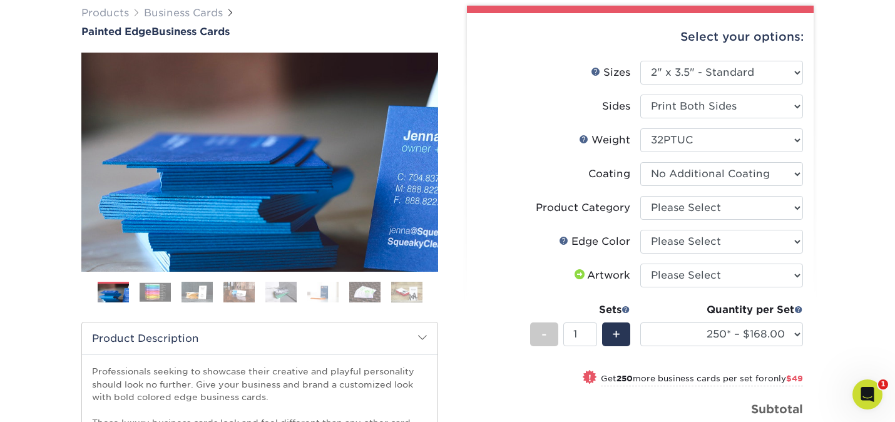
scroll to position [99, 0]
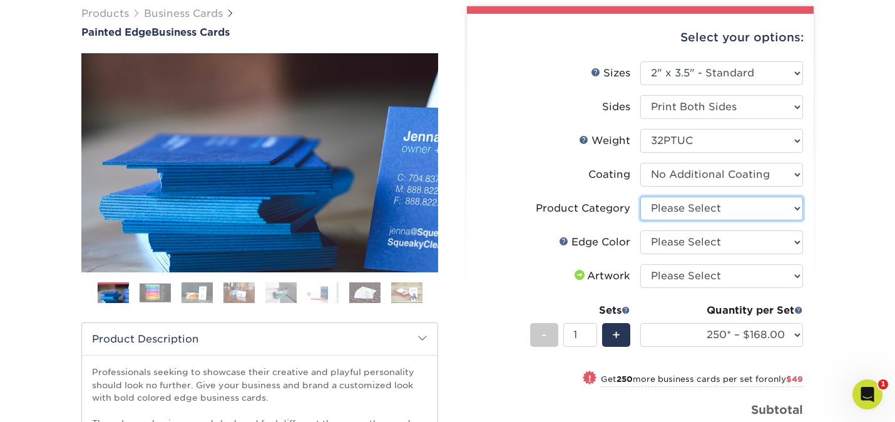
click at [674, 213] on select "Please Select Business Cards" at bounding box center [722, 209] width 163 height 24
select select "3b5148f1-0588-4f88-a218-97bcfdce65c1"
click at [641, 197] on select "Please Select Business Cards" at bounding box center [722, 209] width 163 height 24
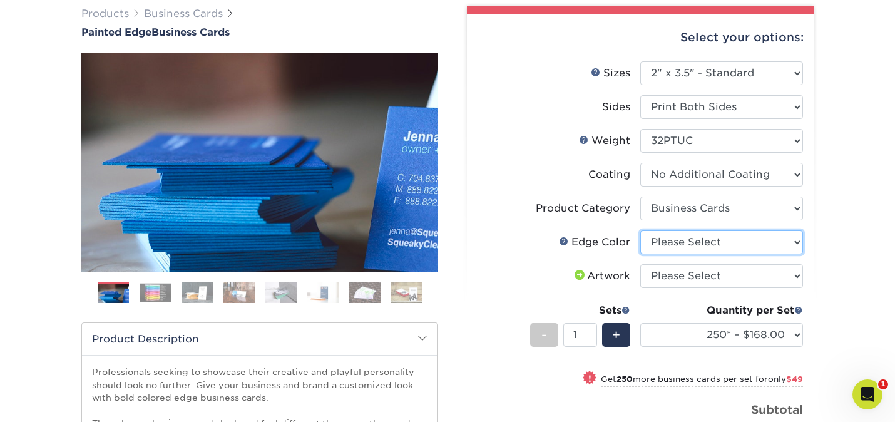
click at [669, 245] on select "Please Select Charcoal Black Brown Blue Pearlescent Blue Pearlescent Gold Pearl…" at bounding box center [722, 242] width 163 height 24
select select "1d2dc4a6-caa7-4e97-9ffb-823980241cde"
click at [641, 230] on select "Please Select Charcoal Black Brown Blue Pearlescent Blue Pearlescent Gold Pearl…" at bounding box center [722, 242] width 163 height 24
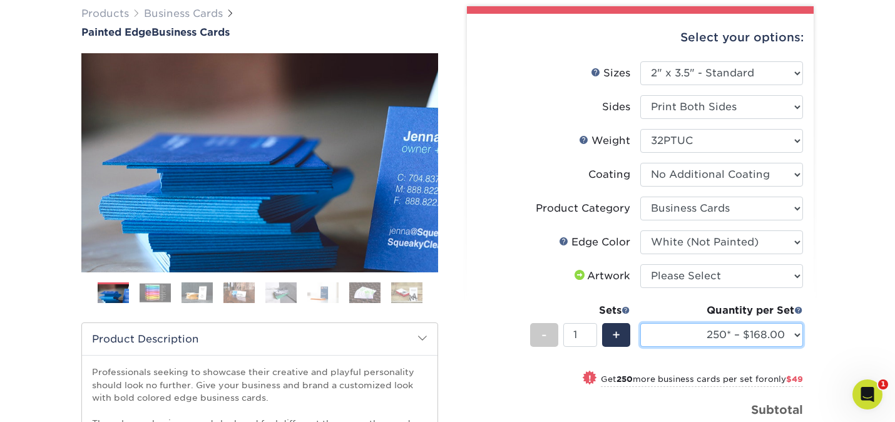
click at [706, 327] on select "250* – $168.00 500* – $217.00 1000* – $339.00" at bounding box center [722, 335] width 163 height 24
click at [641, 323] on select "250* – $168.00 500* – $217.00 1000* – $339.00" at bounding box center [722, 335] width 163 height 24
click at [799, 336] on select "250* – $168.00 500* – $217.00 1000* – $339.00" at bounding box center [722, 335] width 163 height 24
select select "250* – $168.00"
click at [641, 323] on select "250* – $168.00 500* – $217.00 1000* – $339.00" at bounding box center [722, 335] width 163 height 24
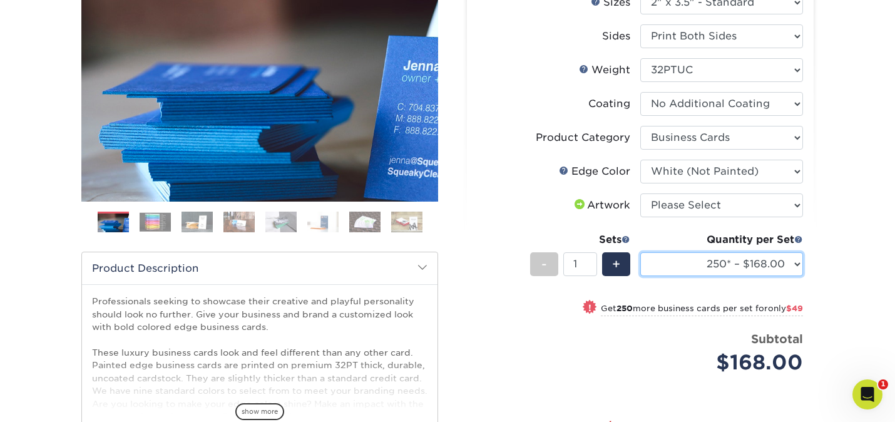
scroll to position [173, 0]
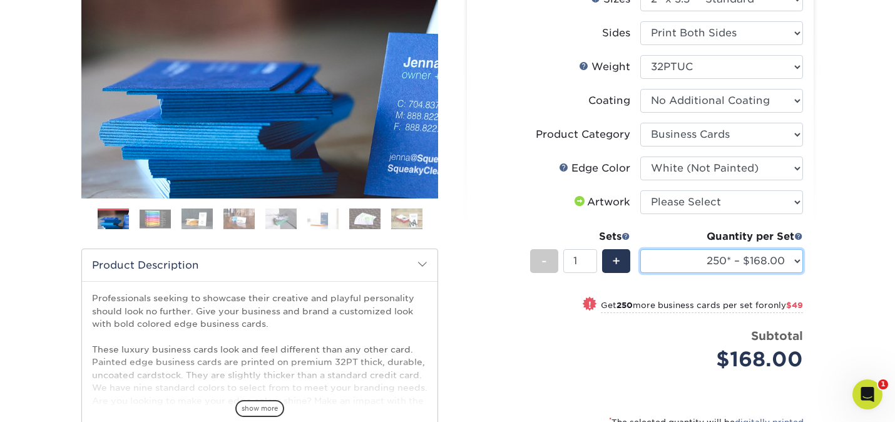
click at [801, 267] on select "250* – $168.00 500* – $217.00 1000* – $339.00" at bounding box center [722, 261] width 163 height 24
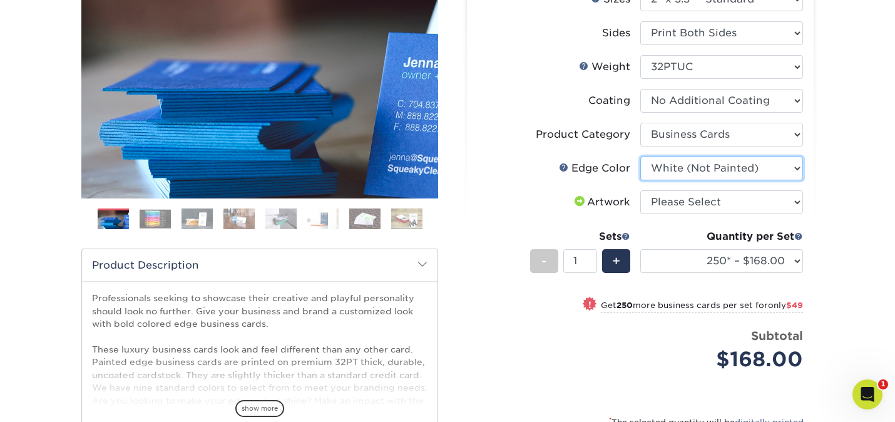
click at [729, 169] on select "Please Select Charcoal Black Brown Blue Pearlescent Blue Pearlescent Gold Pearl…" at bounding box center [722, 169] width 163 height 24
click at [641, 157] on select "Please Select Charcoal Black Brown Blue Pearlescent Blue Pearlescent Gold Pearl…" at bounding box center [722, 169] width 163 height 24
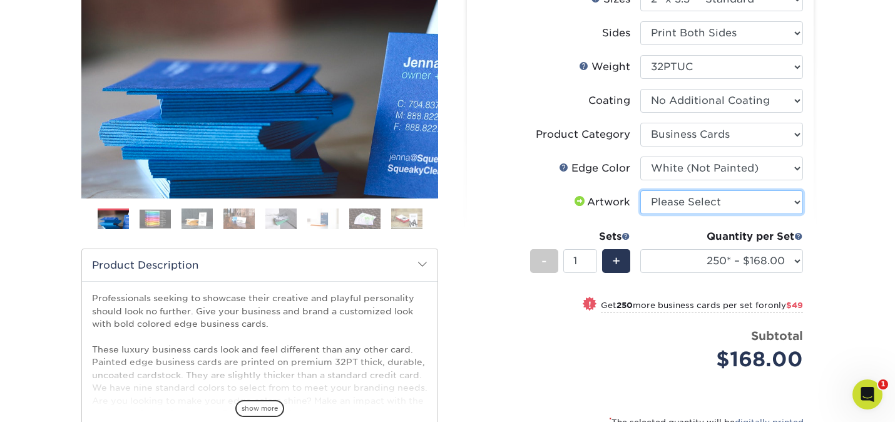
click at [739, 197] on select "Please Select I will upload files I need a design - $100" at bounding box center [722, 202] width 163 height 24
select select "upload"
click at [641, 190] on select "Please Select I will upload files I need a design - $100" at bounding box center [722, 202] width 163 height 24
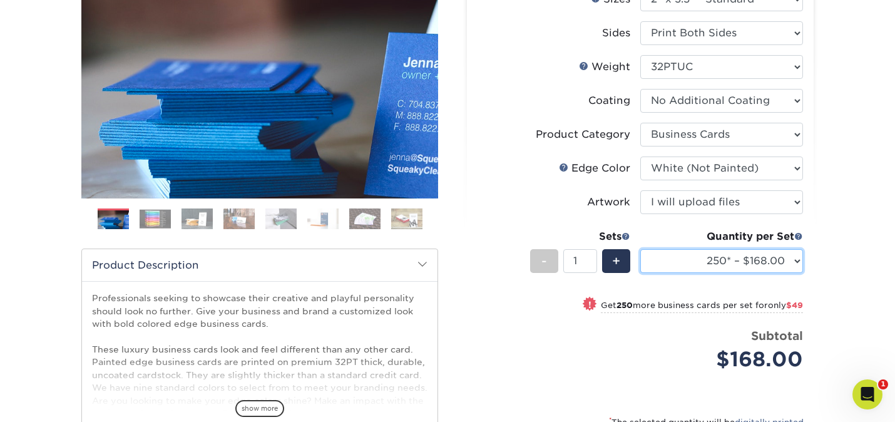
click at [734, 251] on select "250* – $168.00 500* – $217.00 1000* – $339.00" at bounding box center [722, 261] width 163 height 24
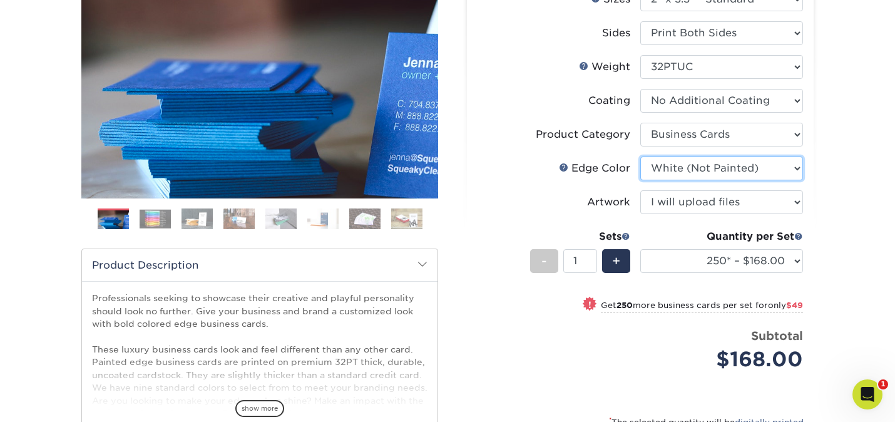
click at [737, 172] on select "Please Select Charcoal Black Brown Blue Pearlescent Blue Pearlescent Gold Pearl…" at bounding box center [722, 169] width 163 height 24
select select "34794e23-ba15-445e-813c-341542a5462f"
click at [641, 157] on select "Please Select Charcoal Black Brown Blue Pearlescent Blue Pearlescent Gold Pearl…" at bounding box center [722, 169] width 163 height 24
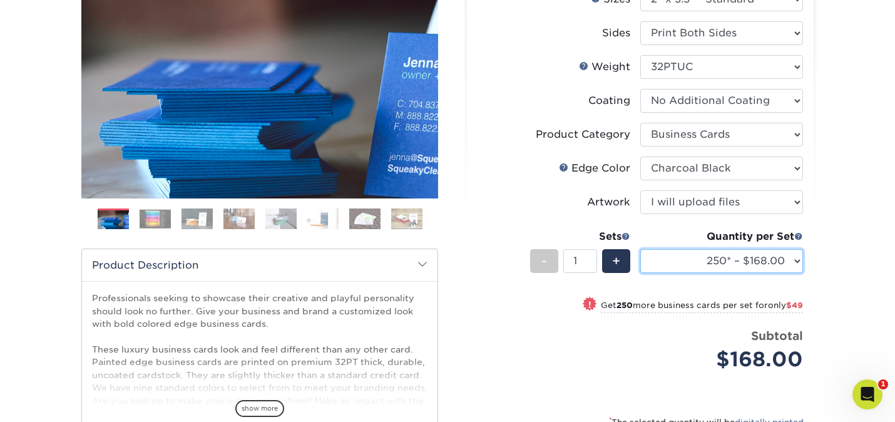
click at [793, 260] on select "250* – $168.00 500* – $217.00 1000* – $339.00" at bounding box center [722, 261] width 163 height 24
click at [641, 249] on select "250* – $168.00 500* – $217.00 1000* – $339.00" at bounding box center [722, 261] width 163 height 24
click at [789, 258] on select "250* – $168.00 500* – $217.00 1000* – $339.00" at bounding box center [722, 261] width 163 height 24
select select "250* – $168.00"
click at [641, 249] on select "250* – $168.00 500* – $217.00 1000* – $339.00" at bounding box center [722, 261] width 163 height 24
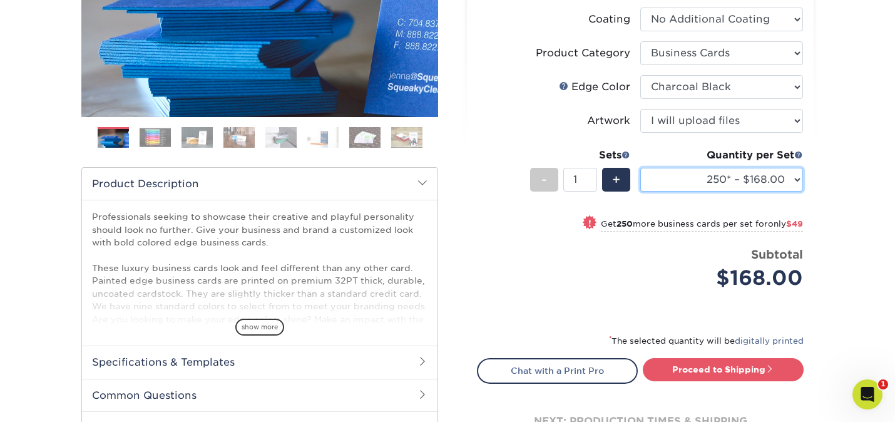
scroll to position [263, 0]
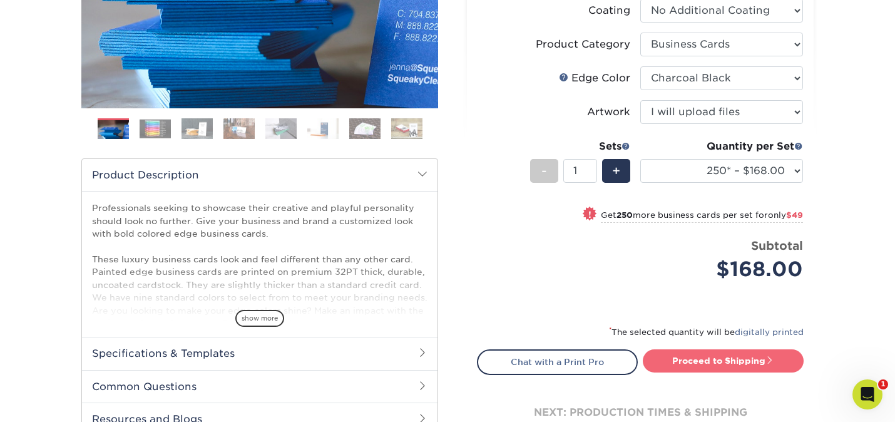
click at [737, 358] on link "Proceed to Shipping" at bounding box center [723, 360] width 161 height 23
type input "Set 1"
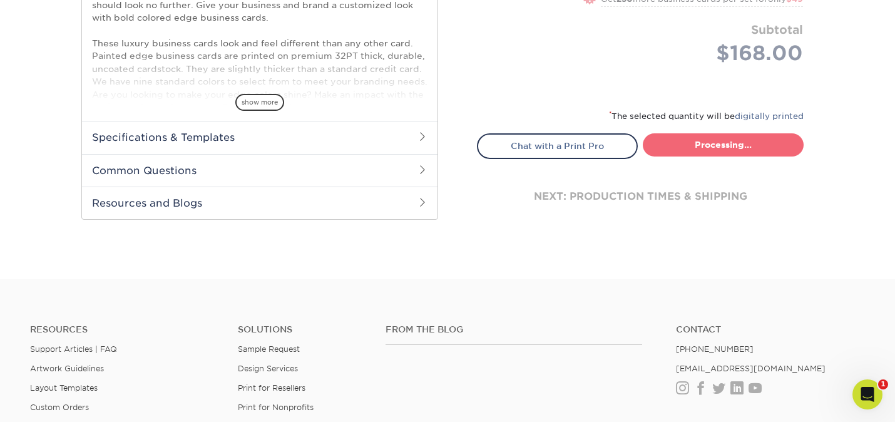
select select "b1d50ed3-fc81-464d-a1d8-d1915fbce704"
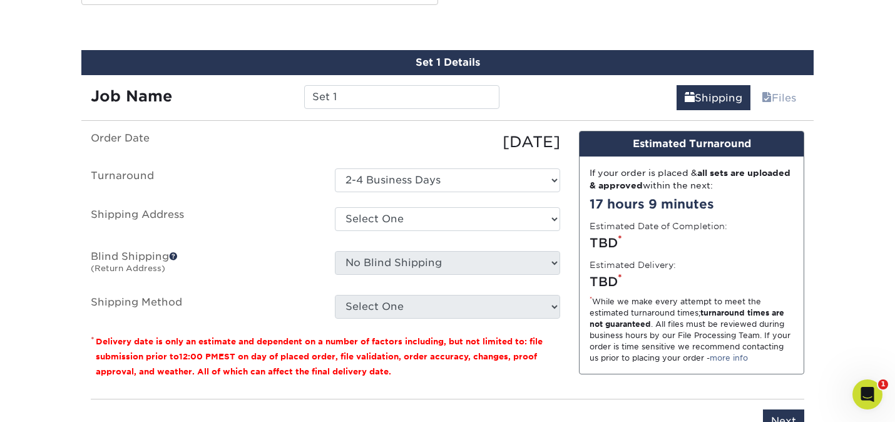
scroll to position [695, 0]
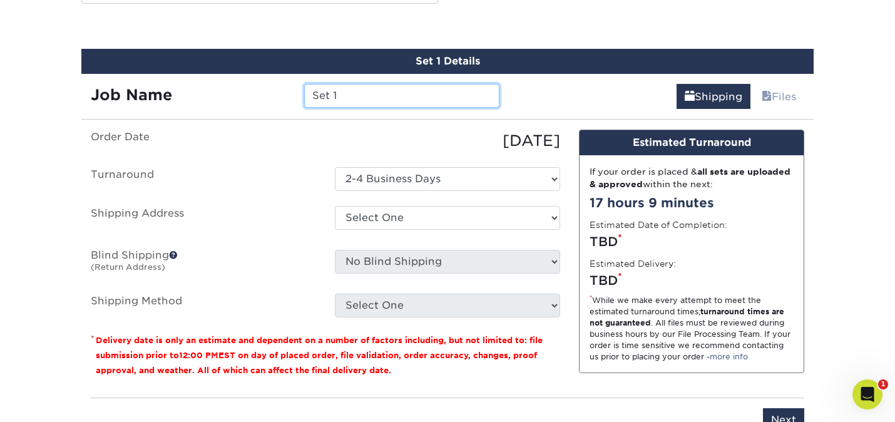
drag, startPoint x: 353, startPoint y: 87, endPoint x: 309, endPoint y: 90, distance: 43.9
click at [309, 90] on input "Set 1" at bounding box center [401, 96] width 195 height 24
click at [352, 96] on input "Set 1" at bounding box center [401, 96] width 195 height 24
type input "S"
type input "[PERSON_NAME] Stream"
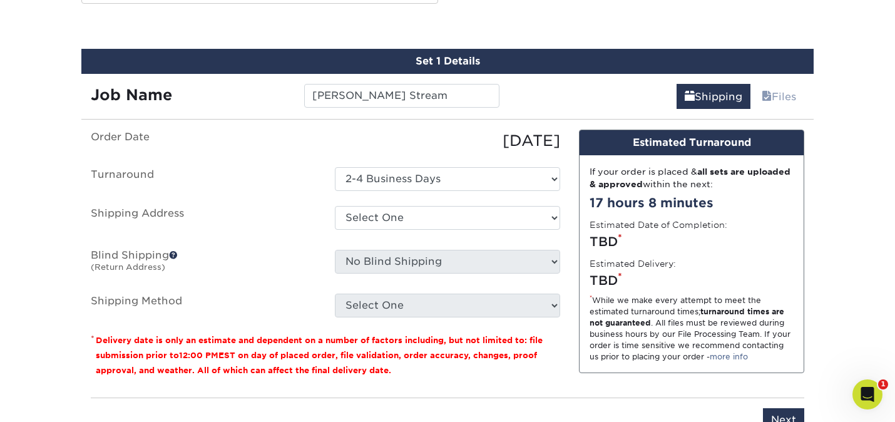
click at [286, 165] on ul "Order Date 08/28/2025 Turnaround Select One 2-4 Business Days Shipping Address …" at bounding box center [326, 224] width 470 height 188
click at [353, 208] on select "Select One Streamhaven Estates + Add New Address - Login" at bounding box center [447, 218] width 225 height 24
select select "285536"
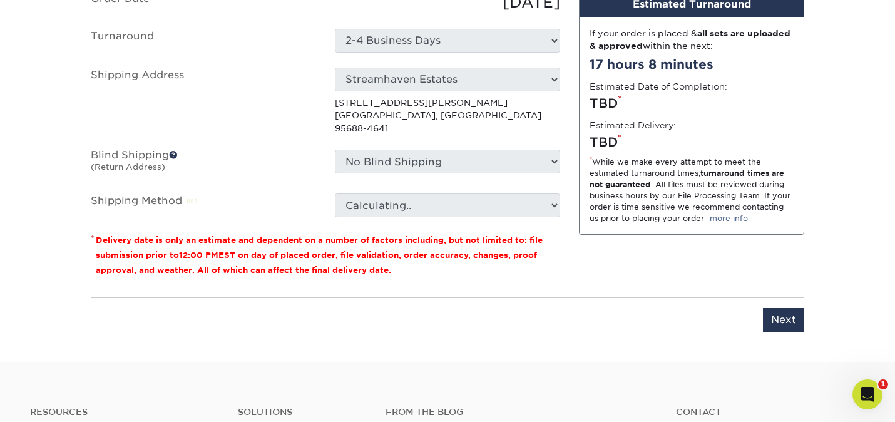
scroll to position [837, 0]
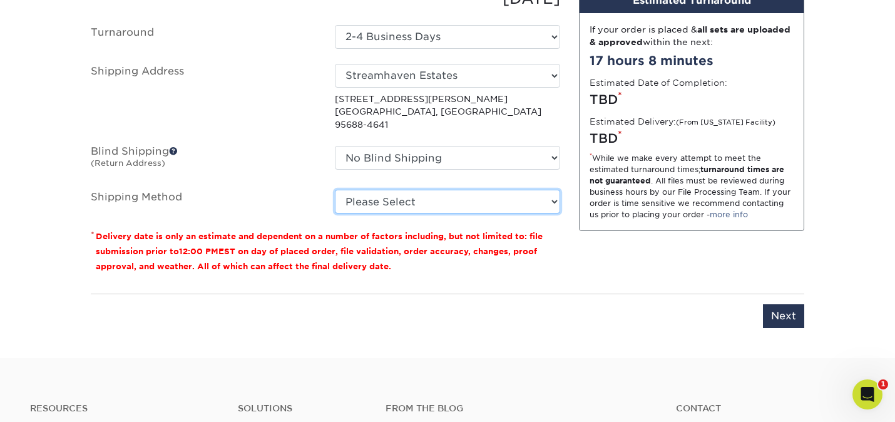
click at [354, 193] on select "Please Select Ground Shipping (+$7.84) 3 Day Shipping Service (+$15.33) 2 Day A…" at bounding box center [447, 202] width 225 height 24
select select "03"
click at [335, 190] on select "Please Select Ground Shipping (+$7.84) 3 Day Shipping Service (+$15.33) 2 Day A…" at bounding box center [447, 202] width 225 height 24
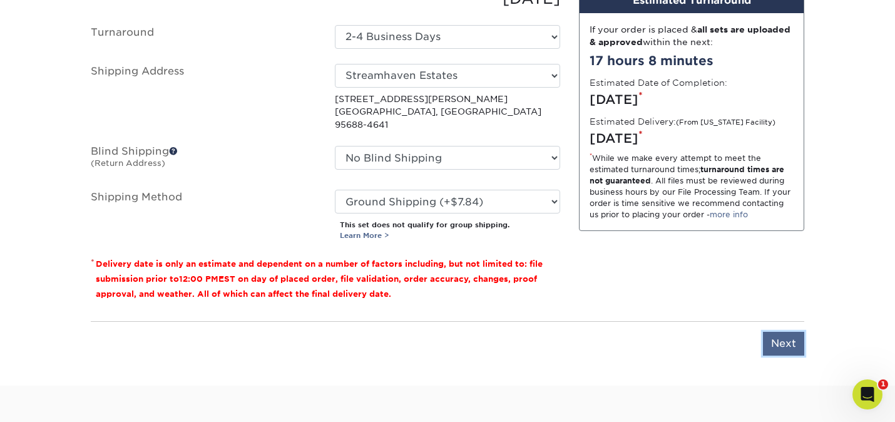
click at [785, 334] on input "Next" at bounding box center [783, 344] width 41 height 24
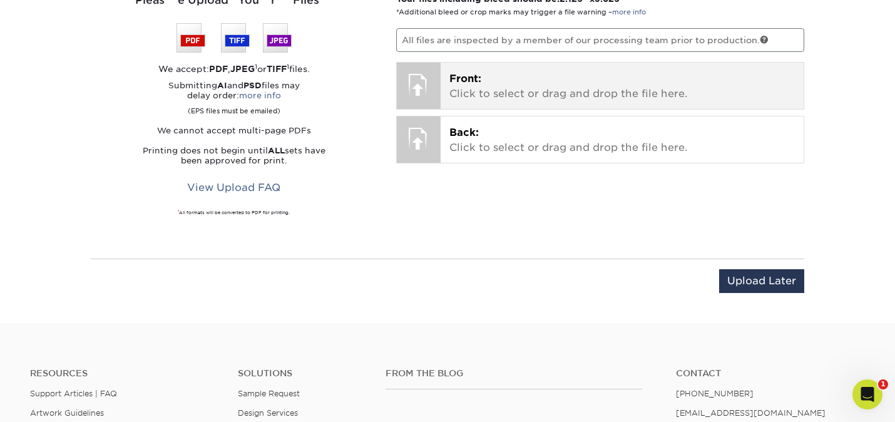
click at [428, 84] on div at bounding box center [419, 85] width 44 height 44
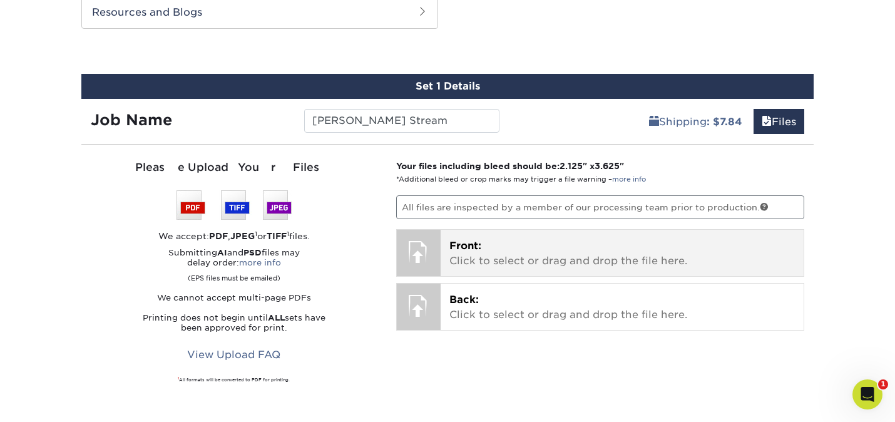
scroll to position [666, 0]
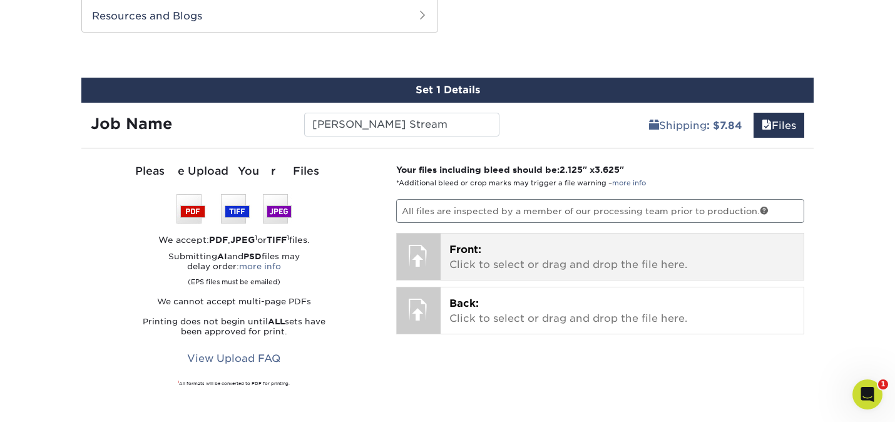
click at [480, 270] on p "Front: Click to select or drag and drop the file here." at bounding box center [623, 257] width 346 height 30
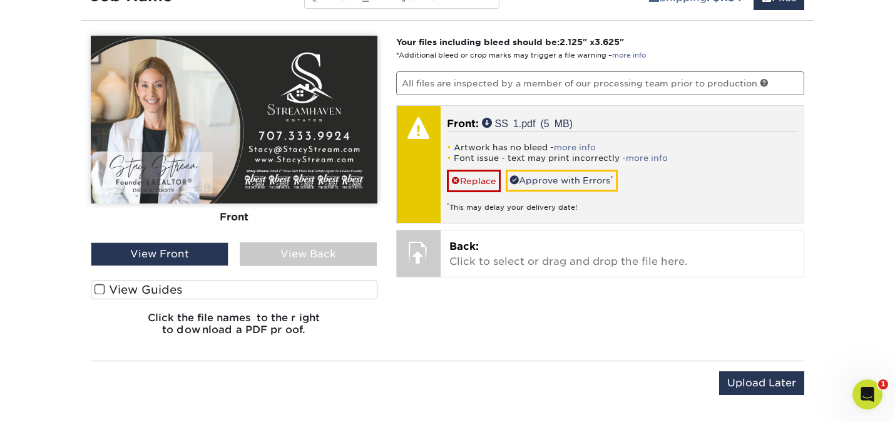
scroll to position [798, 0]
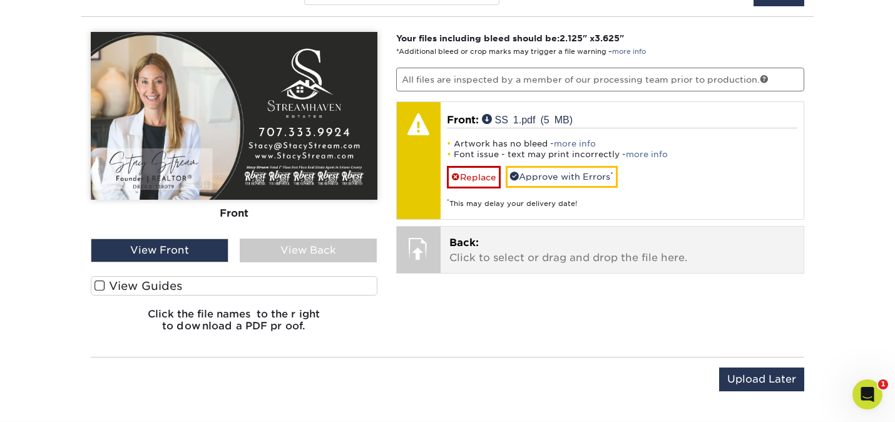
click at [507, 263] on p "Back: Click to select or drag and drop the file here." at bounding box center [623, 250] width 346 height 30
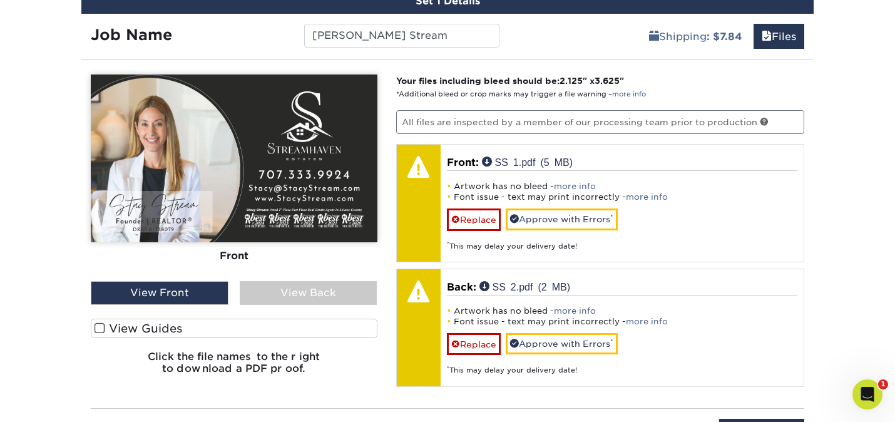
scroll to position [750, 0]
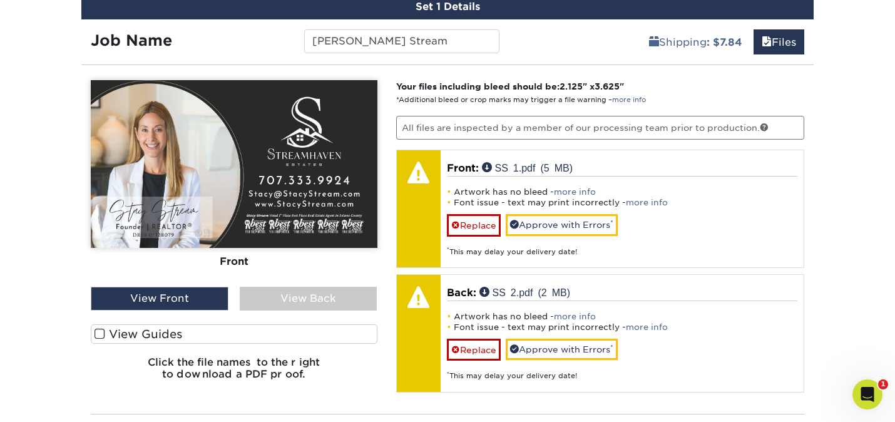
click at [313, 302] on div "View Back" at bounding box center [309, 299] width 138 height 24
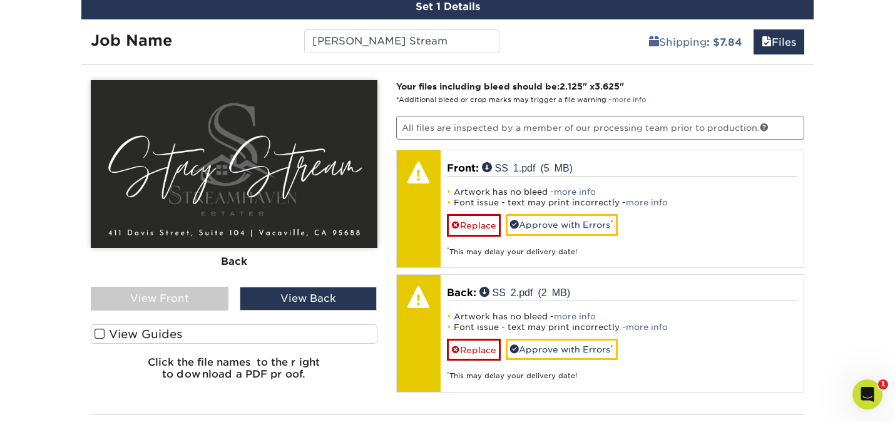
click at [183, 296] on div "View Front" at bounding box center [160, 299] width 138 height 24
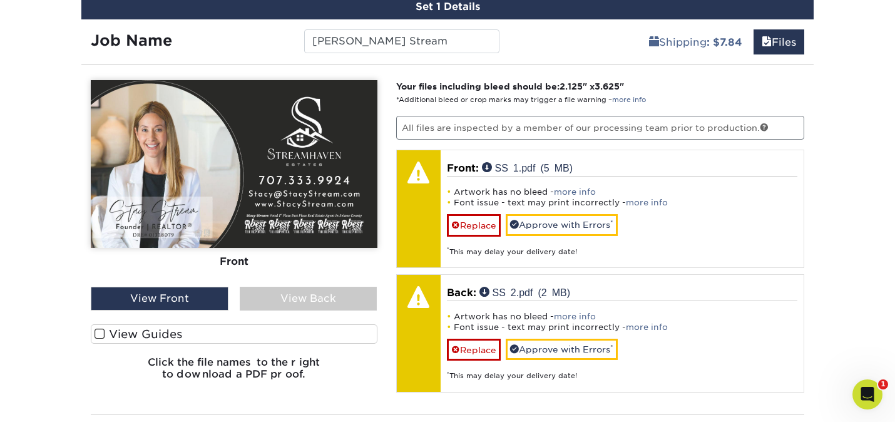
click at [281, 291] on div "View Back" at bounding box center [309, 299] width 138 height 24
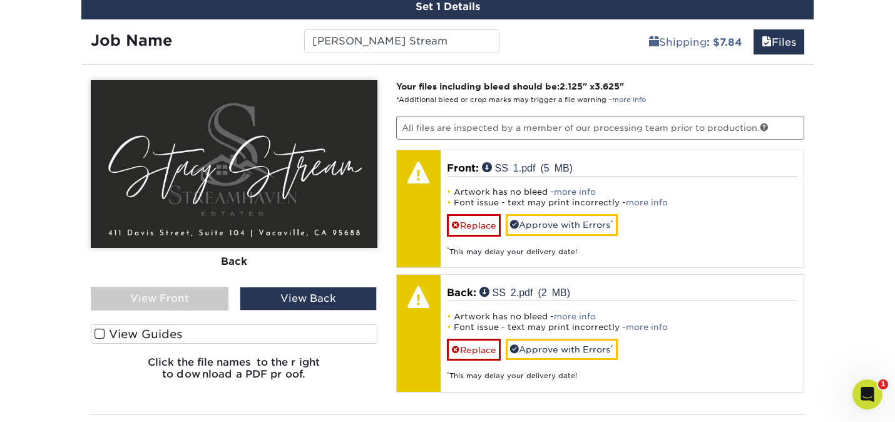
click at [180, 301] on div "View Front" at bounding box center [160, 299] width 138 height 24
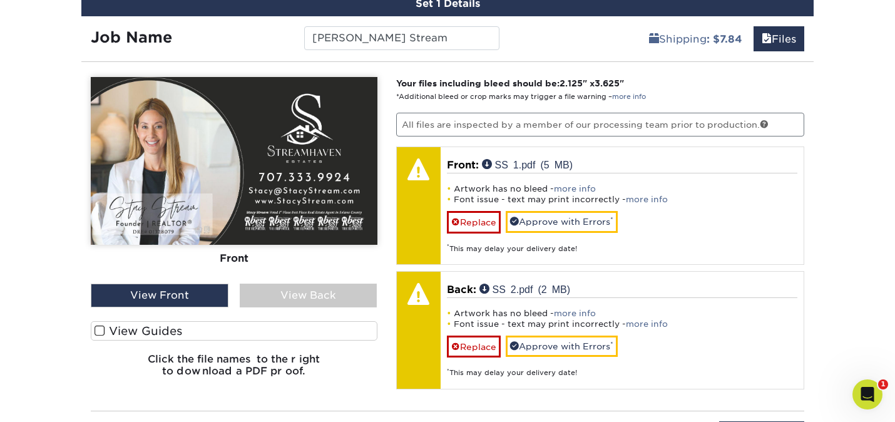
scroll to position [752, 0]
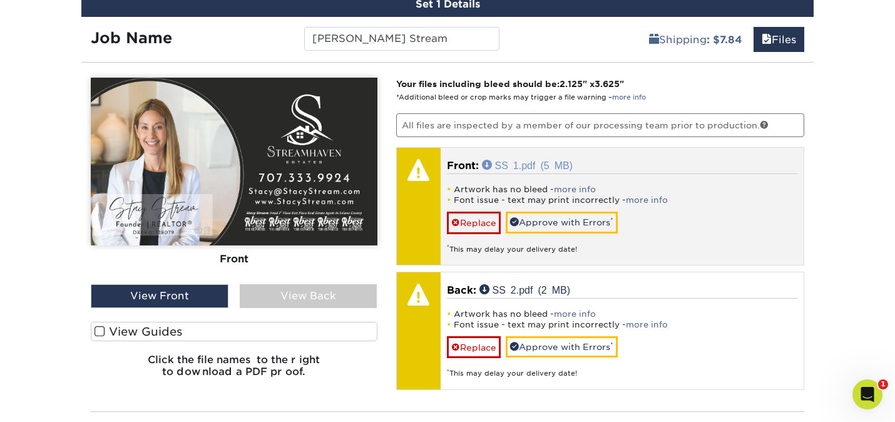
click at [491, 162] on link "SS 1.pdf (5 MB)" at bounding box center [527, 165] width 91 height 10
click at [637, 196] on link "more info" at bounding box center [647, 199] width 42 height 9
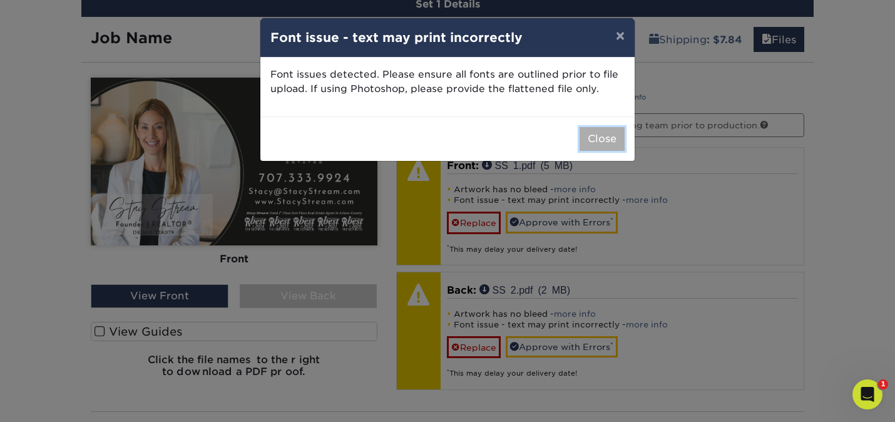
click at [610, 142] on button "Close" at bounding box center [602, 139] width 45 height 24
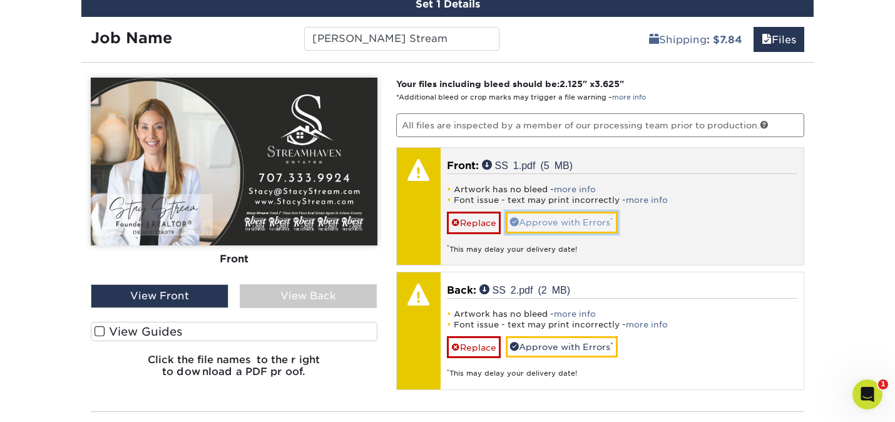
click at [556, 223] on link "Approve with Errors *" at bounding box center [562, 222] width 112 height 21
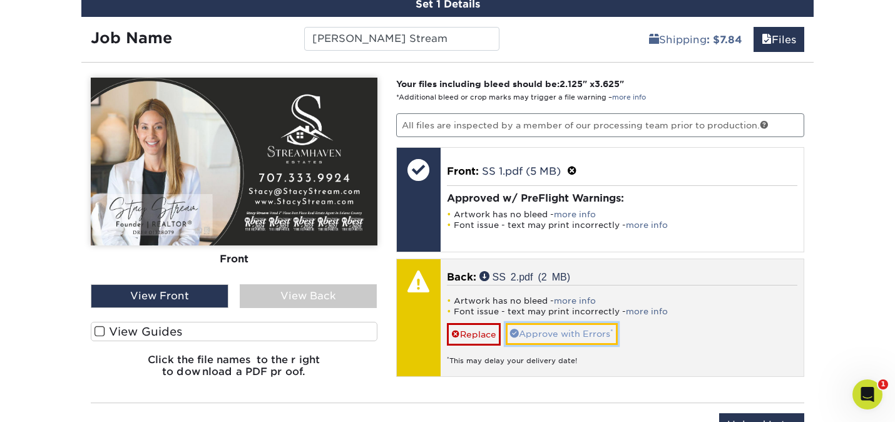
click at [555, 331] on link "Approve with Errors *" at bounding box center [562, 333] width 112 height 21
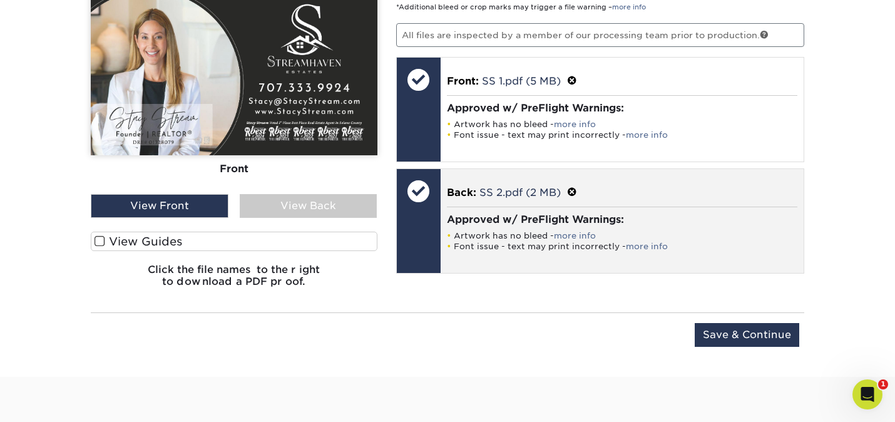
scroll to position [843, 0]
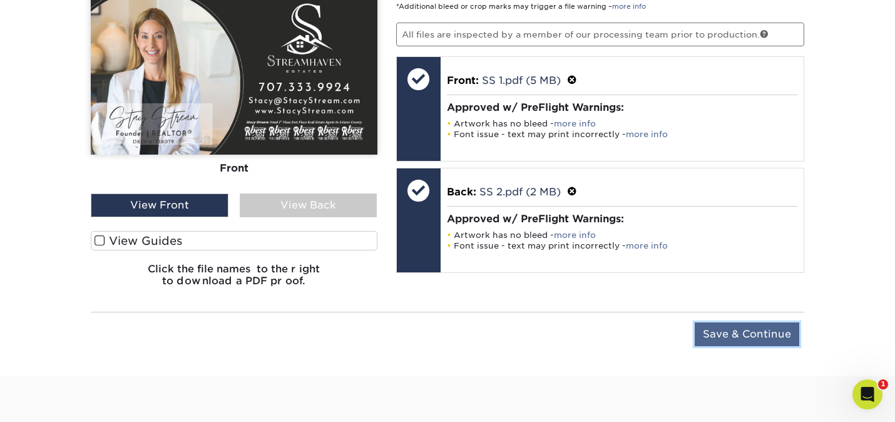
click at [739, 337] on input "Save & Continue" at bounding box center [747, 334] width 105 height 24
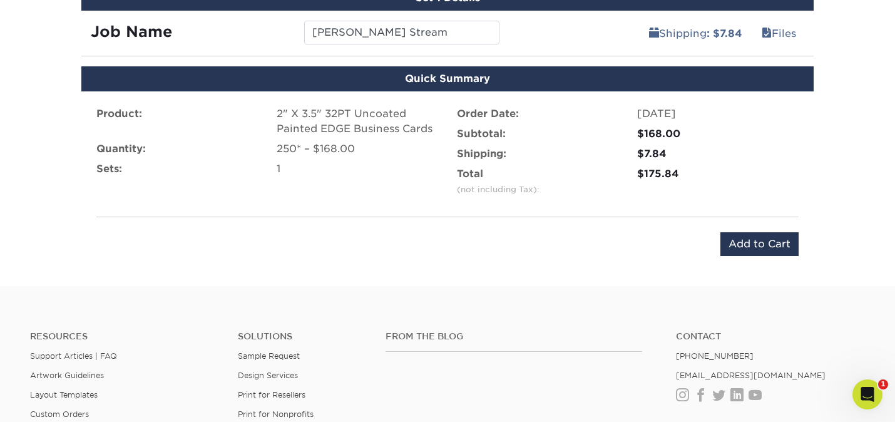
scroll to position [753, 0]
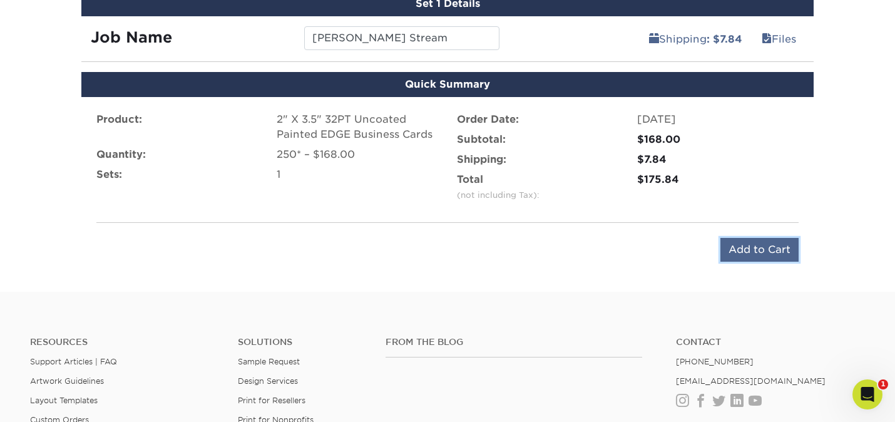
click at [752, 255] on input "Add to Cart" at bounding box center [760, 250] width 78 height 24
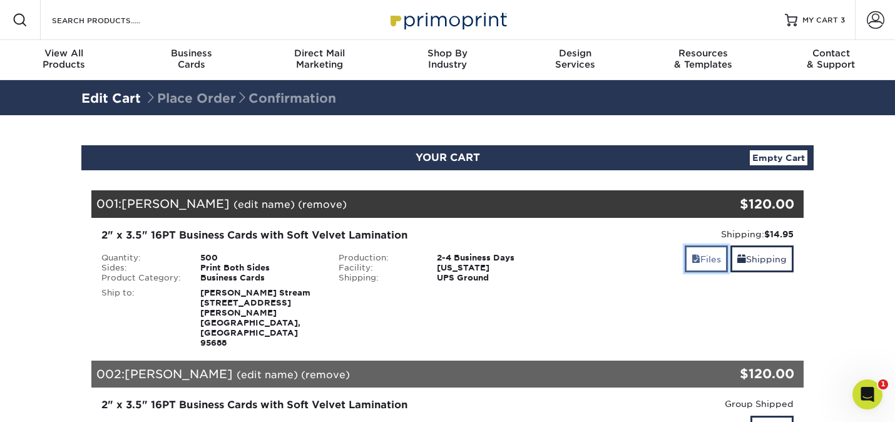
click at [712, 257] on link "Files" at bounding box center [706, 258] width 43 height 27
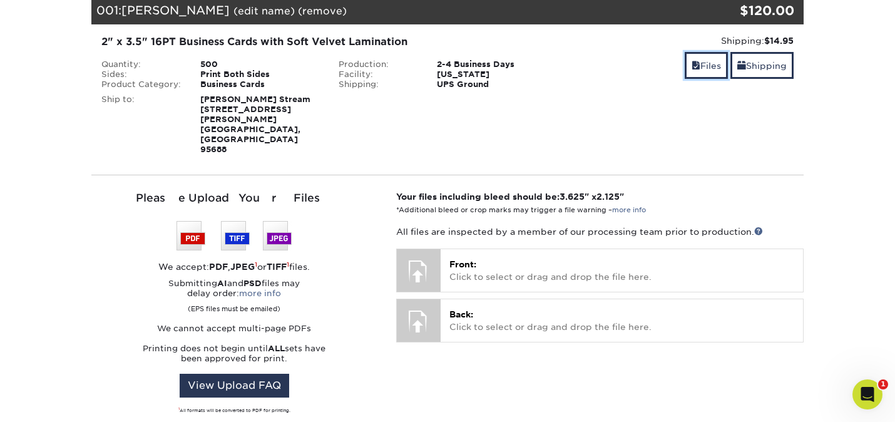
scroll to position [197, 0]
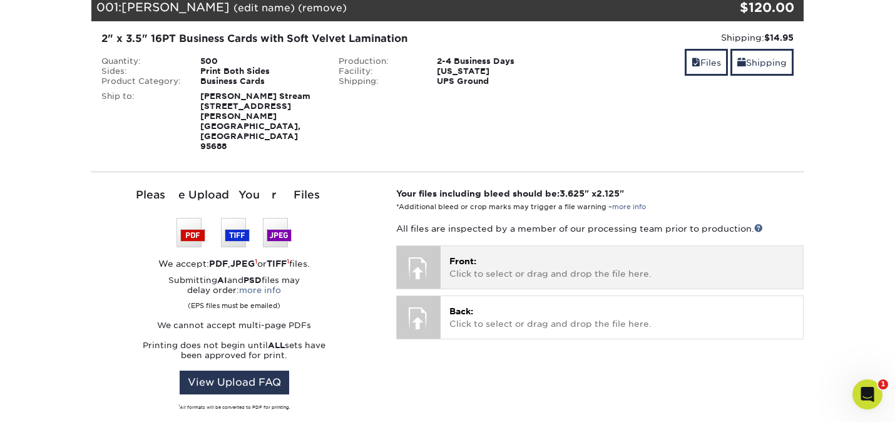
click at [425, 246] on div at bounding box center [419, 268] width 44 height 44
click at [462, 255] on p "Front: Click to select or drag and drop the file here." at bounding box center [622, 268] width 345 height 26
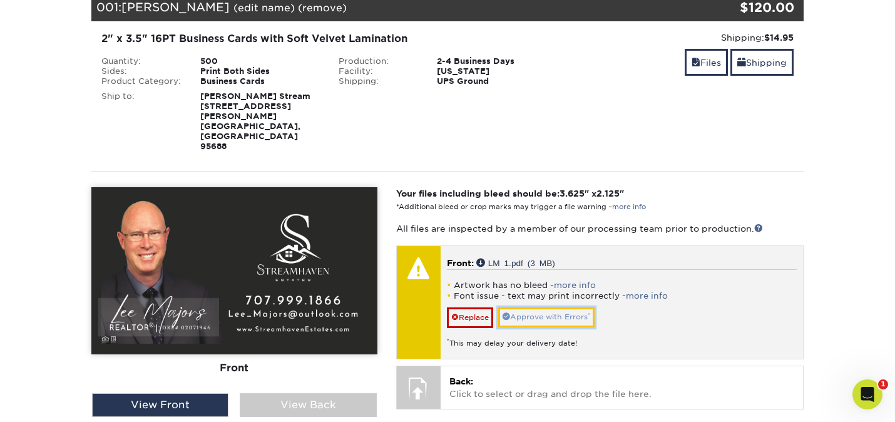
click at [549, 307] on link "Approve with Errors *" at bounding box center [546, 316] width 96 height 19
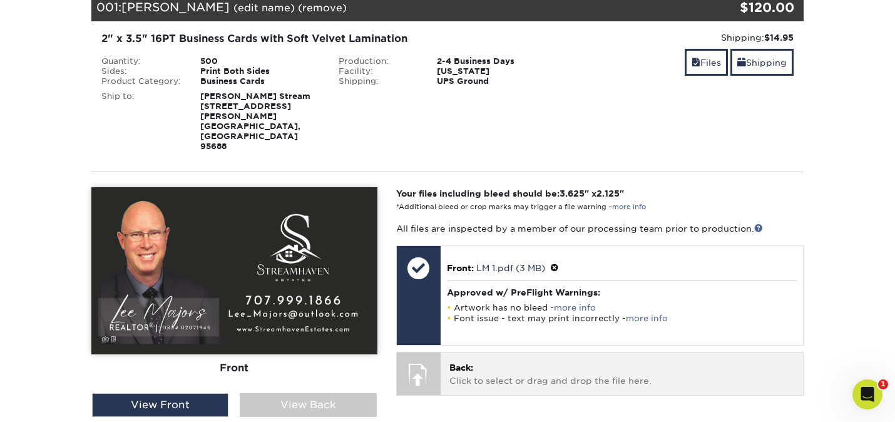
click at [459, 361] on p "Back: Click to select or drag and drop the file here." at bounding box center [622, 374] width 345 height 26
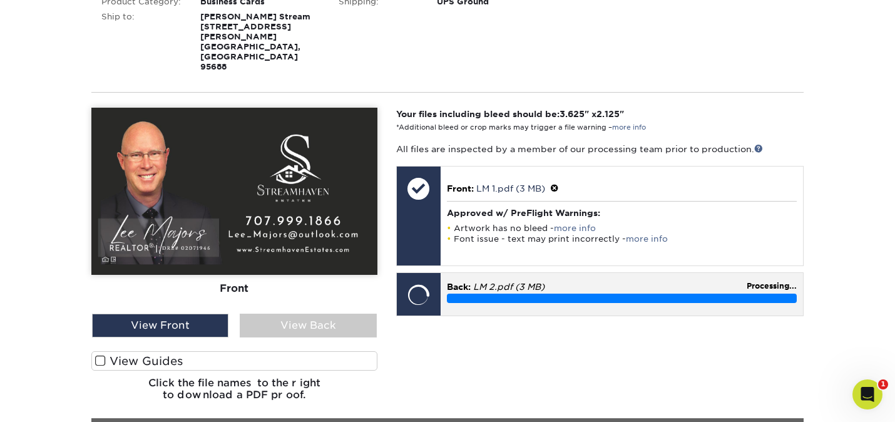
scroll to position [278, 0]
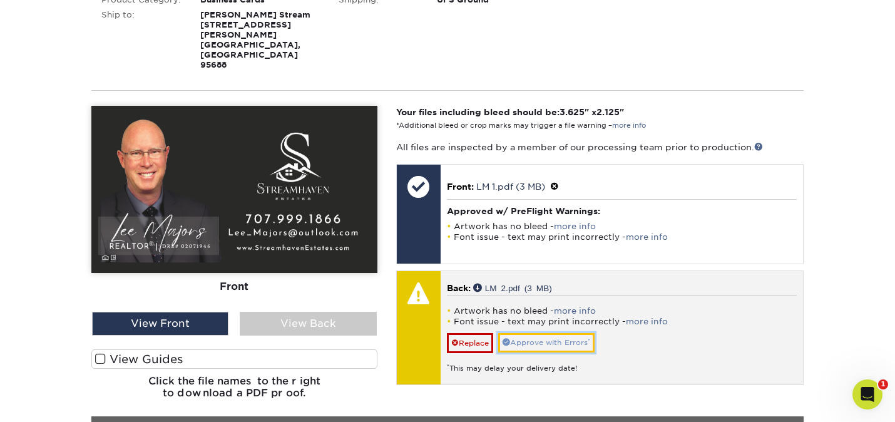
click at [527, 333] on link "Approve with Errors *" at bounding box center [546, 342] width 96 height 19
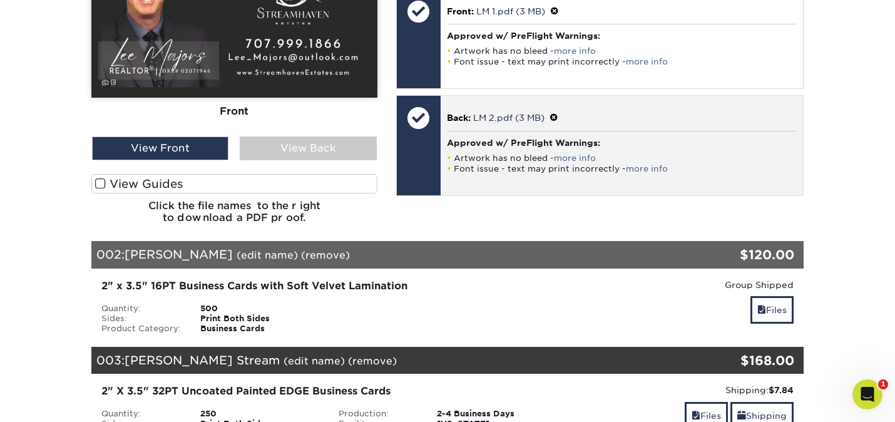
scroll to position [456, 0]
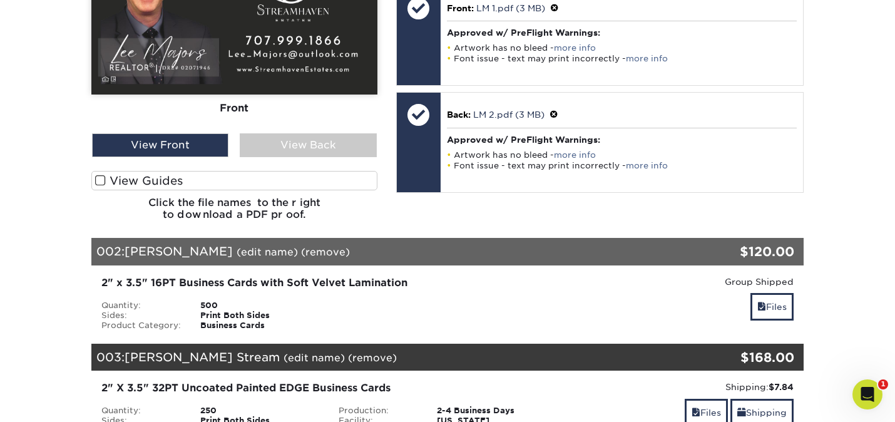
click at [103, 175] on span at bounding box center [100, 181] width 11 height 12
click at [0, 0] on input "View Guides" at bounding box center [0, 0] width 0 height 0
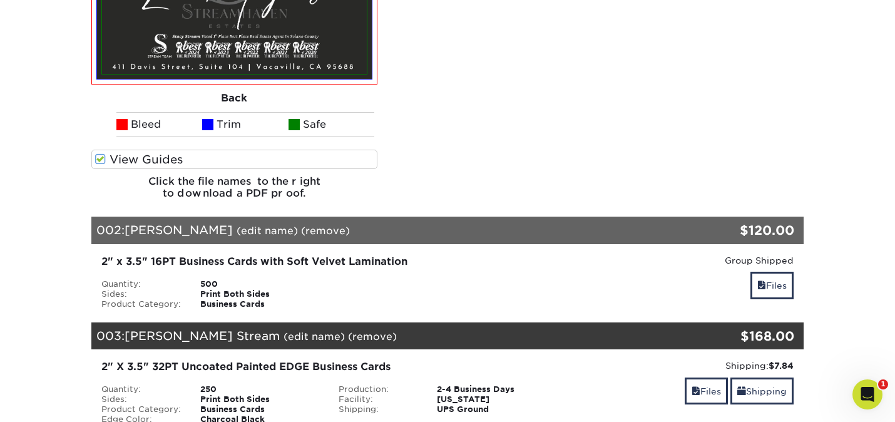
scroll to position [663, 0]
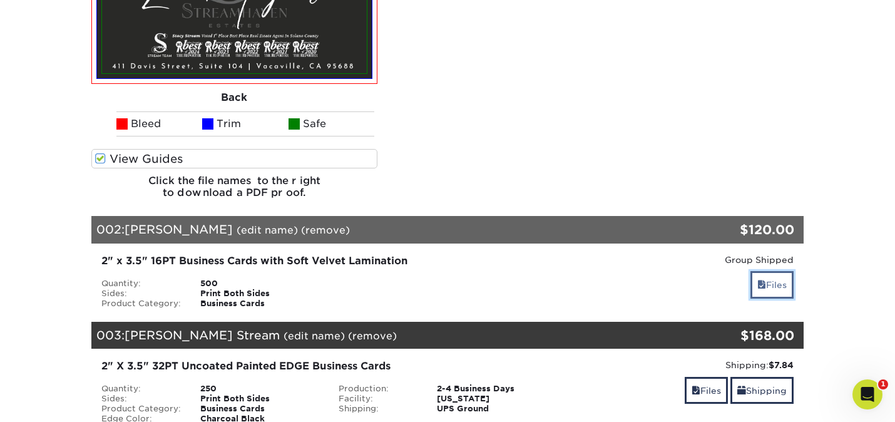
click at [780, 271] on link "Files" at bounding box center [772, 284] width 43 height 27
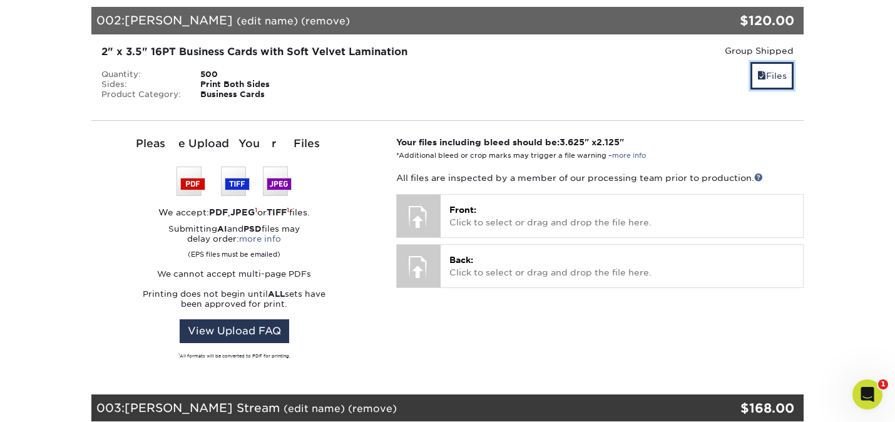
scroll to position [914, 0]
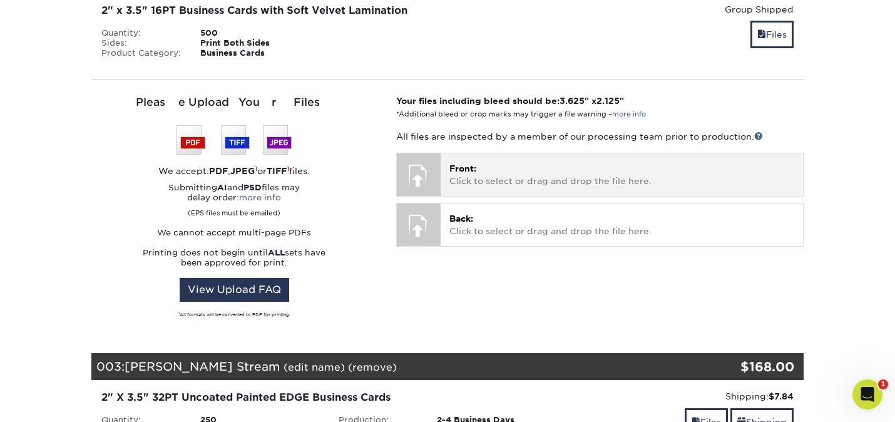
click at [483, 162] on p "Front: Click to select or drag and drop the file here." at bounding box center [622, 175] width 345 height 26
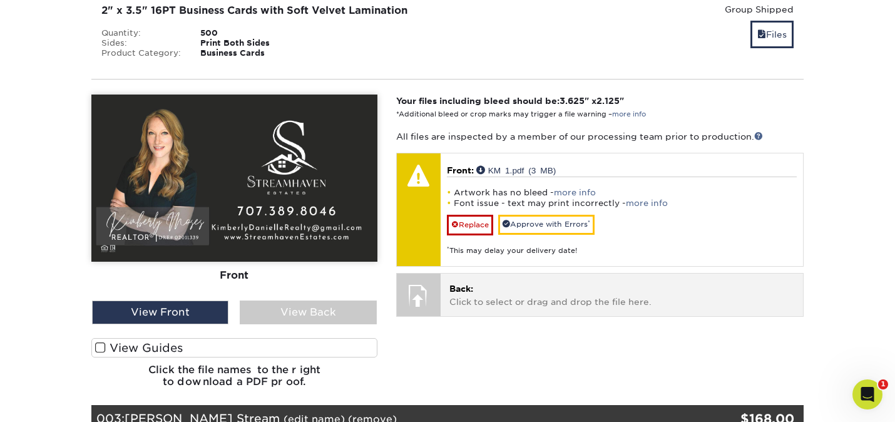
click at [498, 282] on p "Back: Click to select or drag and drop the file here." at bounding box center [622, 295] width 345 height 26
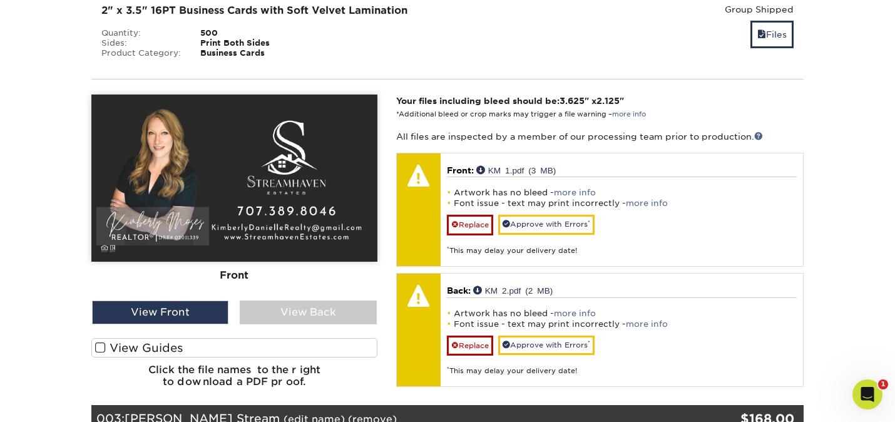
click at [100, 342] on span at bounding box center [100, 348] width 11 height 12
click at [0, 0] on input "View Guides" at bounding box center [0, 0] width 0 height 0
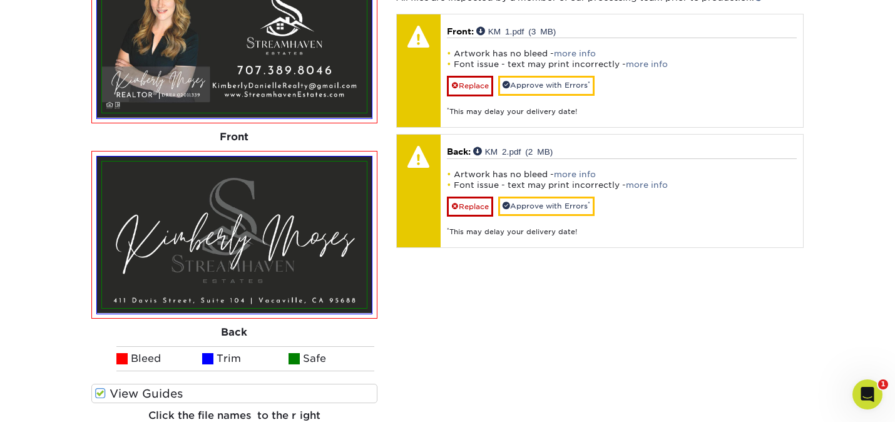
scroll to position [1055, 0]
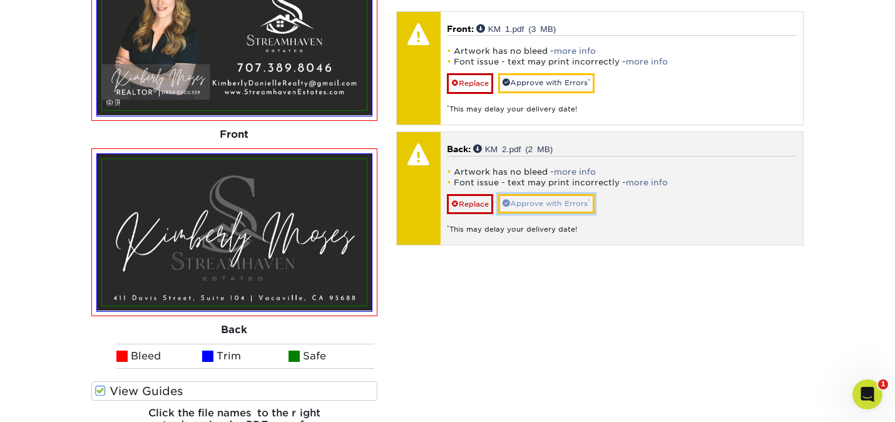
click at [528, 194] on link "Approve with Errors *" at bounding box center [546, 203] width 96 height 19
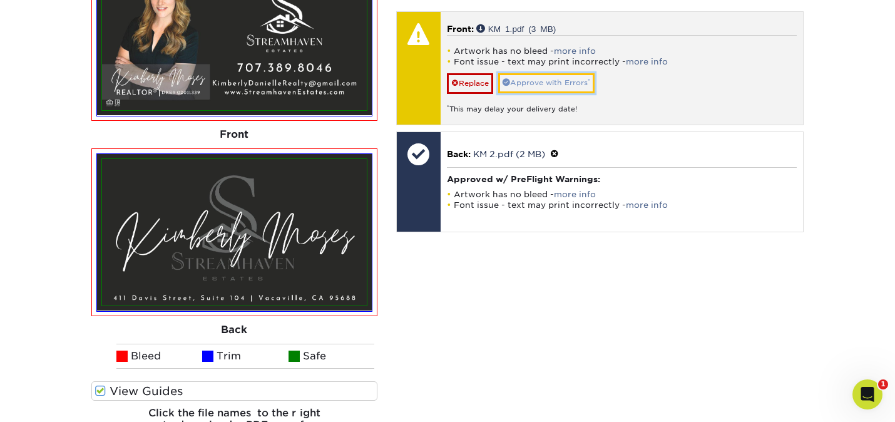
click at [535, 73] on link "Approve with Errors *" at bounding box center [546, 82] width 96 height 19
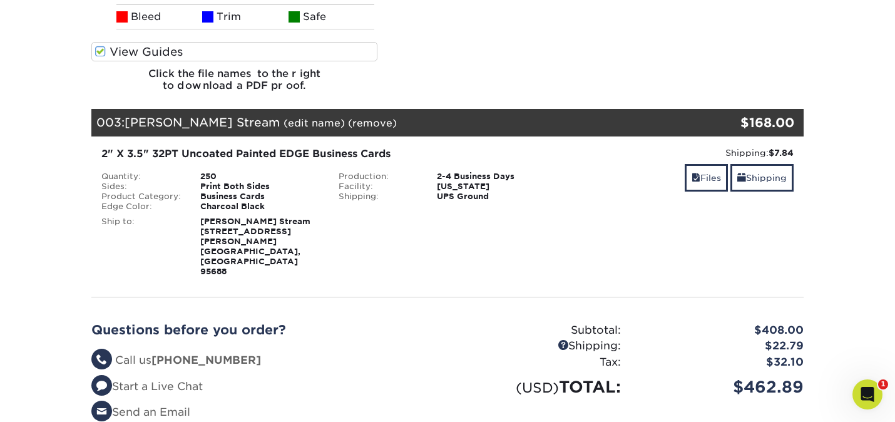
scroll to position [1418, 0]
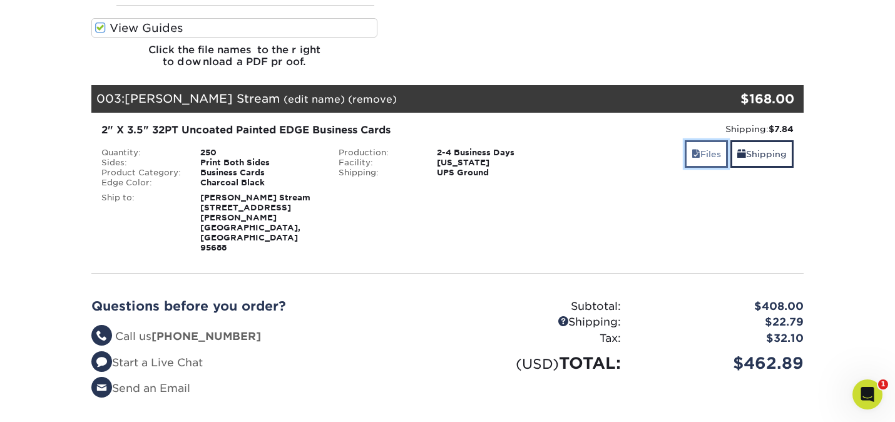
click at [705, 140] on link "Files" at bounding box center [706, 153] width 43 height 27
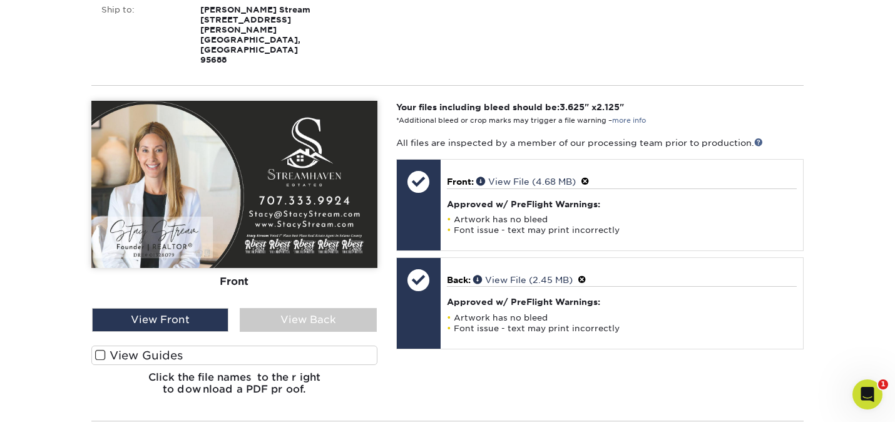
scroll to position [1610, 0]
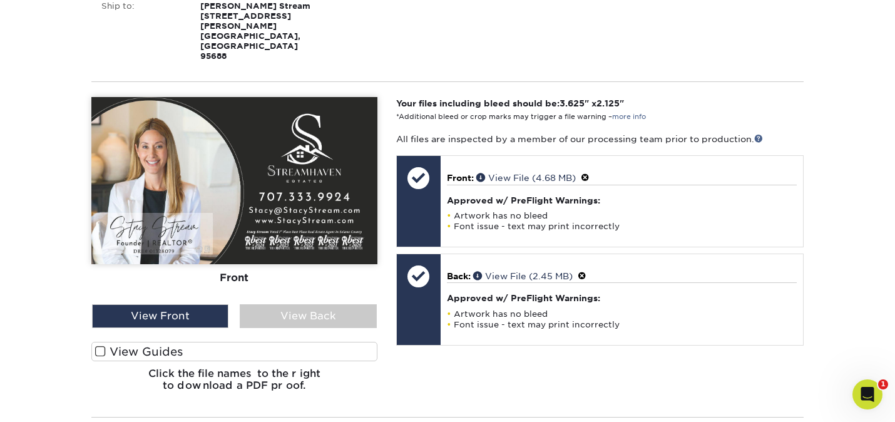
click at [103, 346] on span at bounding box center [100, 352] width 11 height 12
click at [0, 0] on input "View Guides" at bounding box center [0, 0] width 0 height 0
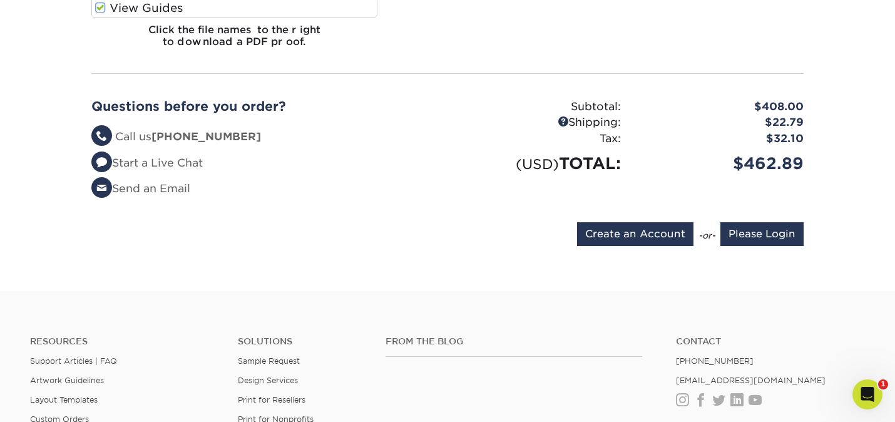
scroll to position [2147, 0]
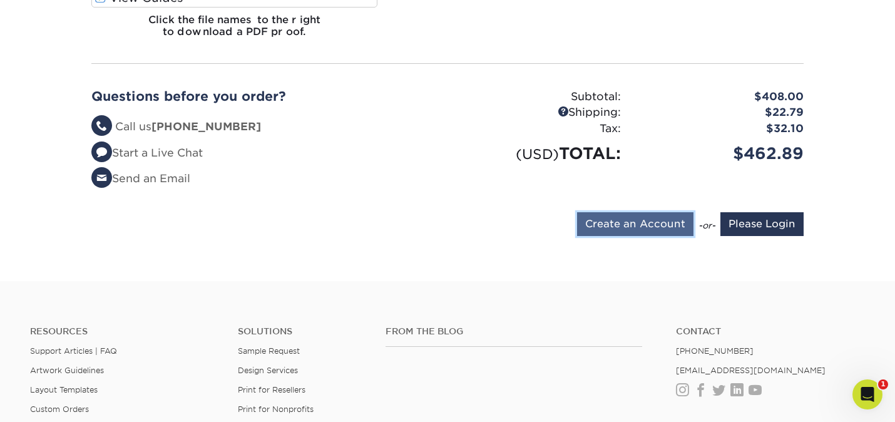
click at [651, 212] on input "Create an Account" at bounding box center [635, 224] width 116 height 24
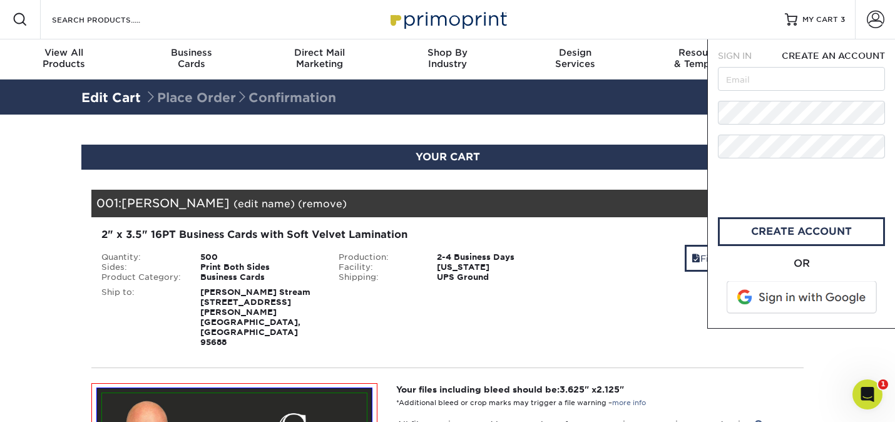
scroll to position [0, 0]
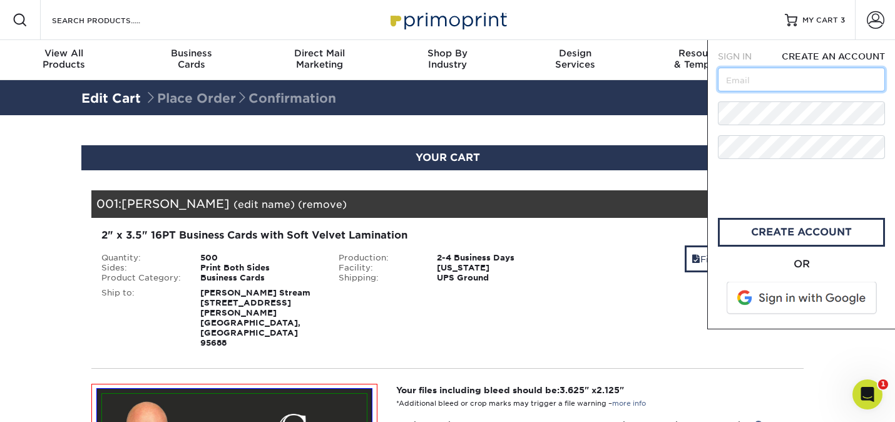
click at [749, 90] on input "text" at bounding box center [801, 80] width 167 height 24
type input "[PERSON_NAME][EMAIL_ADDRESS][DOMAIN_NAME]"
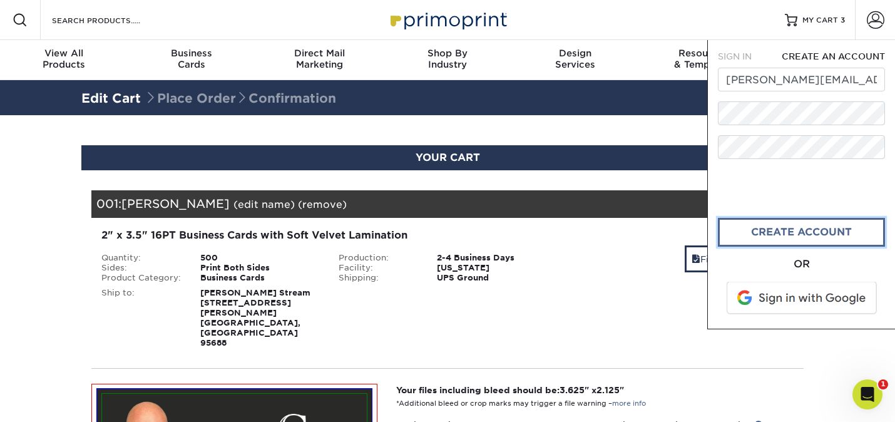
click at [817, 238] on link "create account" at bounding box center [801, 232] width 167 height 29
click at [651, 278] on div "Shipping: $14.95 Discount: - $0.00 Files Shipping" at bounding box center [684, 288] width 237 height 120
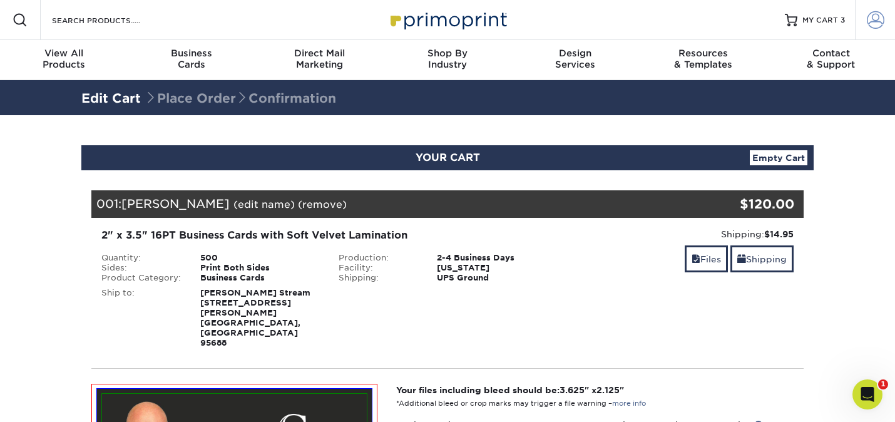
click at [875, 16] on span at bounding box center [876, 20] width 18 height 18
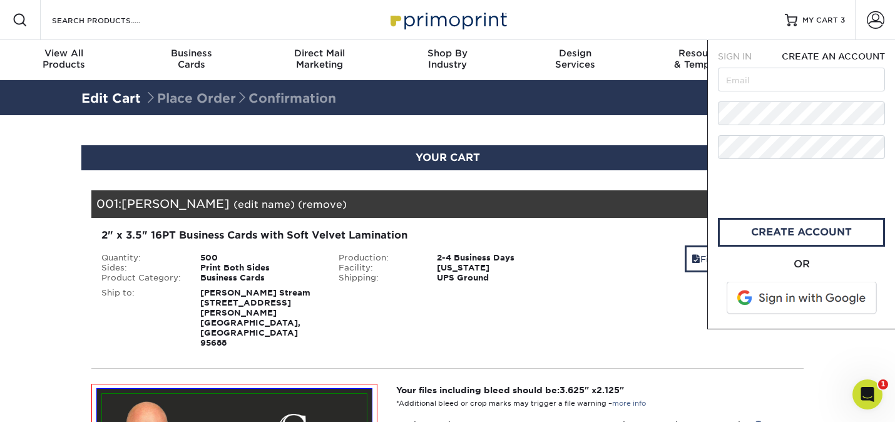
click at [651, 301] on div "Shipping: $14.95 Discount: - $0.00 Files Shipping" at bounding box center [684, 288] width 237 height 120
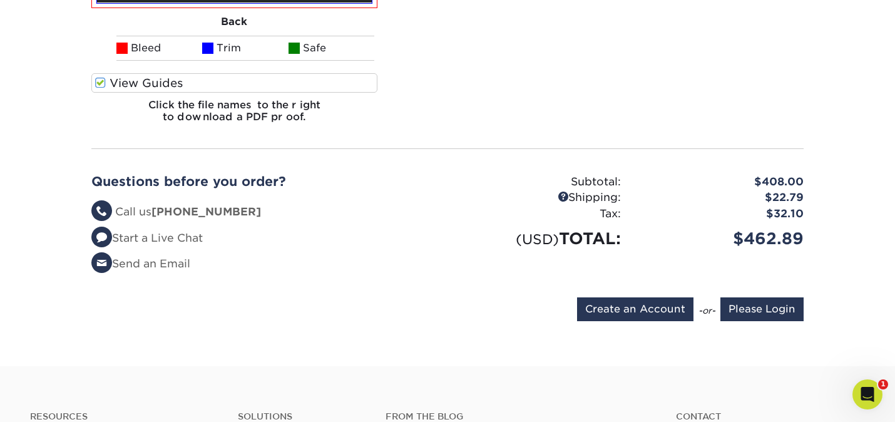
scroll to position [1947, 0]
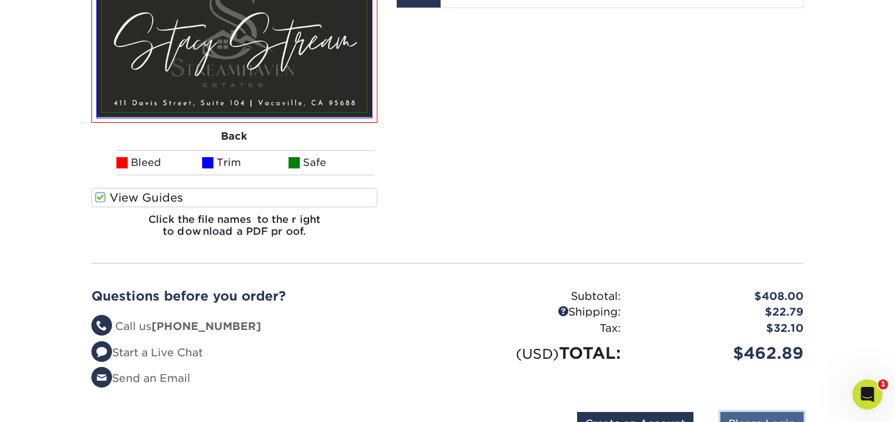
click at [763, 412] on input "Please Login" at bounding box center [762, 424] width 83 height 24
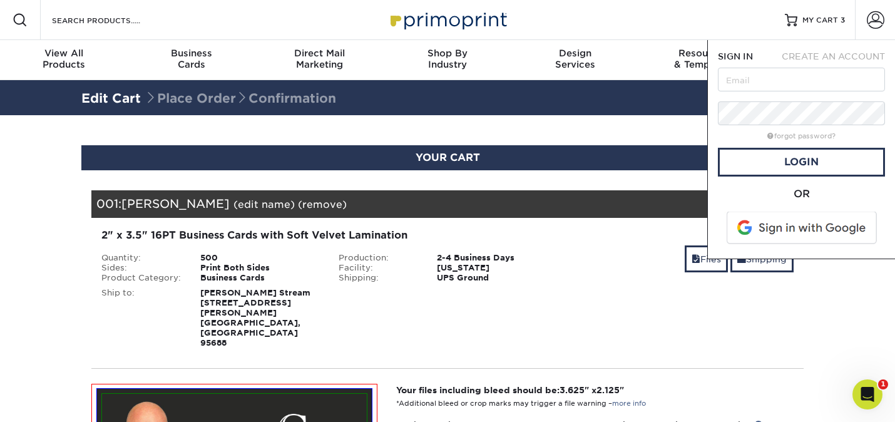
scroll to position [0, 0]
click at [746, 81] on input "text" at bounding box center [801, 80] width 167 height 24
type input "[PERSON_NAME][EMAIL_ADDRESS][DOMAIN_NAME]"
click at [812, 163] on link "Login" at bounding box center [801, 162] width 167 height 29
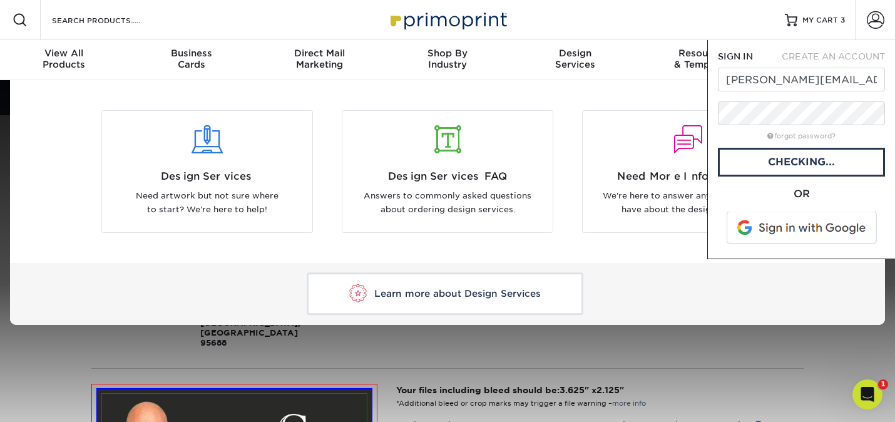
click at [644, 13] on div "Resources Menu Search Products Account SIGN IN CREATE AN ACCOUNT [PERSON_NAME][…" at bounding box center [447, 20] width 895 height 40
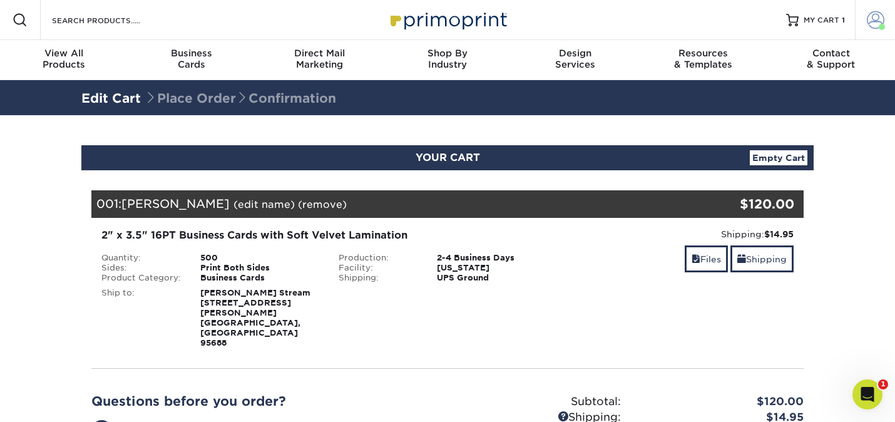
click at [872, 23] on span at bounding box center [876, 20] width 18 height 18
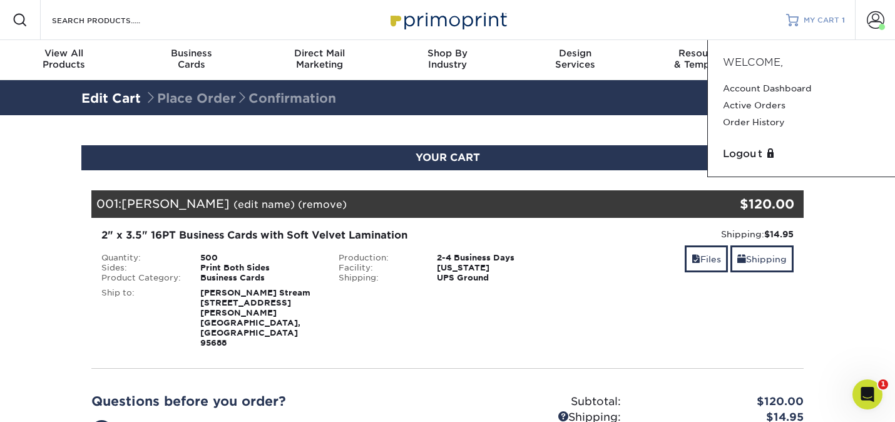
click at [819, 19] on span "MY CART" at bounding box center [822, 20] width 36 height 11
